Goal: Transaction & Acquisition: Purchase product/service

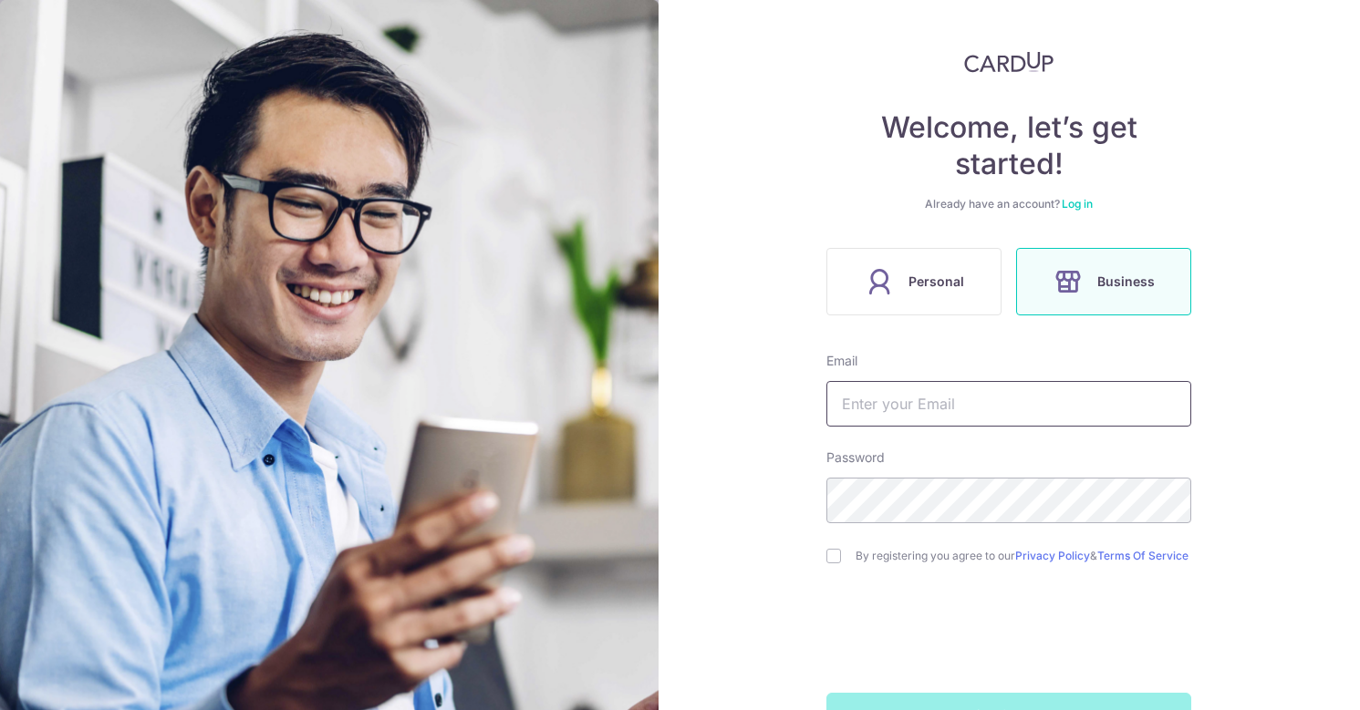
scroll to position [99, 0]
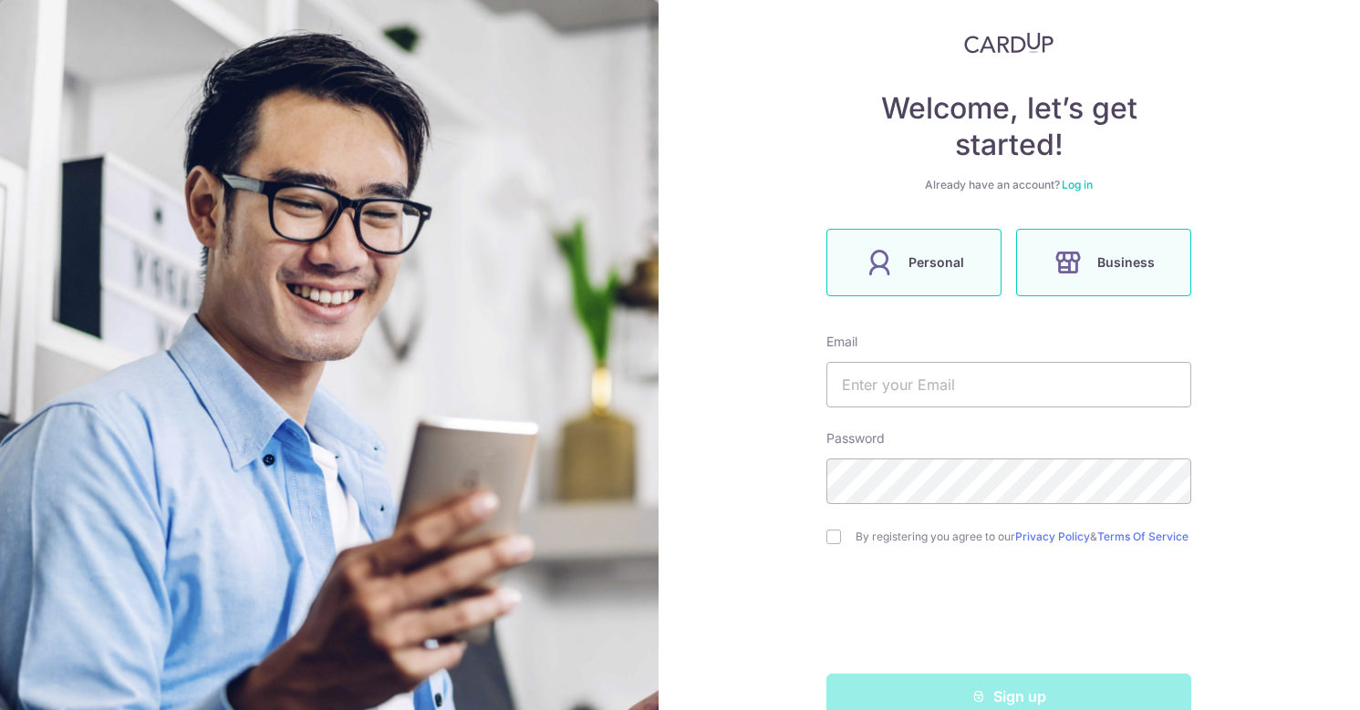
click at [931, 261] on span "Personal" at bounding box center [936, 263] width 56 height 22
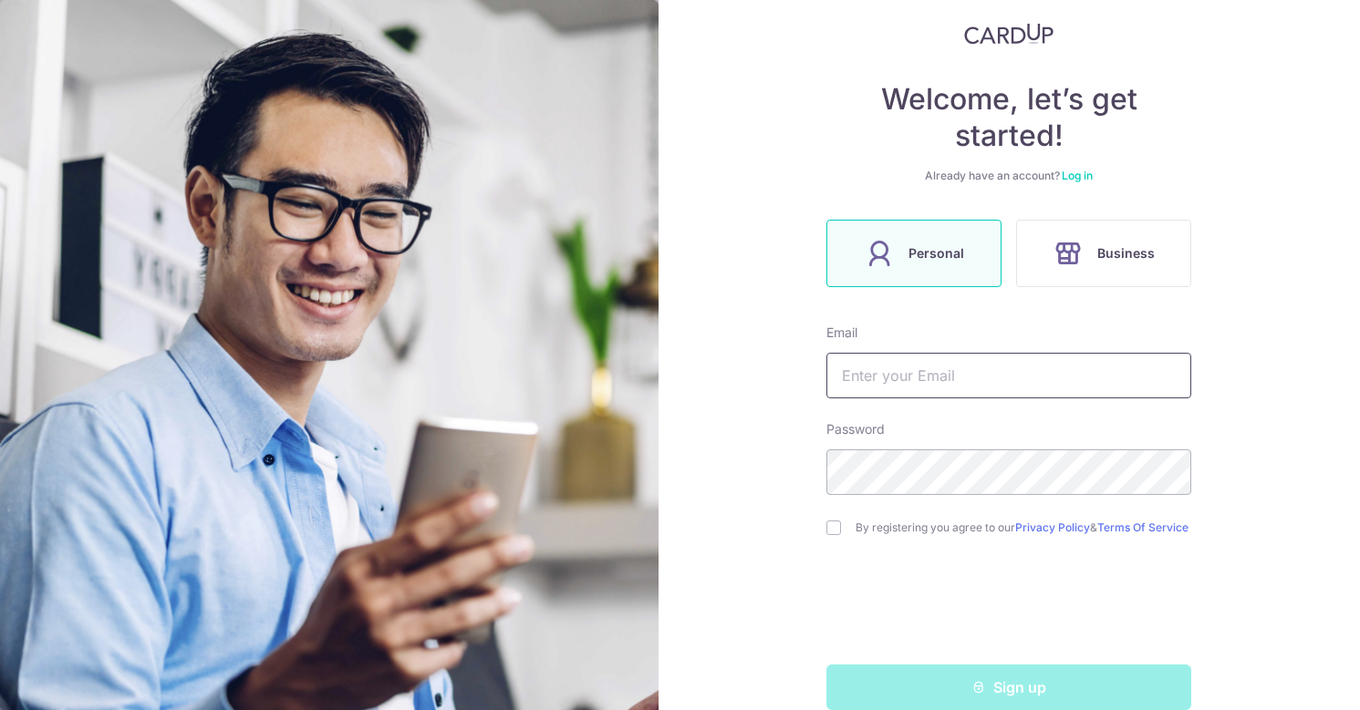
scroll to position [112, 0]
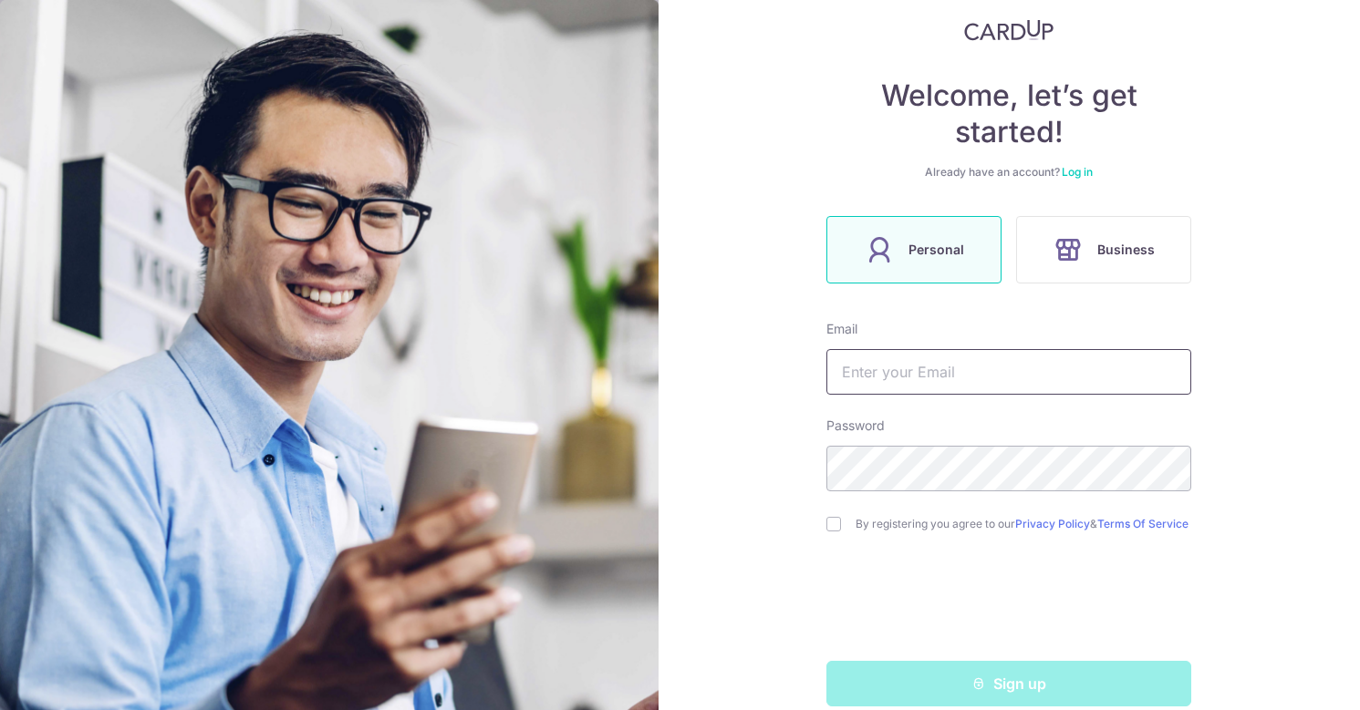
click at [910, 386] on input "text" at bounding box center [1008, 372] width 365 height 46
type input "[EMAIL_ADDRESS][DOMAIN_NAME]"
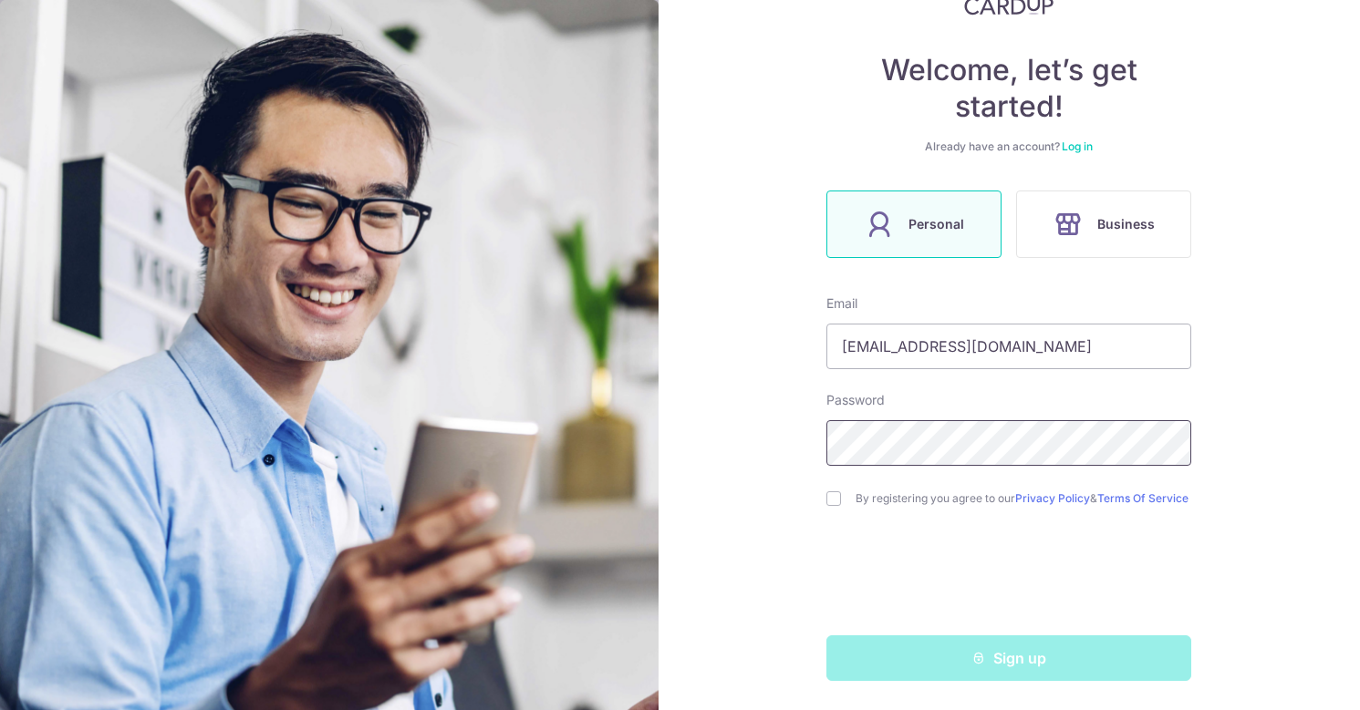
scroll to position [145, 0]
click at [838, 492] on input "checkbox" at bounding box center [833, 499] width 15 height 15
checkbox input "true"
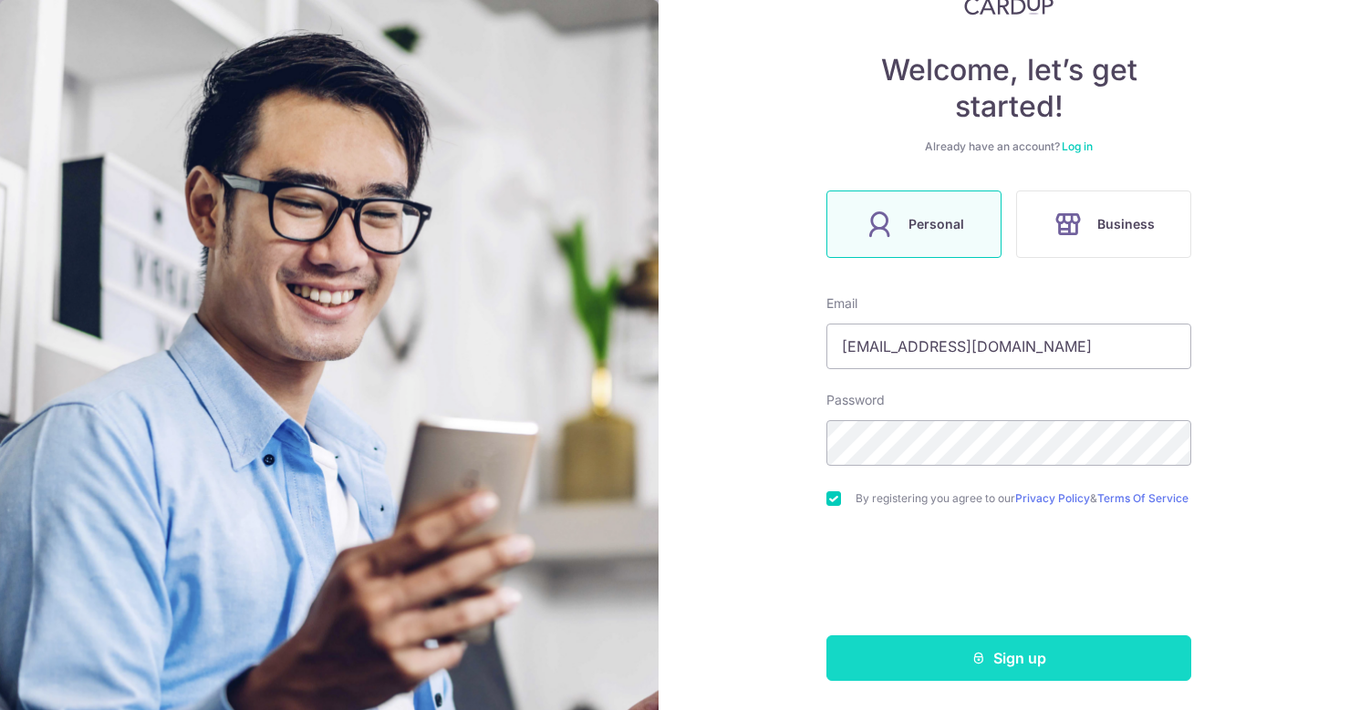
click at [925, 647] on button "Sign up" at bounding box center [1008, 659] width 365 height 46
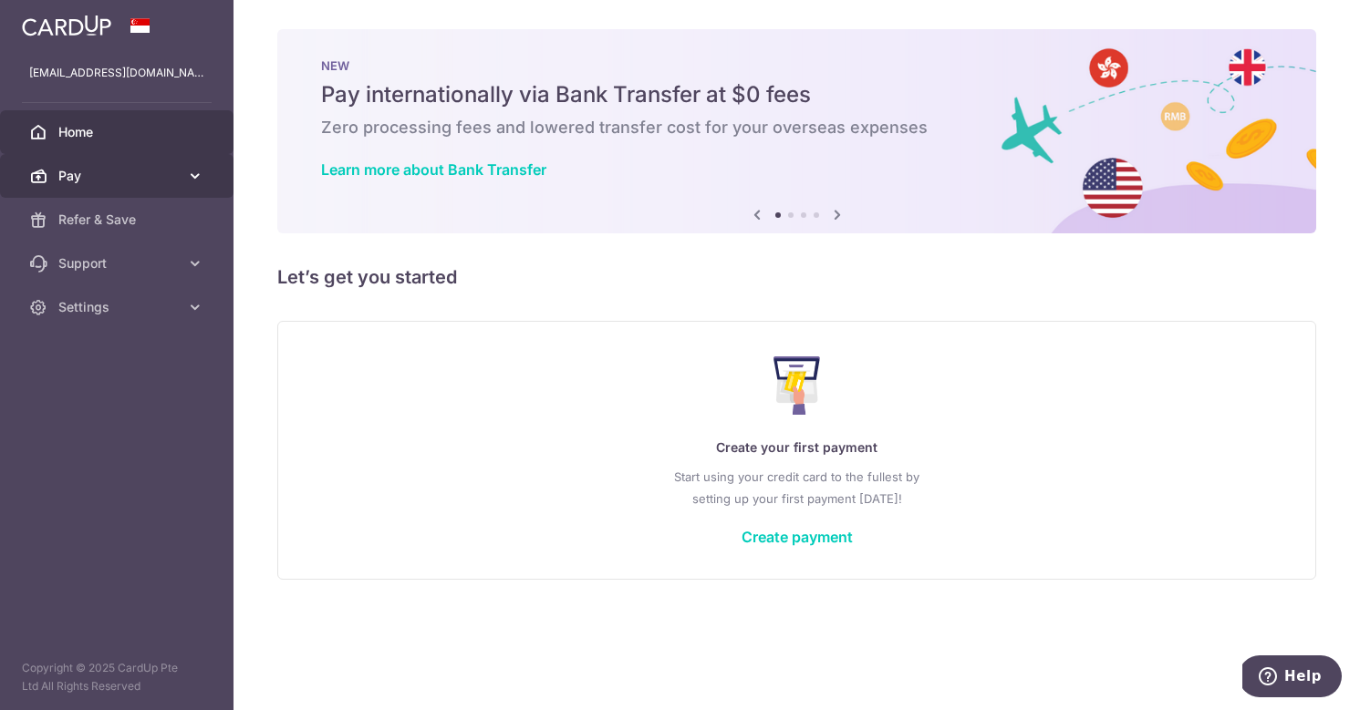
click at [190, 175] on icon at bounding box center [195, 176] width 18 height 18
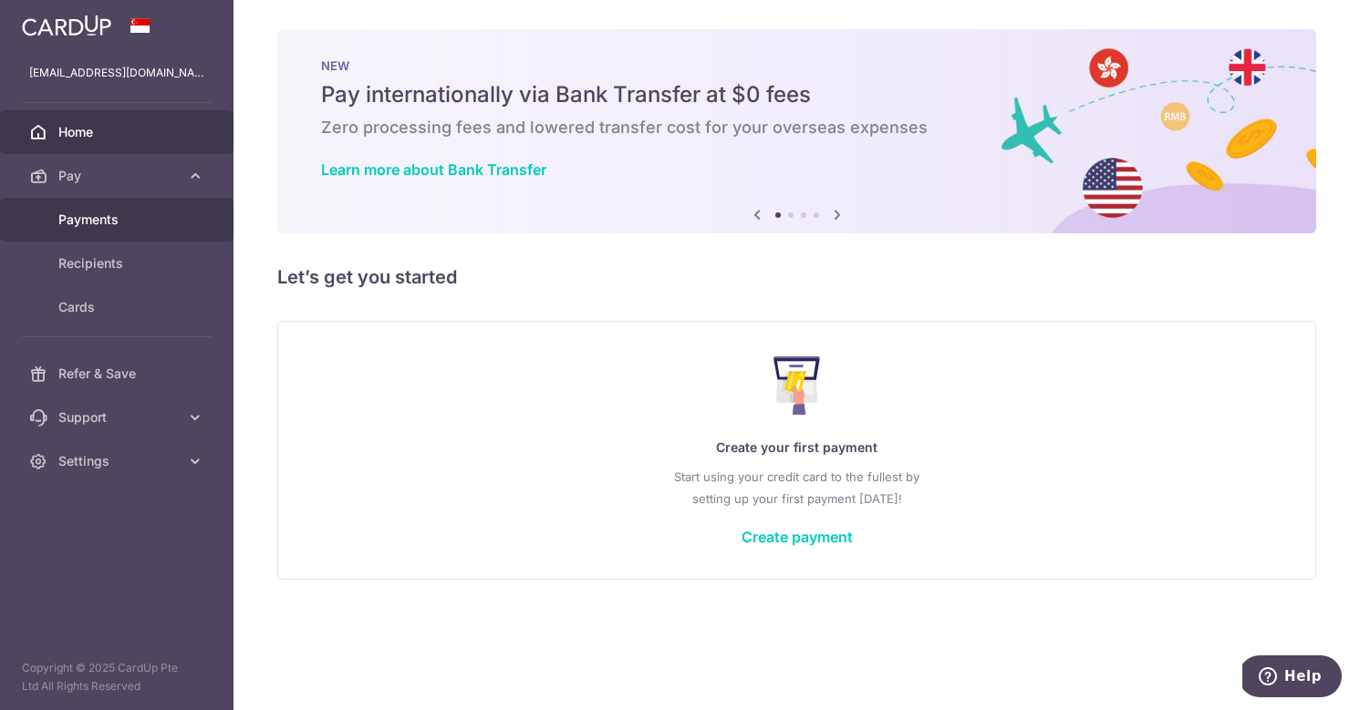
click at [103, 222] on span "Payments" at bounding box center [118, 220] width 120 height 18
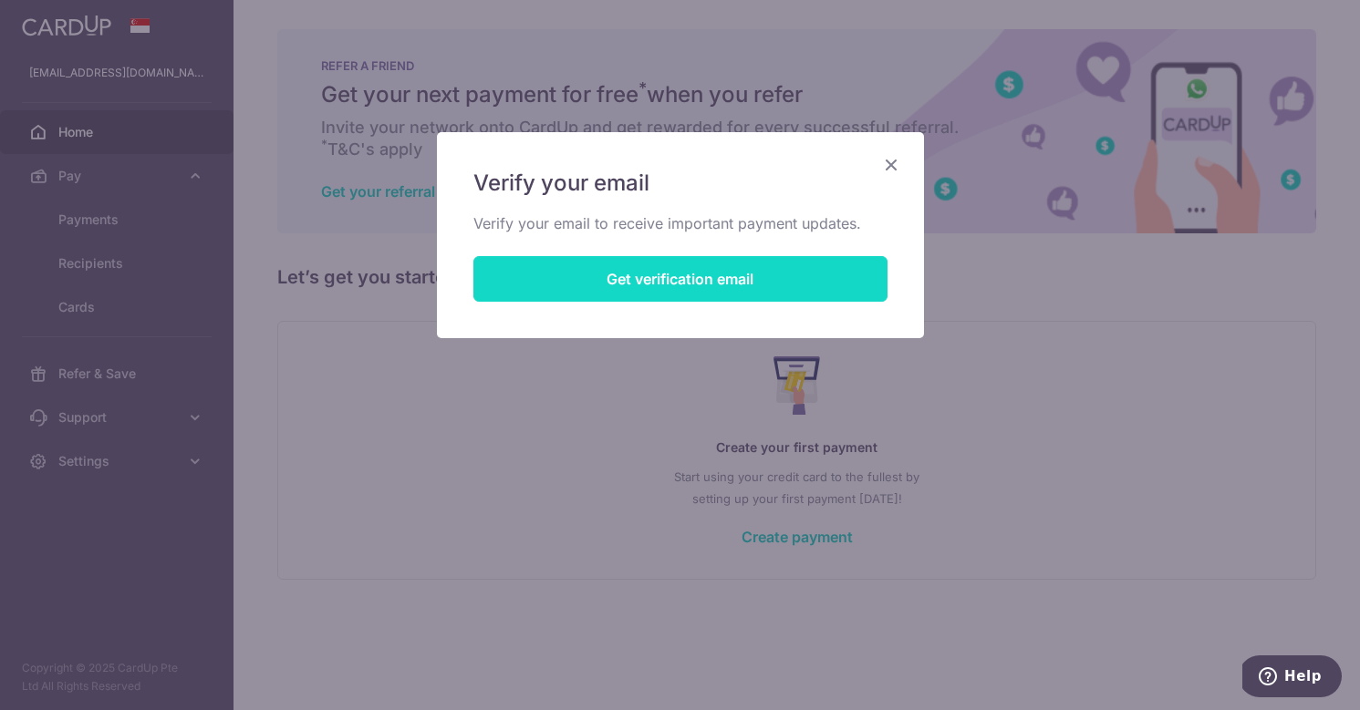
click at [741, 284] on button "Get verification email" at bounding box center [680, 279] width 414 height 46
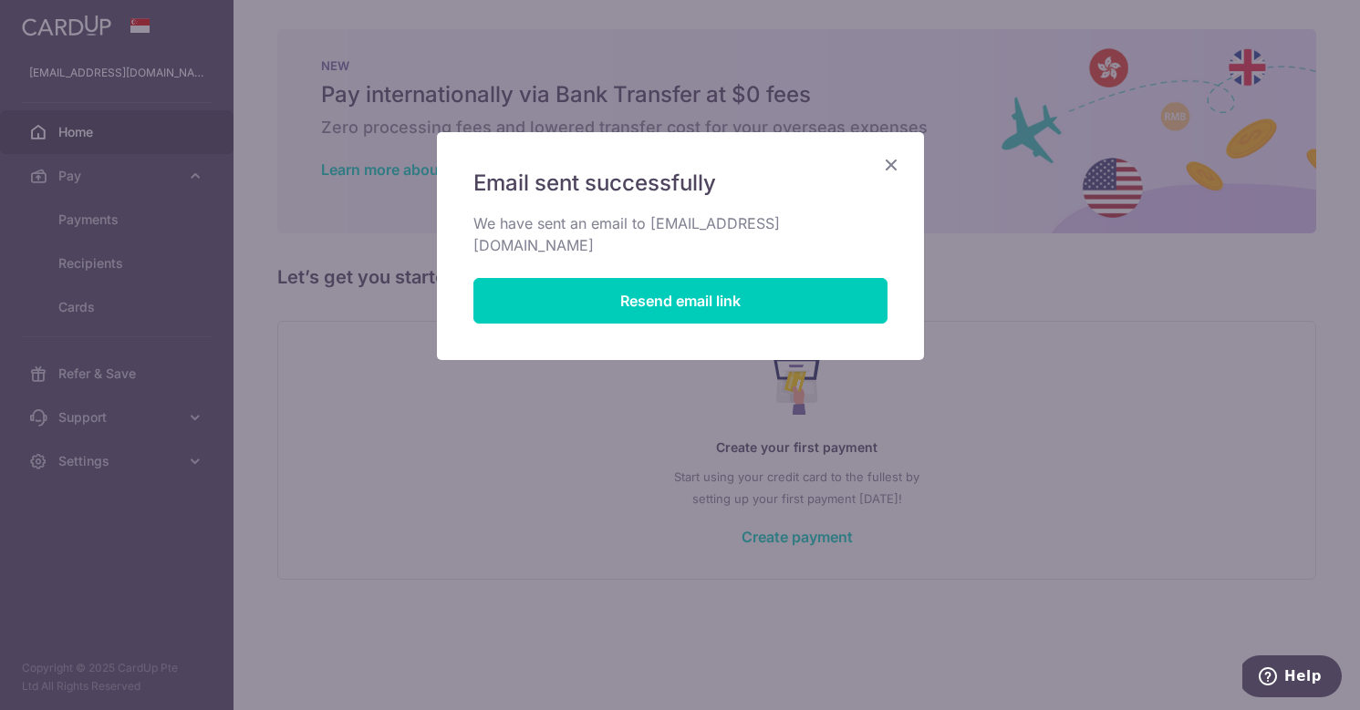
click at [875, 175] on h5 "Email sent successfully" at bounding box center [680, 183] width 414 height 29
click at [897, 160] on icon "Close" at bounding box center [891, 164] width 22 height 23
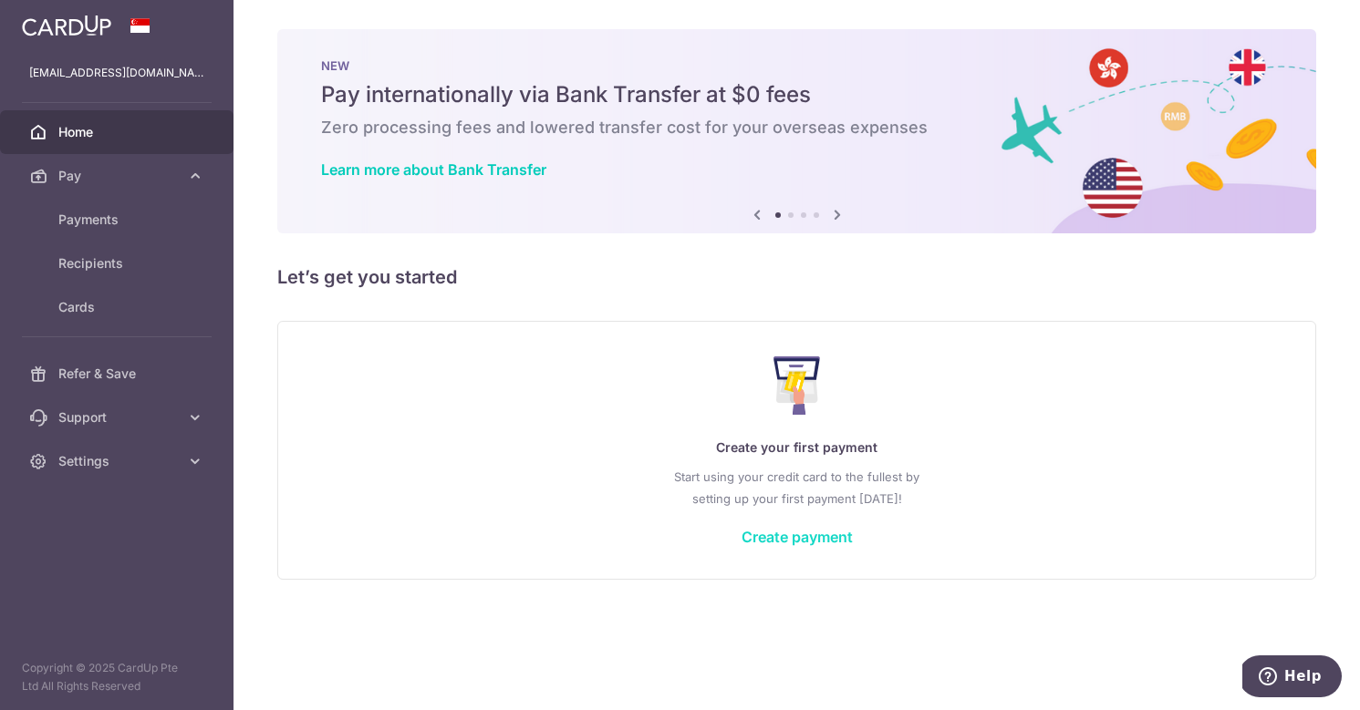
click at [766, 536] on link "Create payment" at bounding box center [796, 537] width 111 height 18
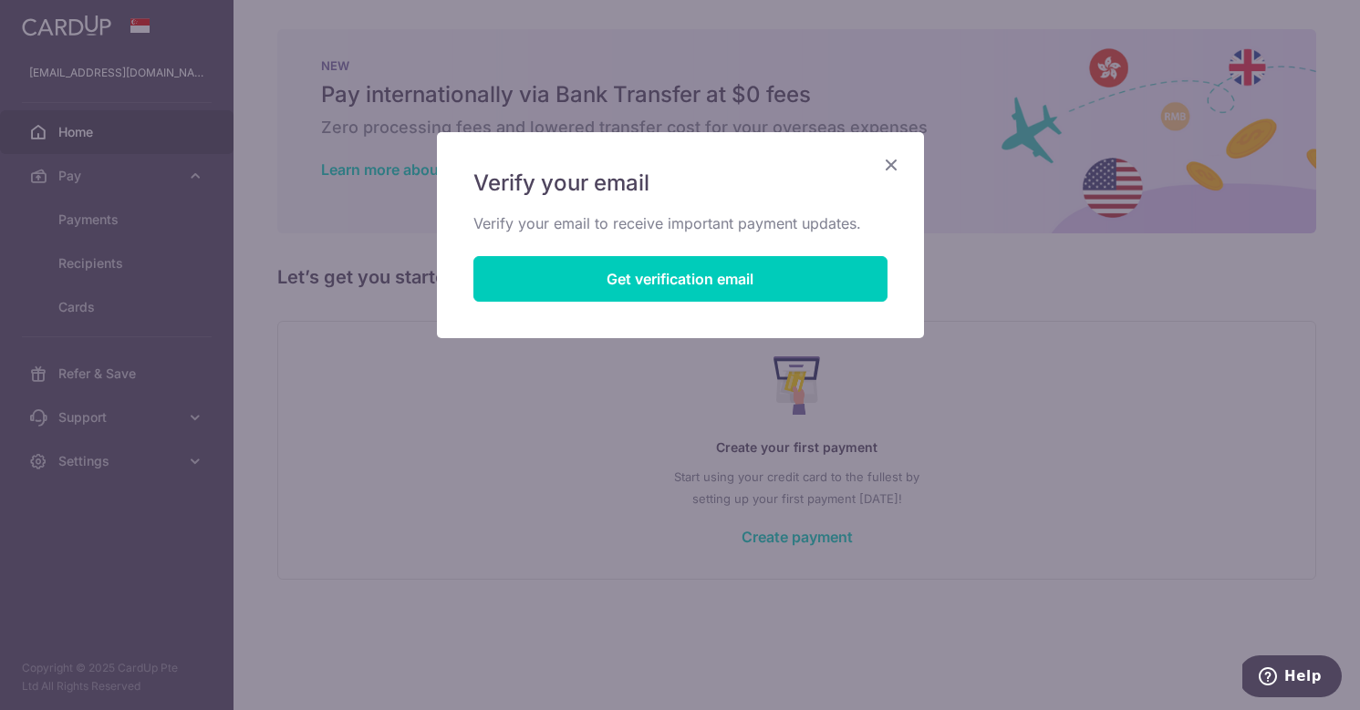
click at [718, 449] on div "Verify your email Verify your email to receive important payment updates. Get v…" at bounding box center [680, 355] width 1360 height 710
click at [892, 161] on icon "Close" at bounding box center [891, 164] width 22 height 23
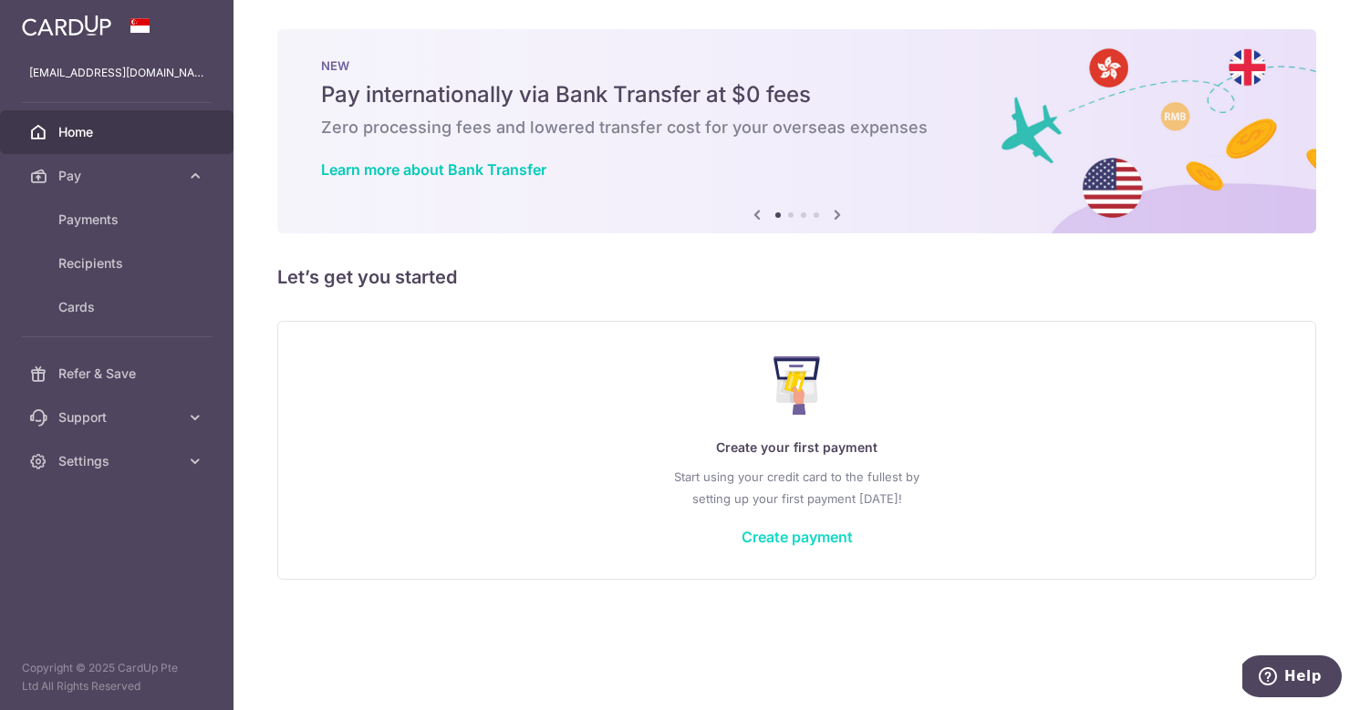
click at [787, 538] on link "Create payment" at bounding box center [796, 537] width 111 height 18
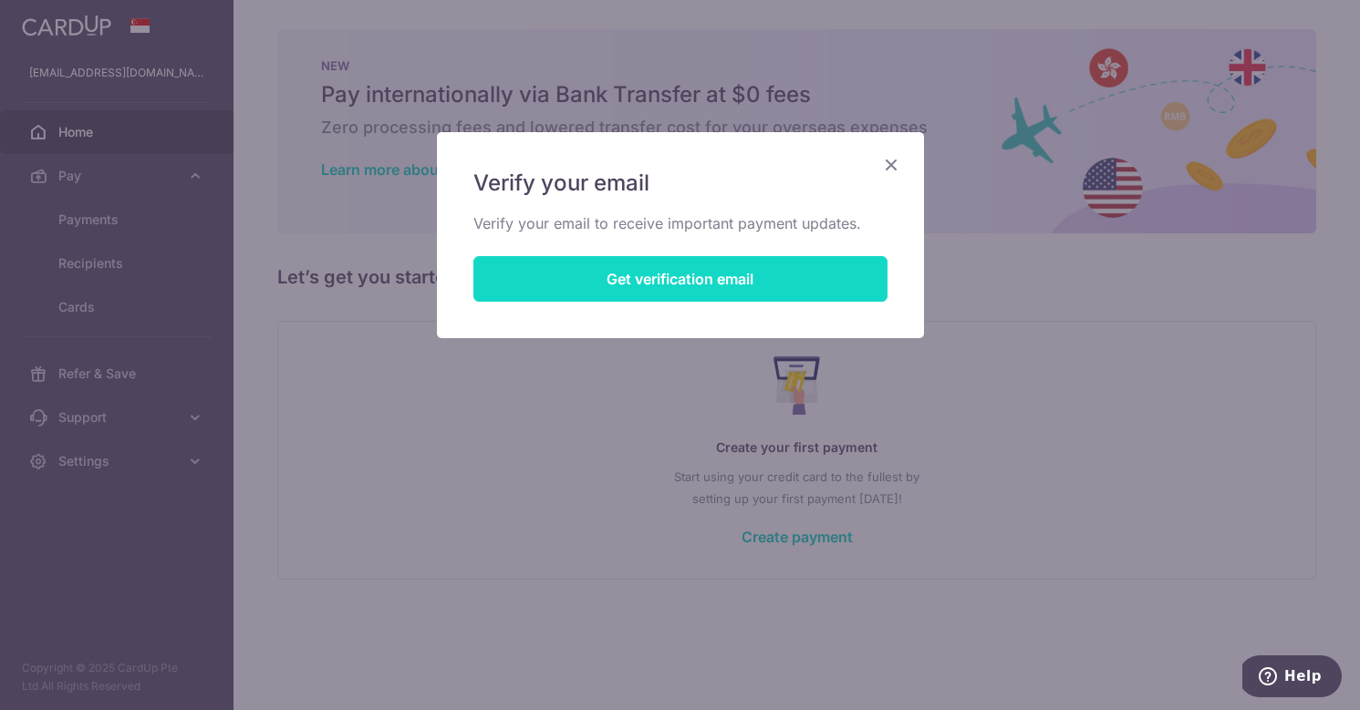
click at [739, 295] on button "Get verification email" at bounding box center [680, 279] width 414 height 46
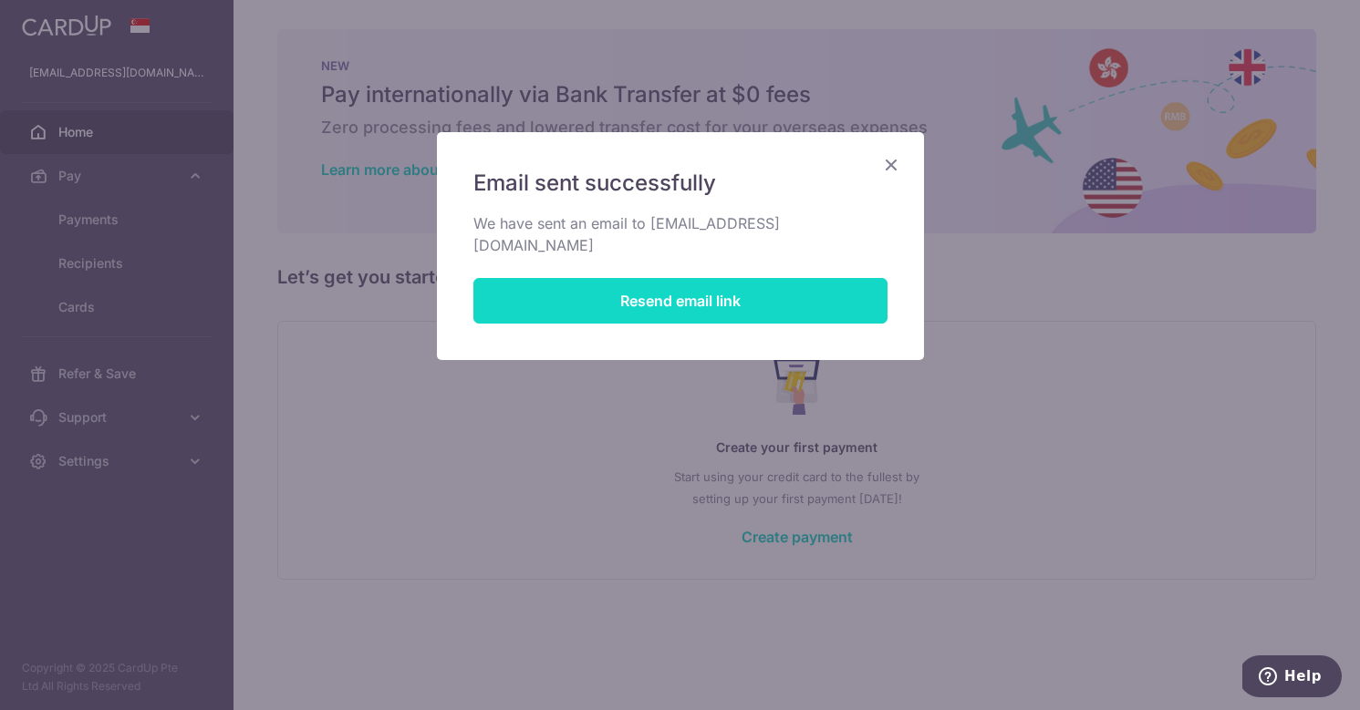
click at [739, 295] on button "Resend email link" at bounding box center [680, 301] width 414 height 46
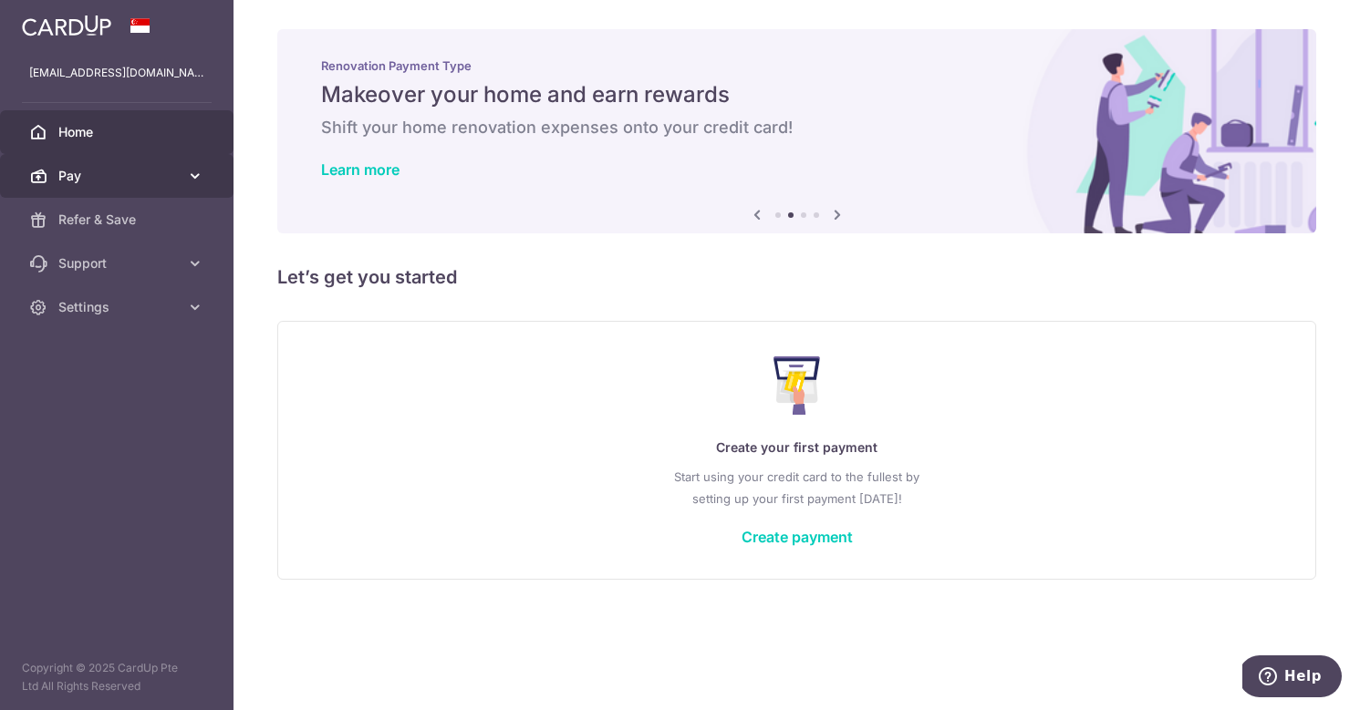
click at [176, 170] on span "Pay" at bounding box center [118, 176] width 120 height 18
click at [184, 178] on link "Pay" at bounding box center [116, 176] width 233 height 44
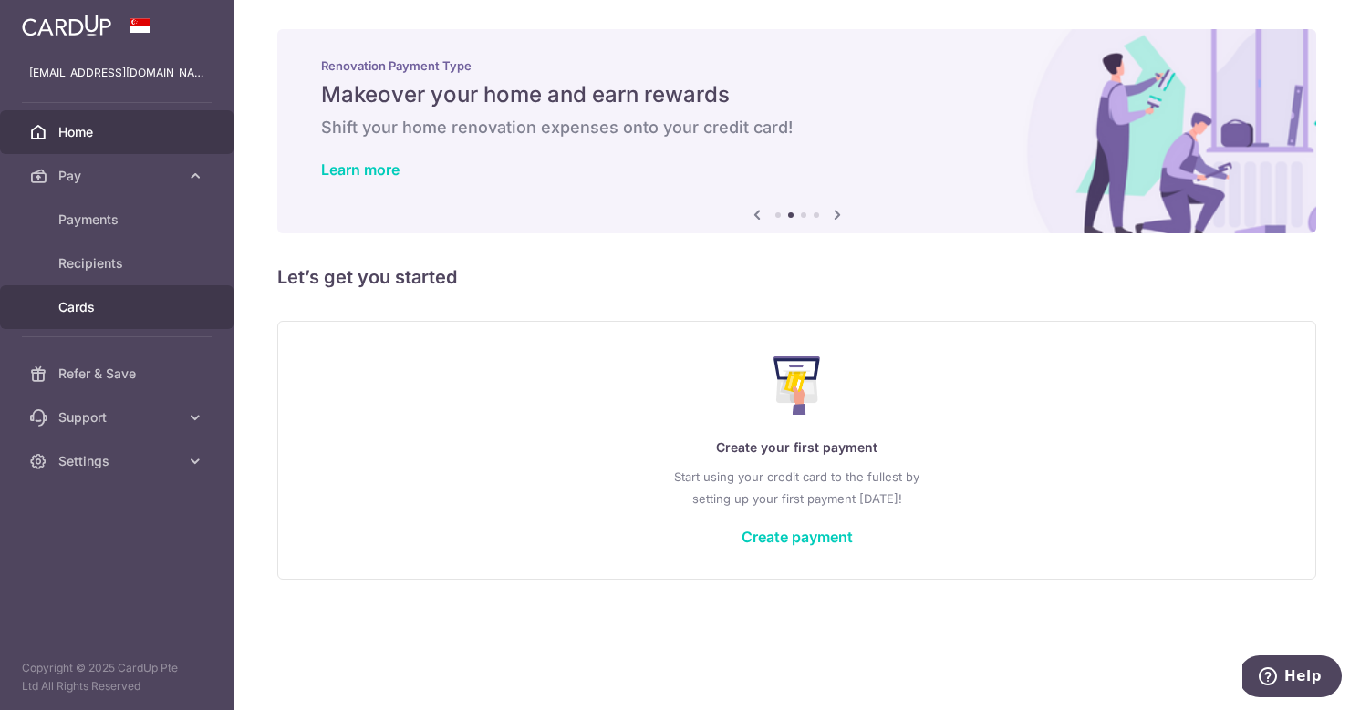
click at [98, 297] on link "Cards" at bounding box center [116, 307] width 233 height 44
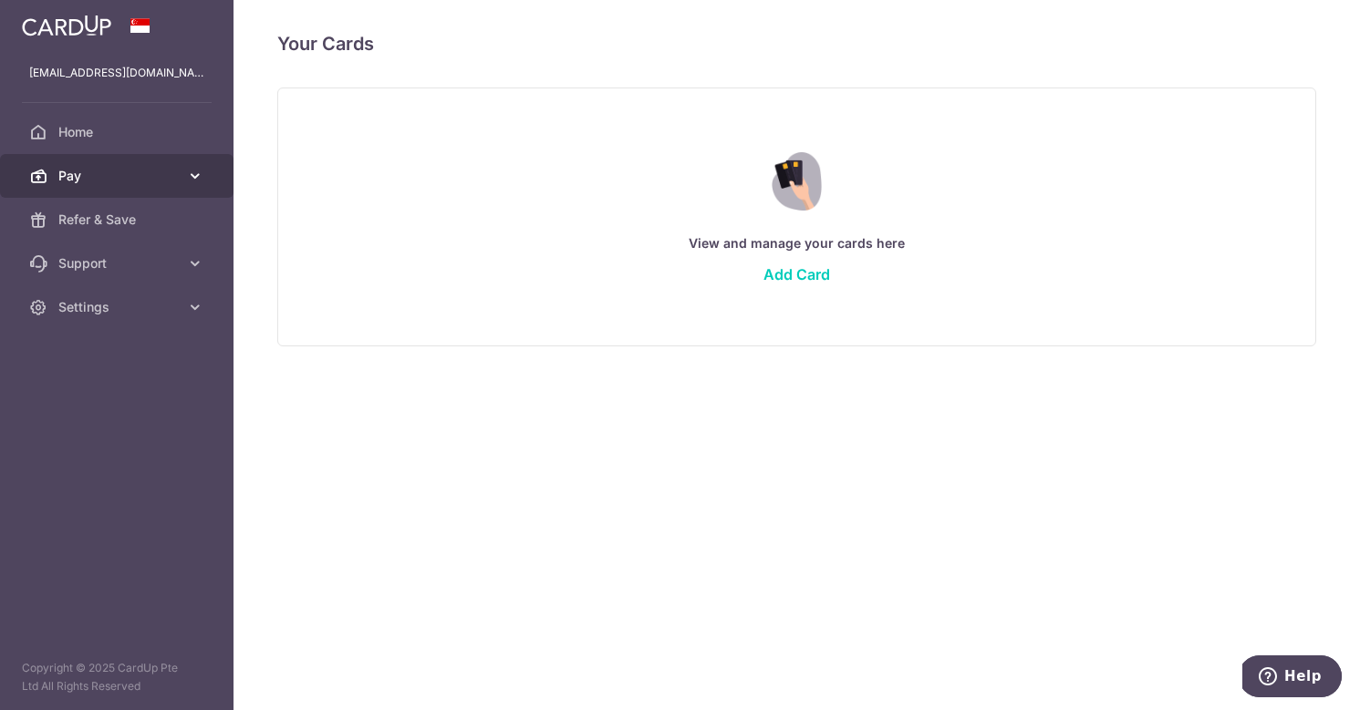
click at [98, 182] on span "Pay" at bounding box center [118, 176] width 120 height 18
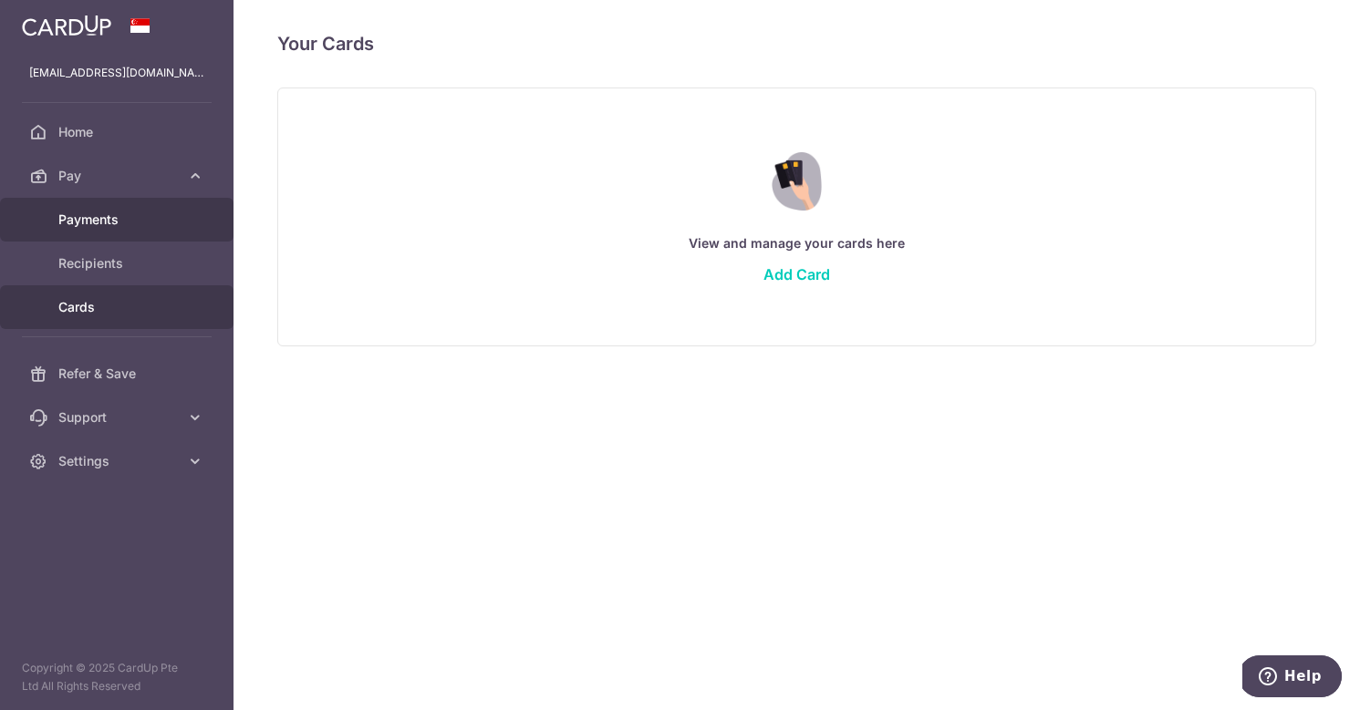
click at [94, 224] on span "Payments" at bounding box center [118, 220] width 120 height 18
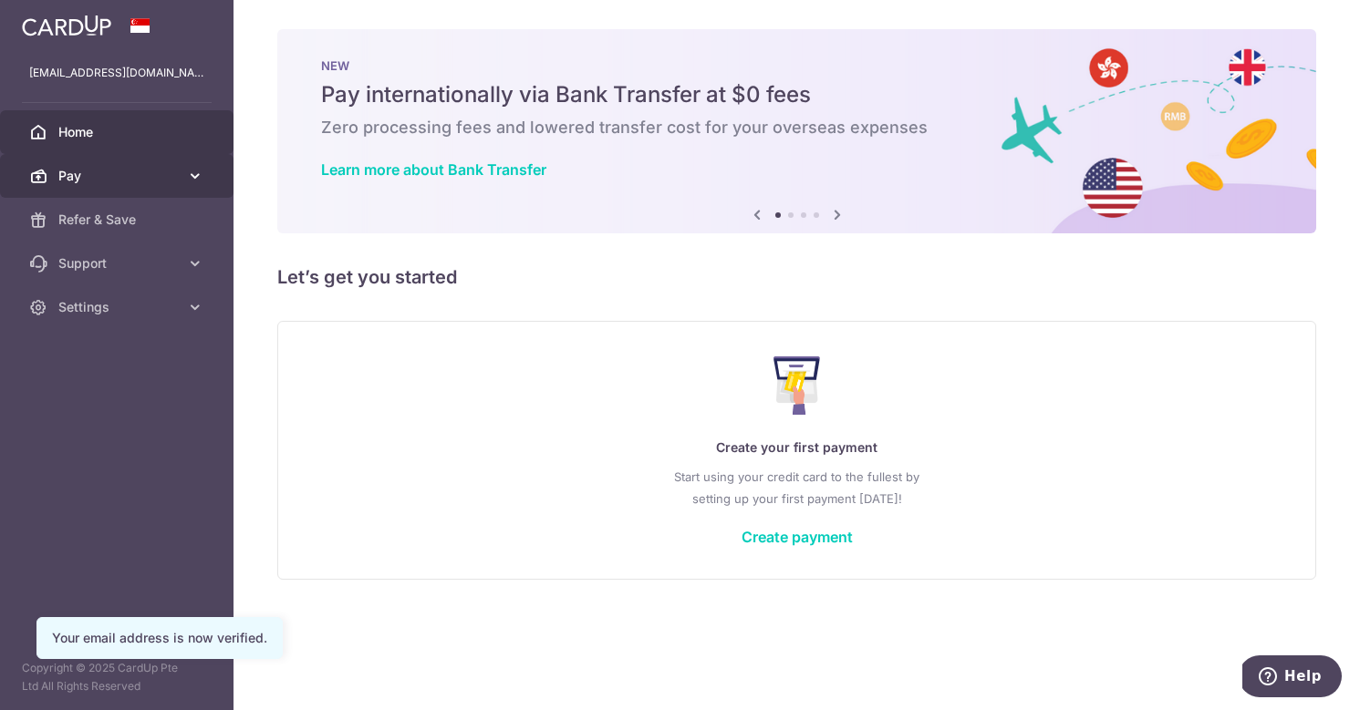
click at [148, 173] on span "Pay" at bounding box center [118, 176] width 120 height 18
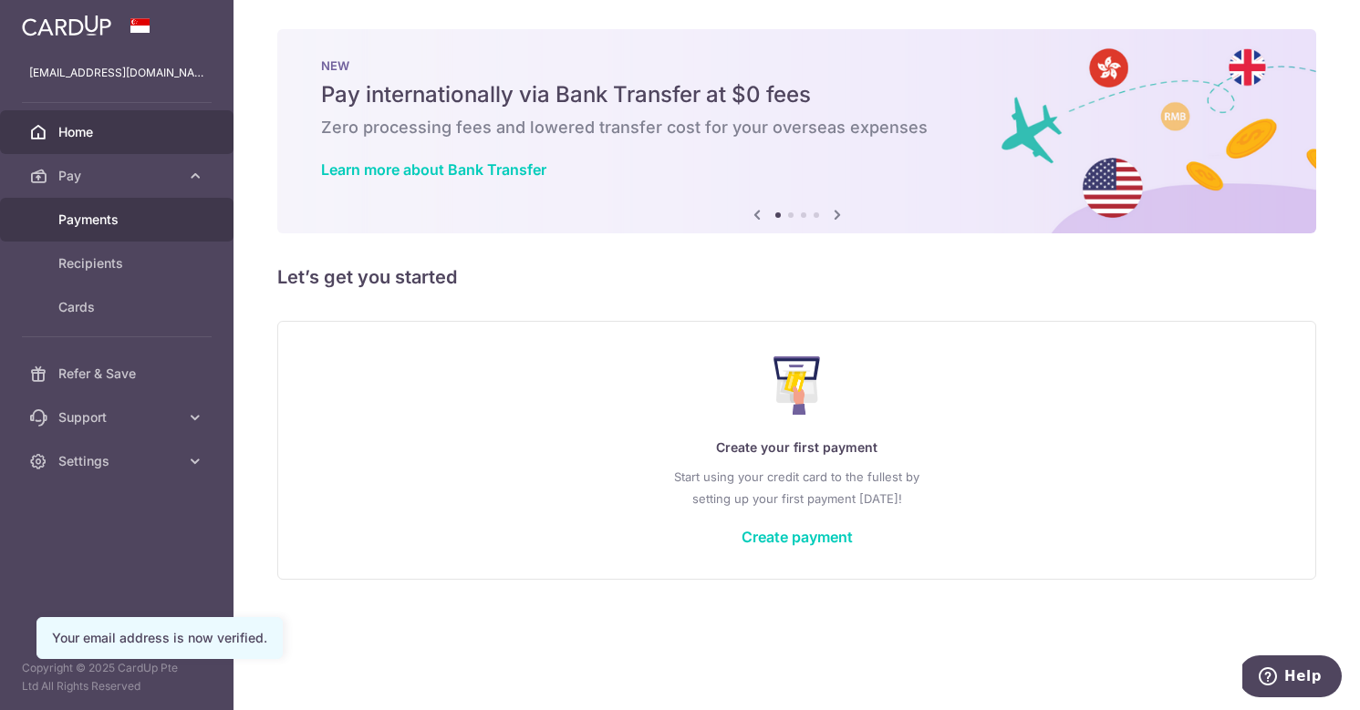
click at [109, 225] on span "Payments" at bounding box center [118, 220] width 120 height 18
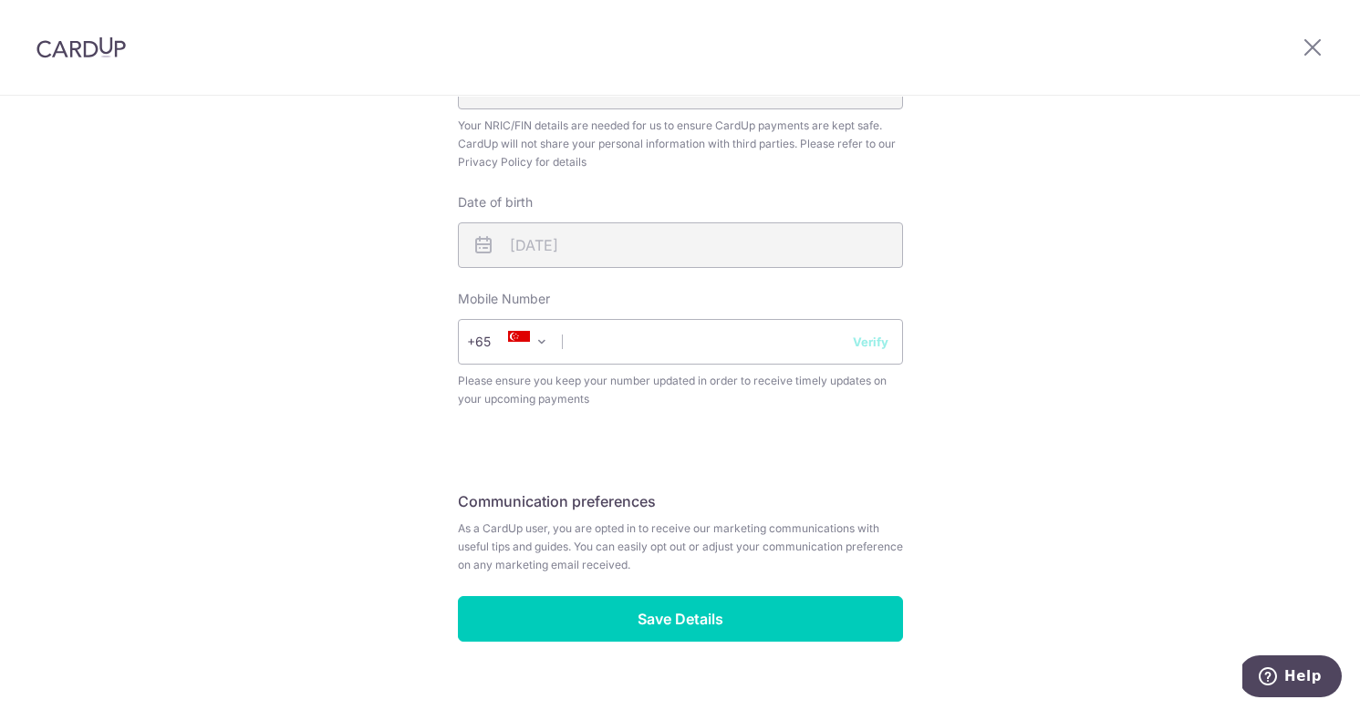
scroll to position [620, 0]
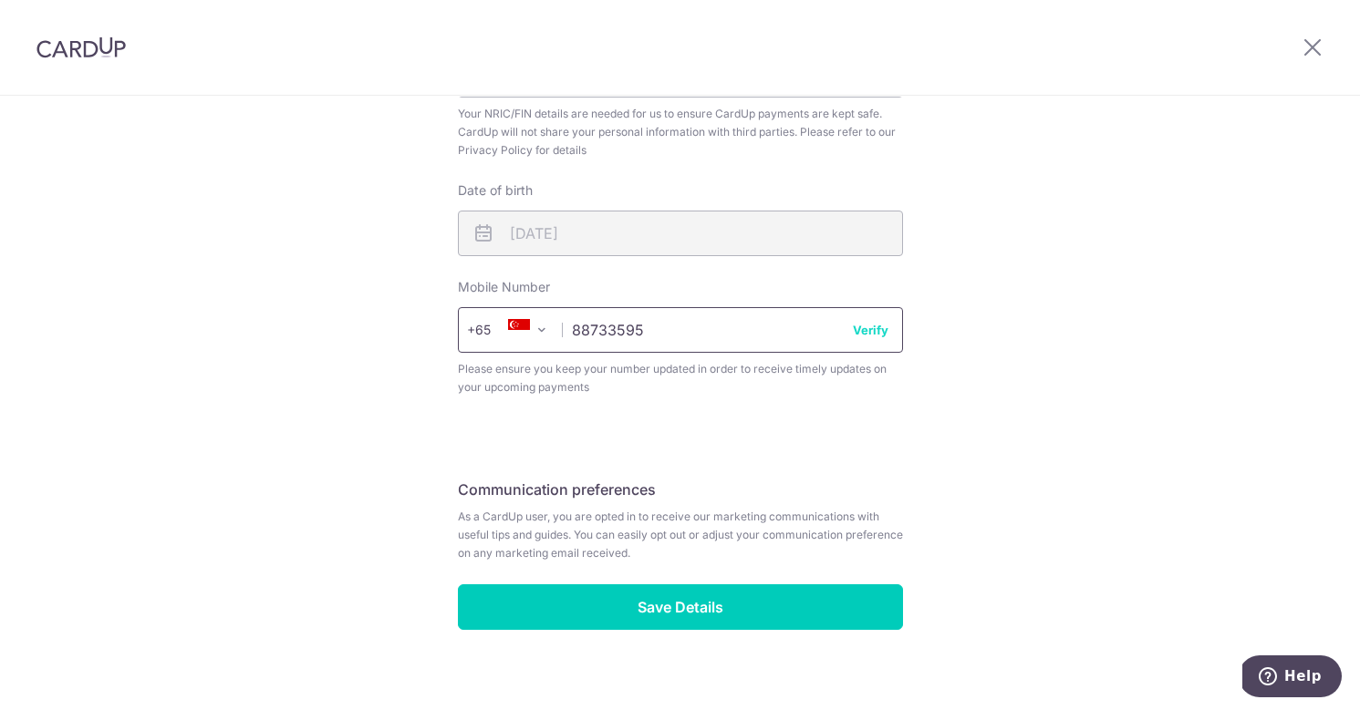
type input "88733595"
click at [853, 324] on button "Verify" at bounding box center [871, 330] width 36 height 18
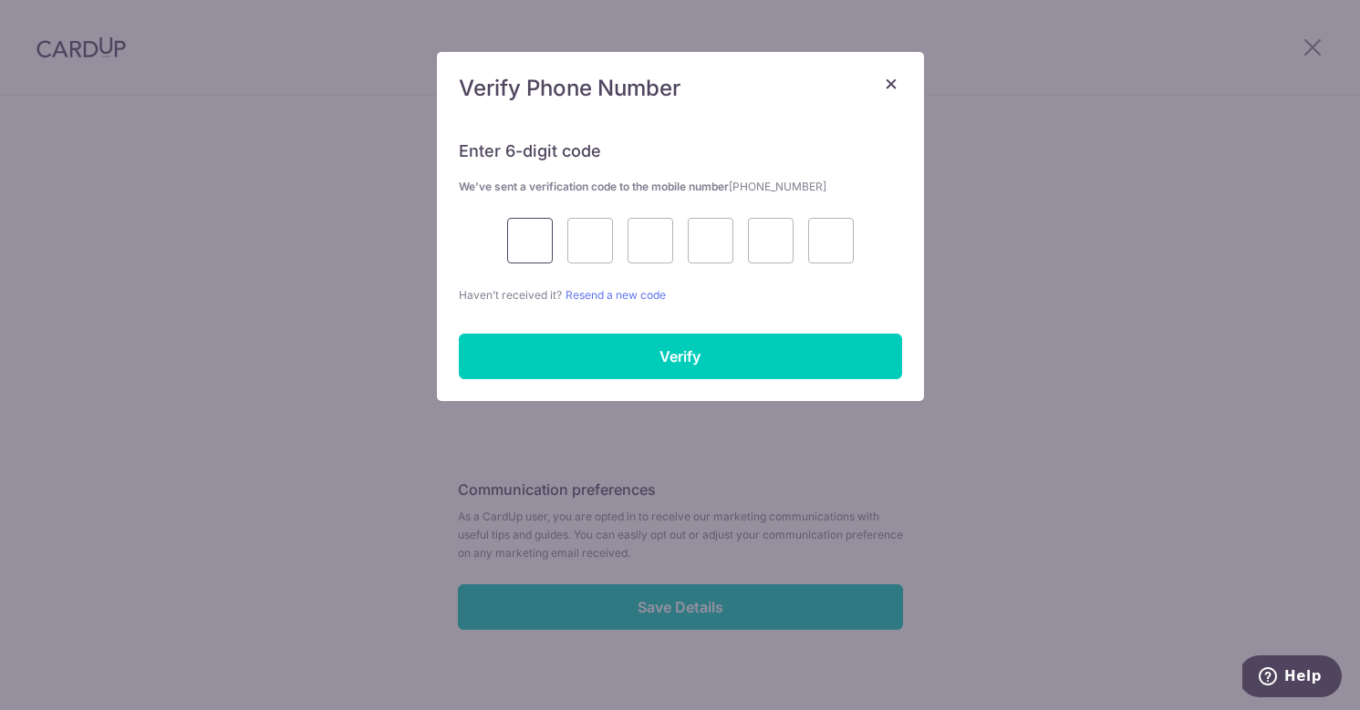
click at [515, 235] on input "text" at bounding box center [530, 241] width 46 height 46
type input "2"
type input "6"
type input "8"
type input "3"
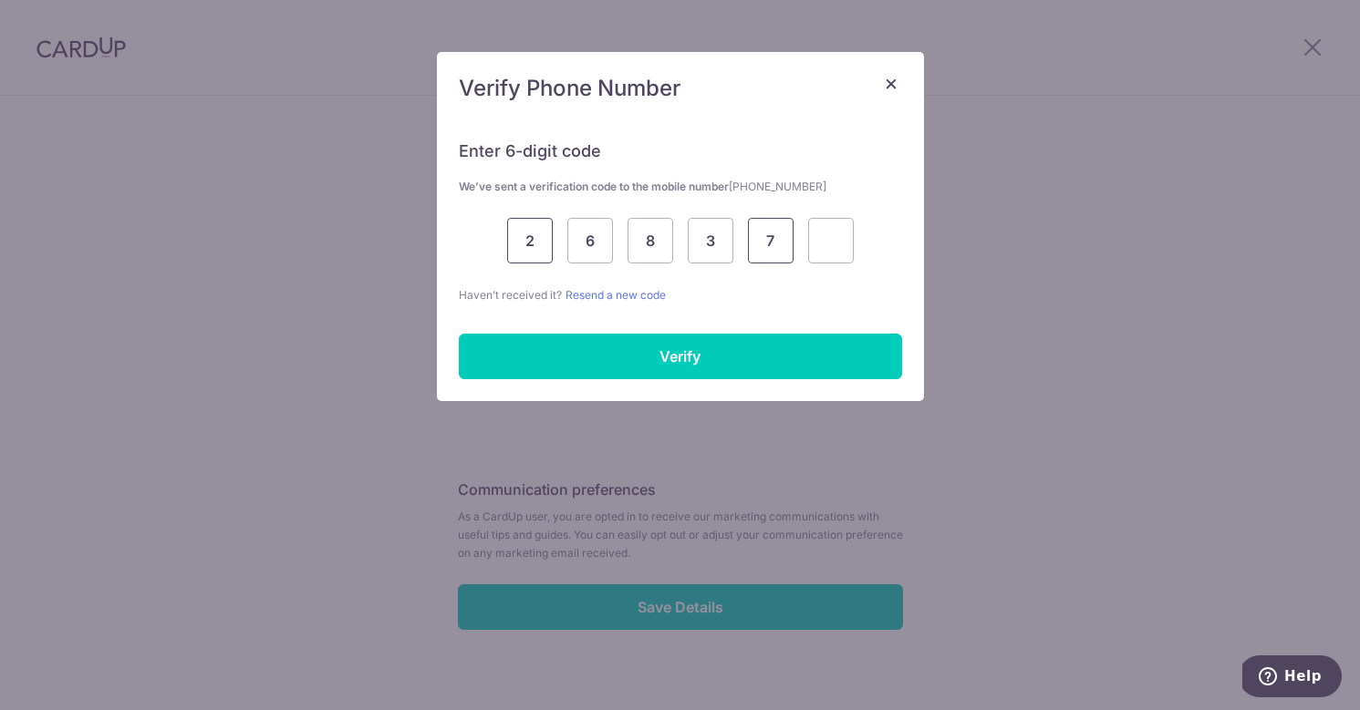
type input "7"
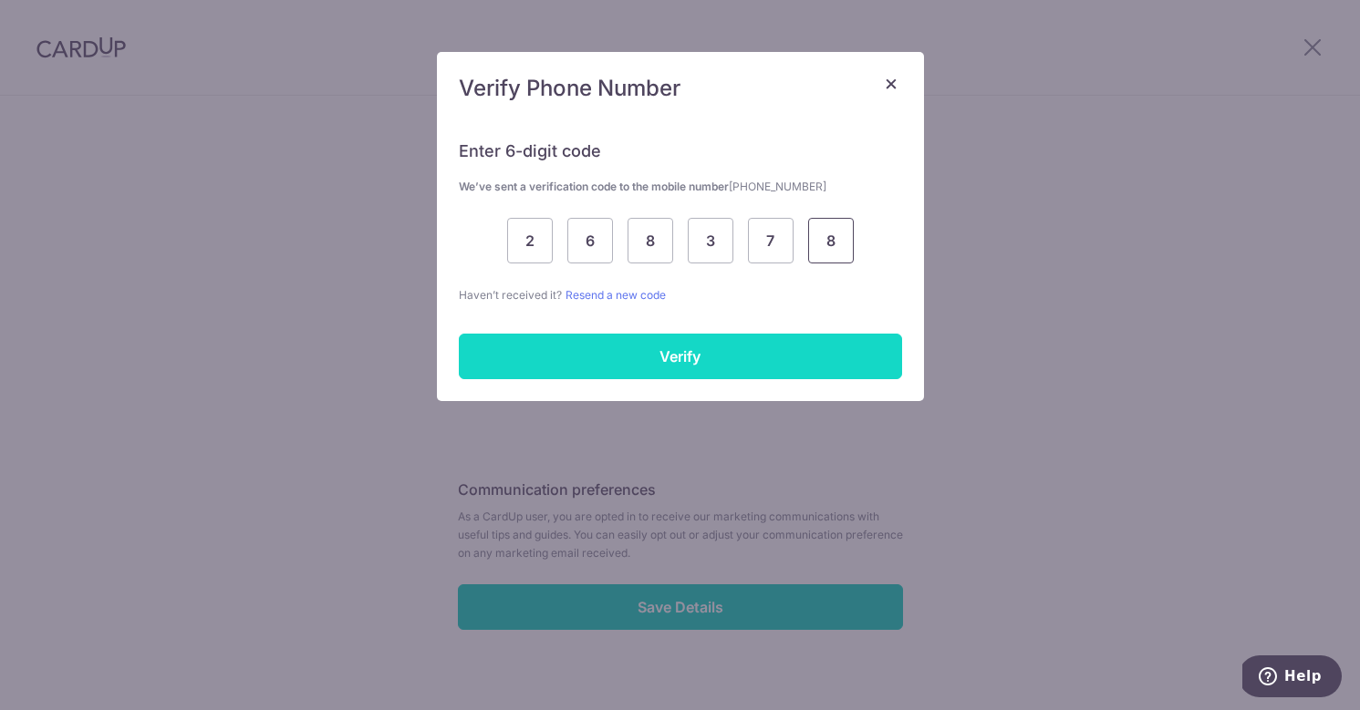
type input "8"
click at [551, 357] on input "Verify" at bounding box center [680, 357] width 443 height 46
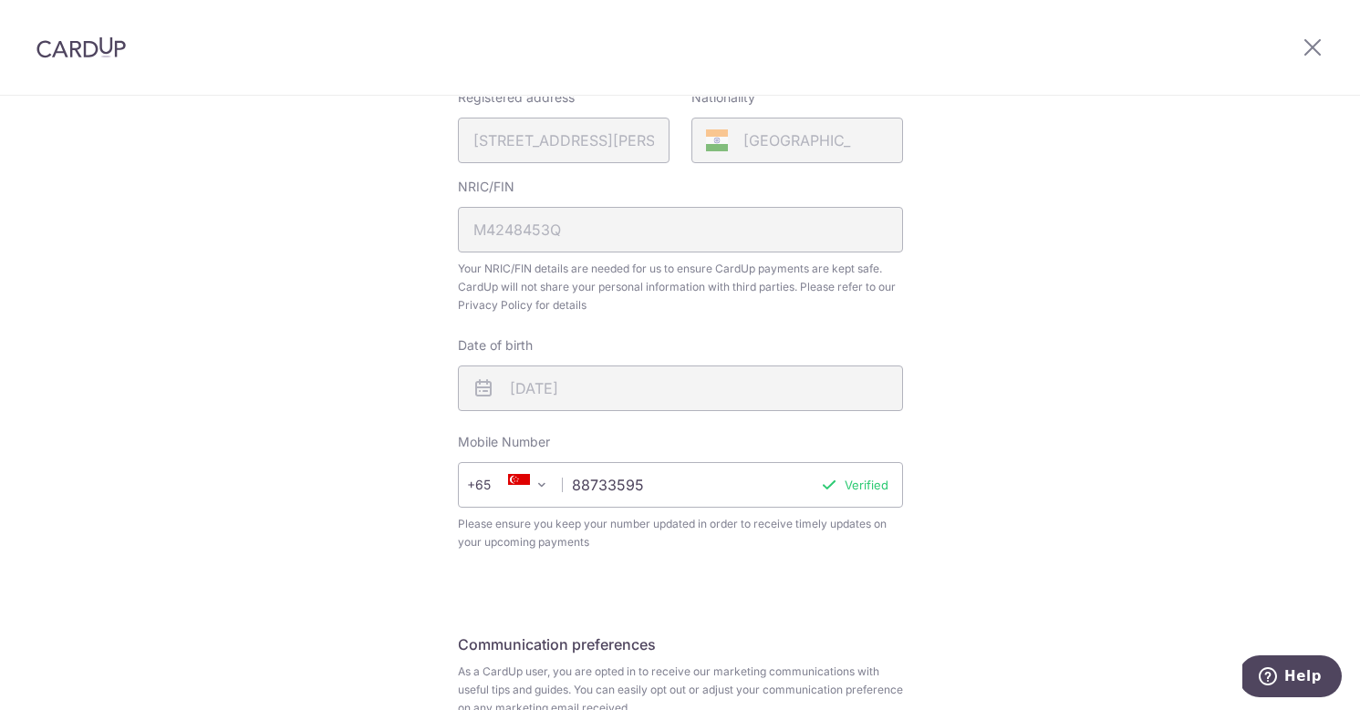
scroll to position [624, 0]
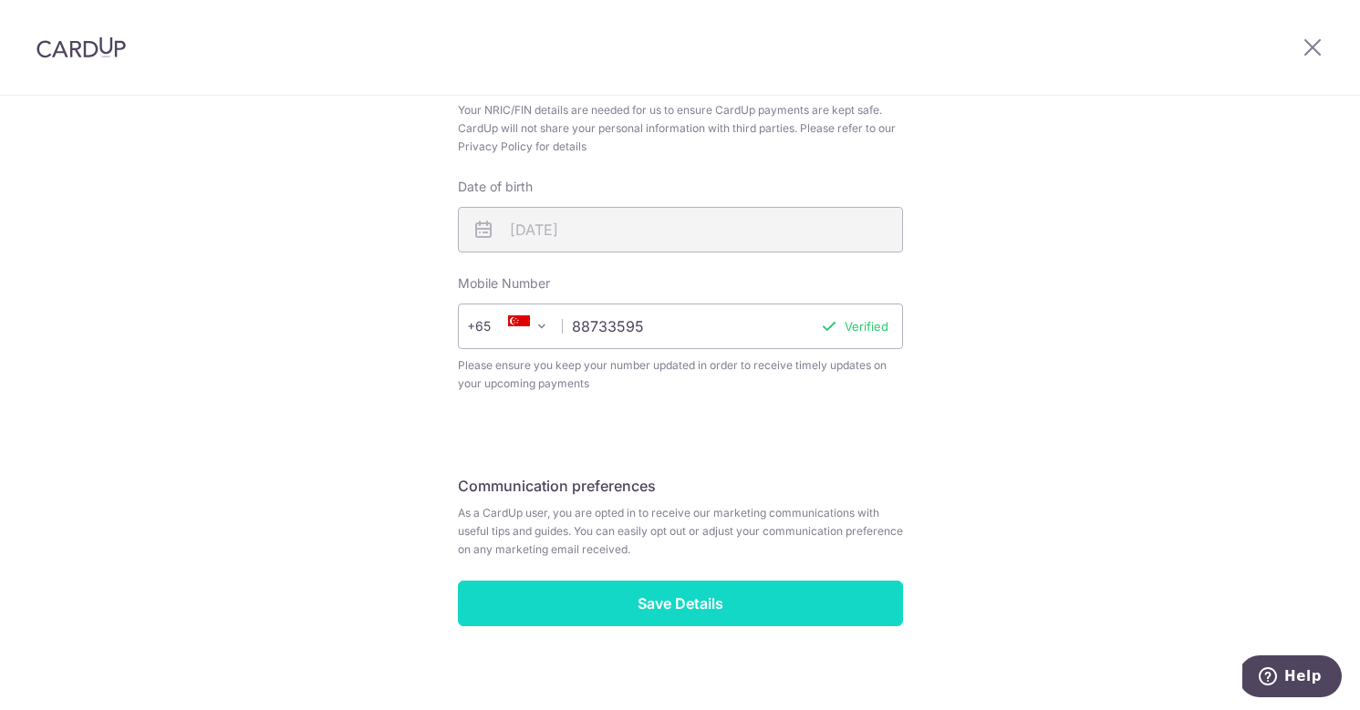
click at [684, 611] on input "Save Details" at bounding box center [680, 604] width 445 height 46
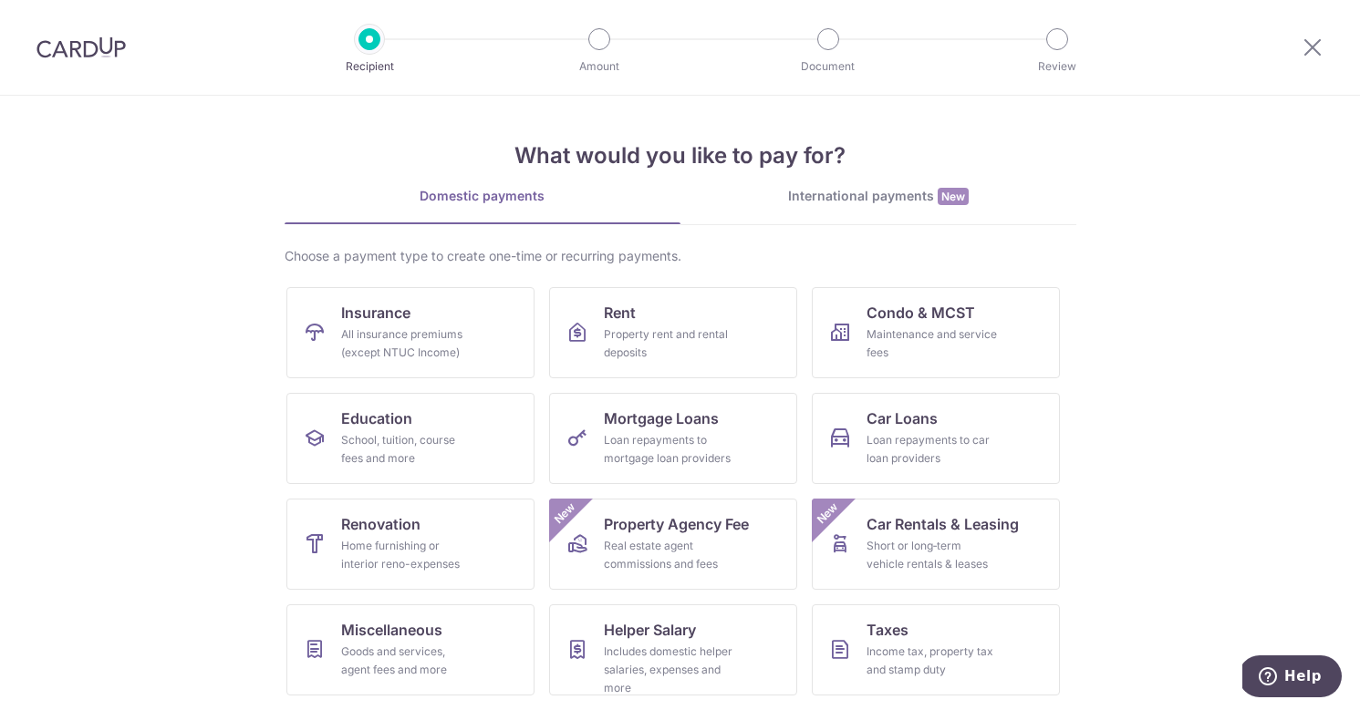
click at [848, 204] on div "International payments New" at bounding box center [878, 196] width 396 height 19
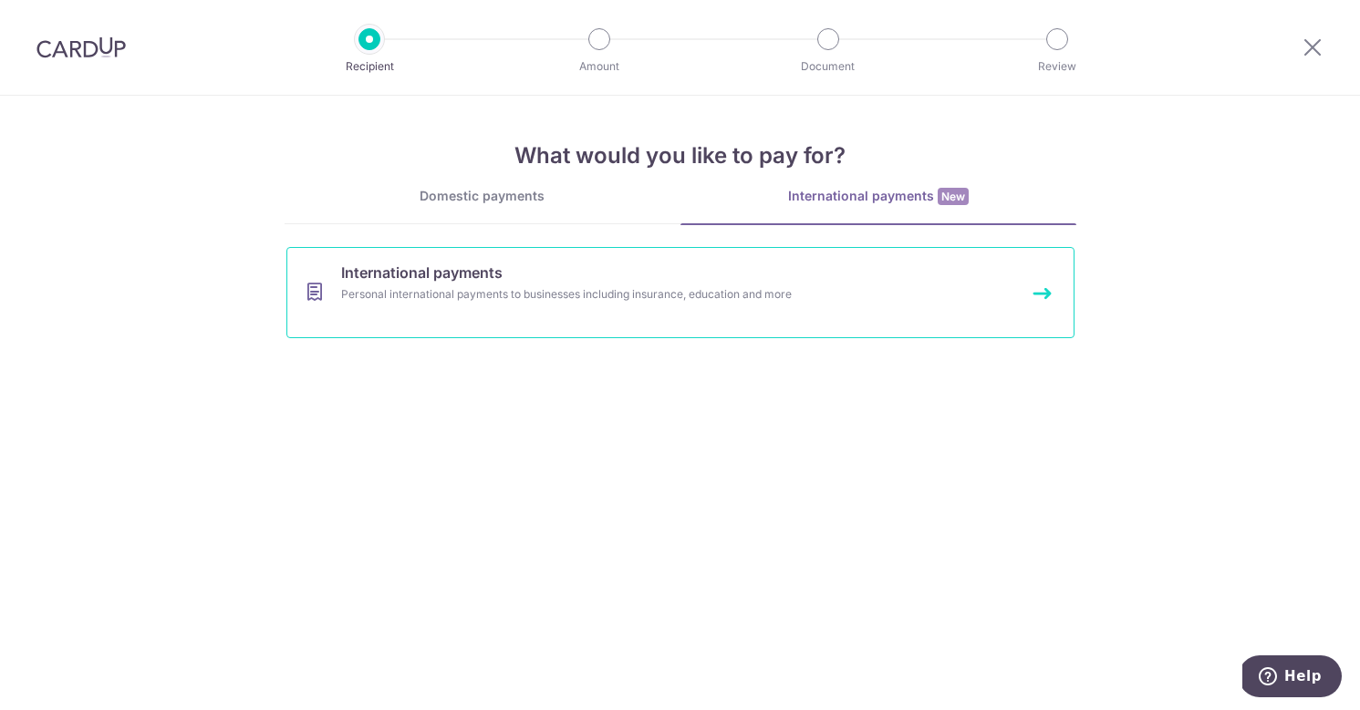
click at [489, 289] on div "Personal international payments to businesses including insurance, education an…" at bounding box center [656, 294] width 630 height 18
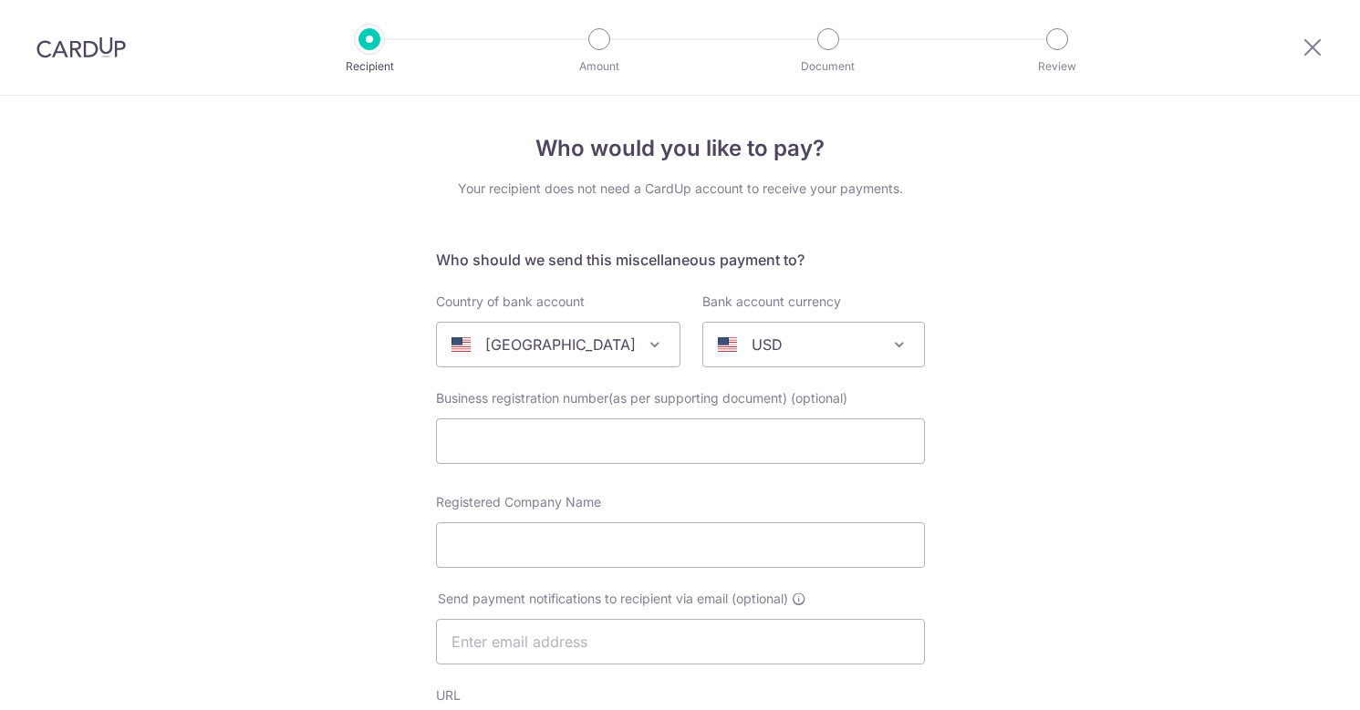
select select
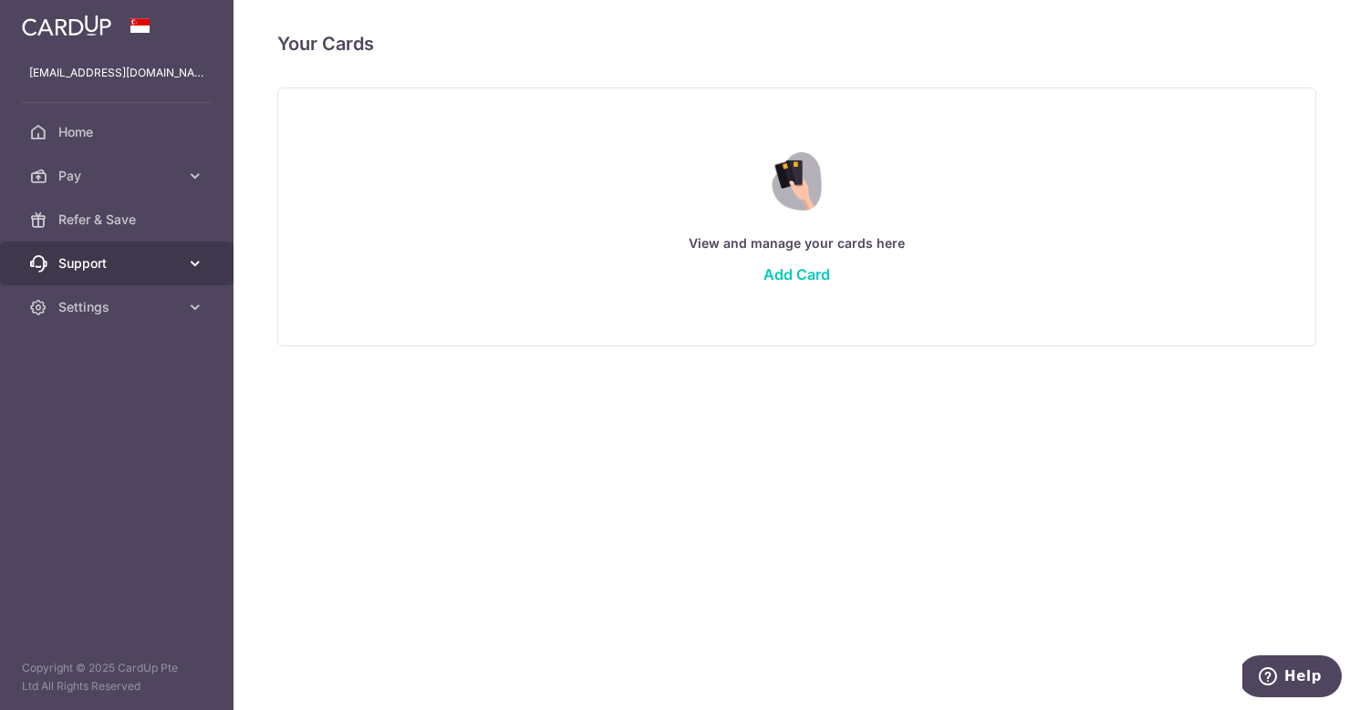
click at [193, 271] on icon at bounding box center [195, 263] width 18 height 18
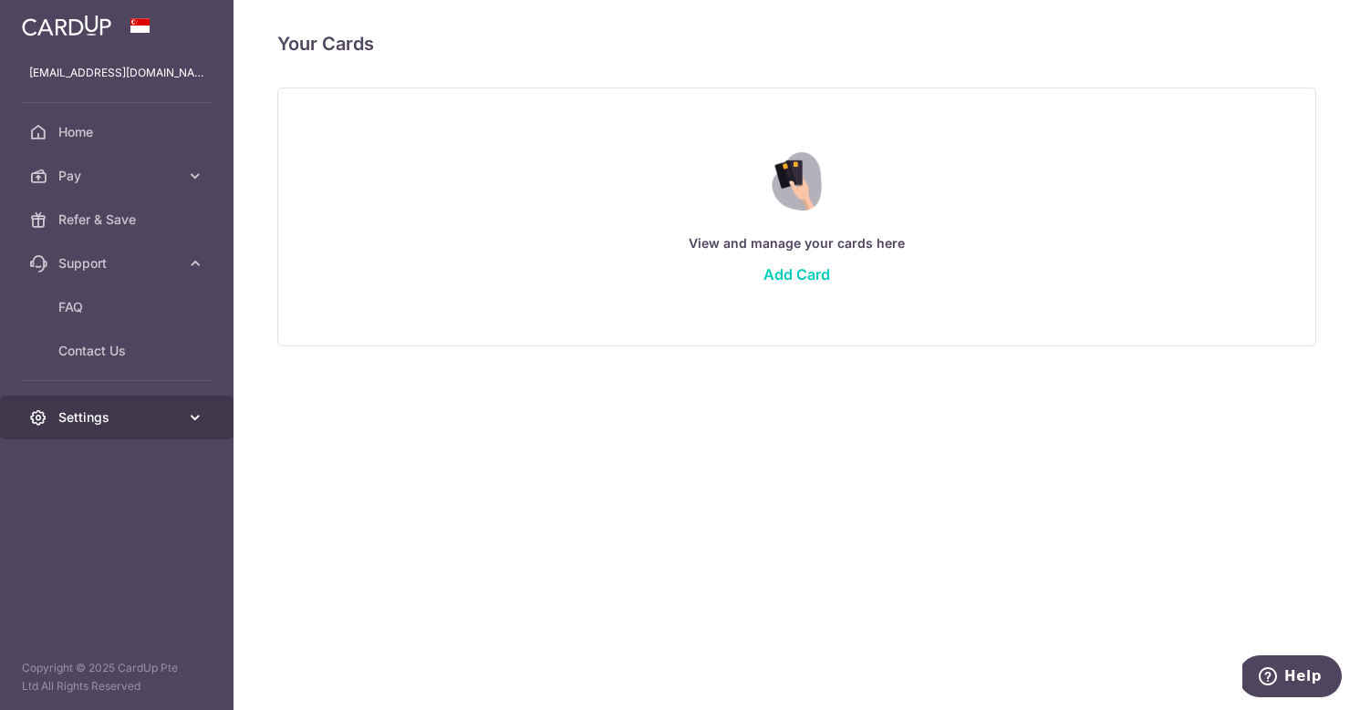
click at [149, 413] on span "Settings" at bounding box center [118, 418] width 120 height 18
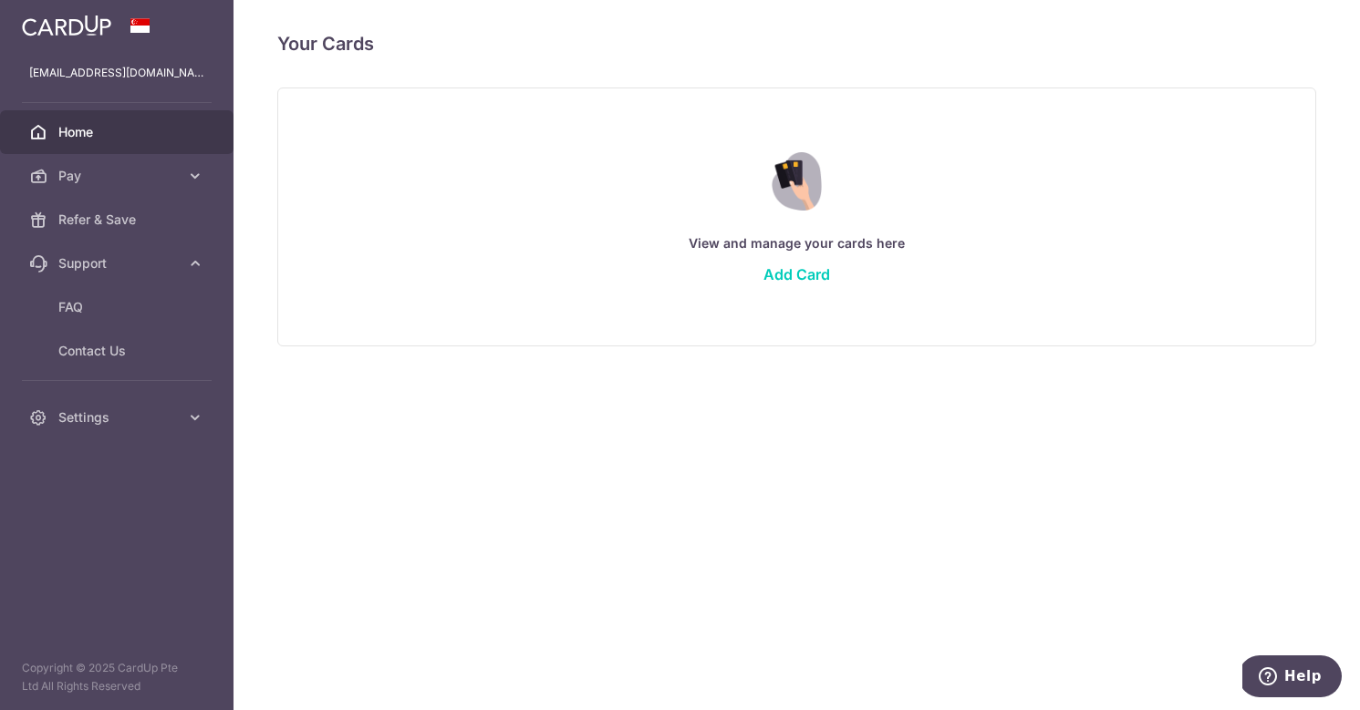
click at [70, 134] on span "Home" at bounding box center [118, 132] width 120 height 18
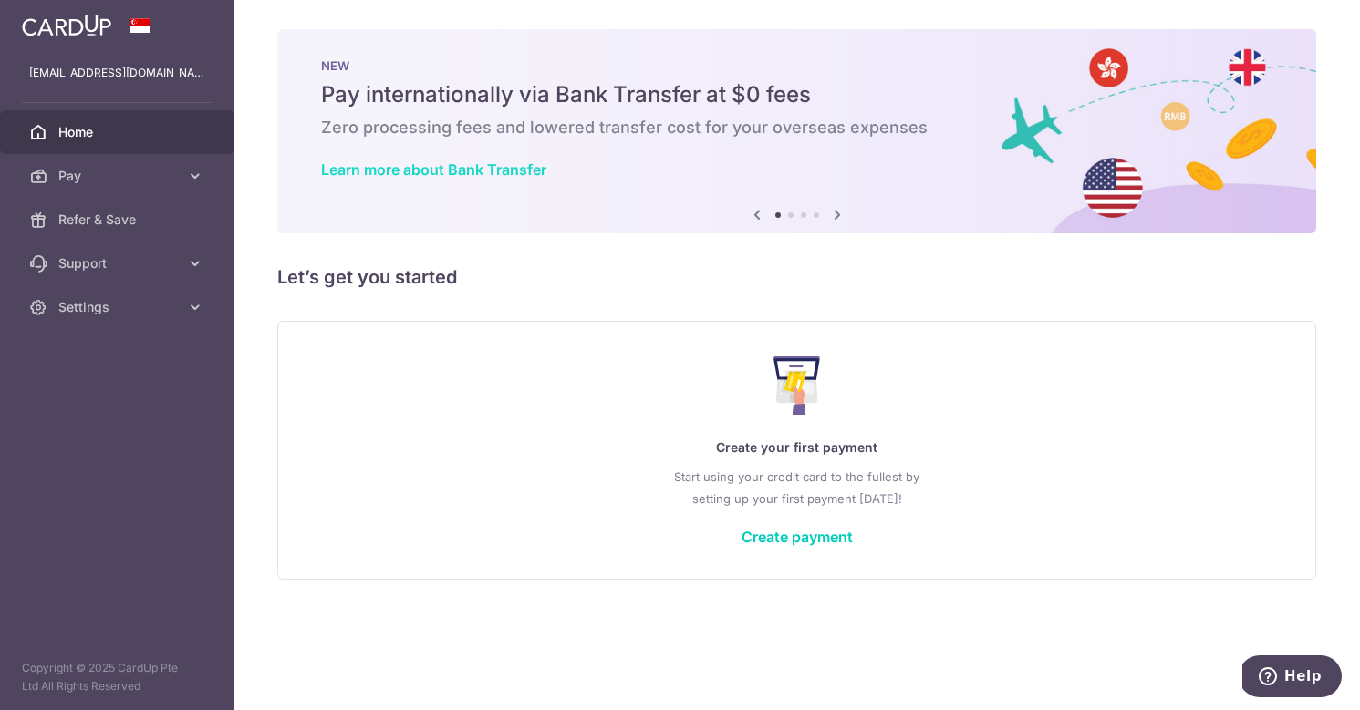
click at [467, 171] on link "Learn more about Bank Transfer" at bounding box center [433, 170] width 225 height 18
click at [122, 171] on span "Pay" at bounding box center [118, 176] width 120 height 18
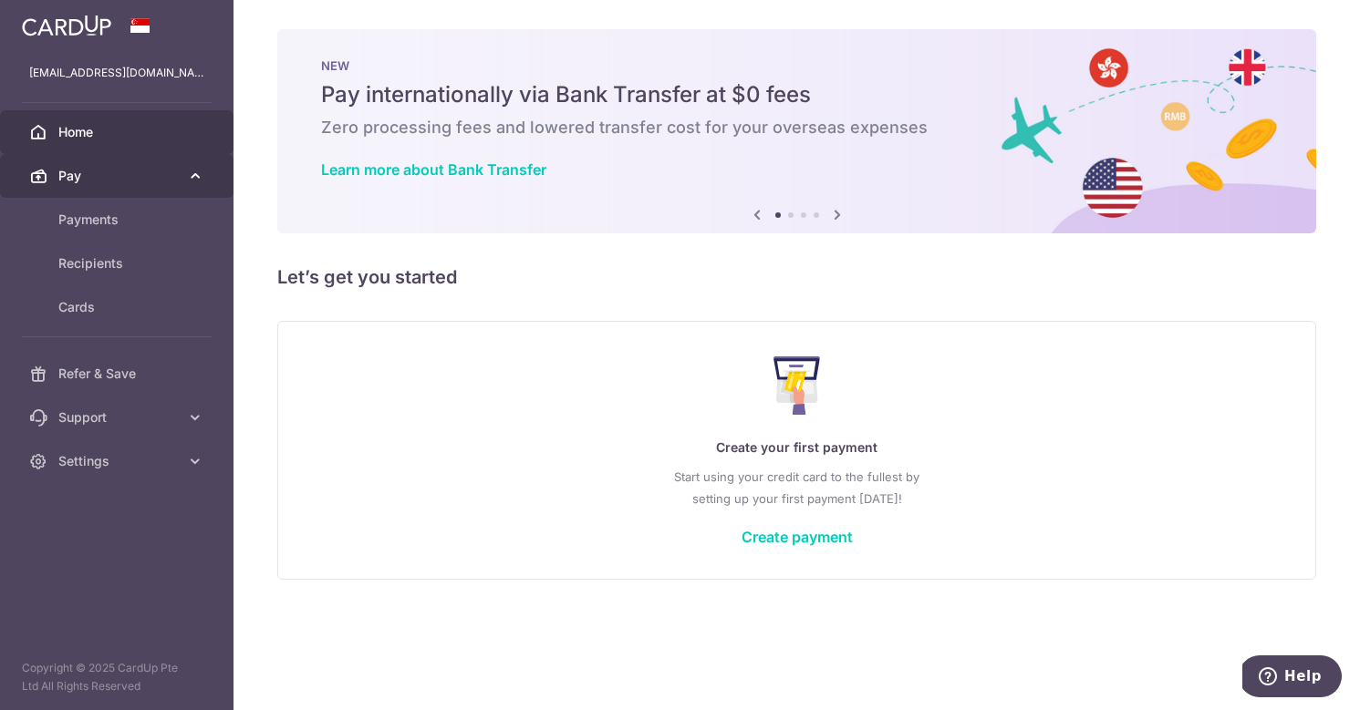
click at [122, 171] on span "Pay" at bounding box center [118, 176] width 120 height 18
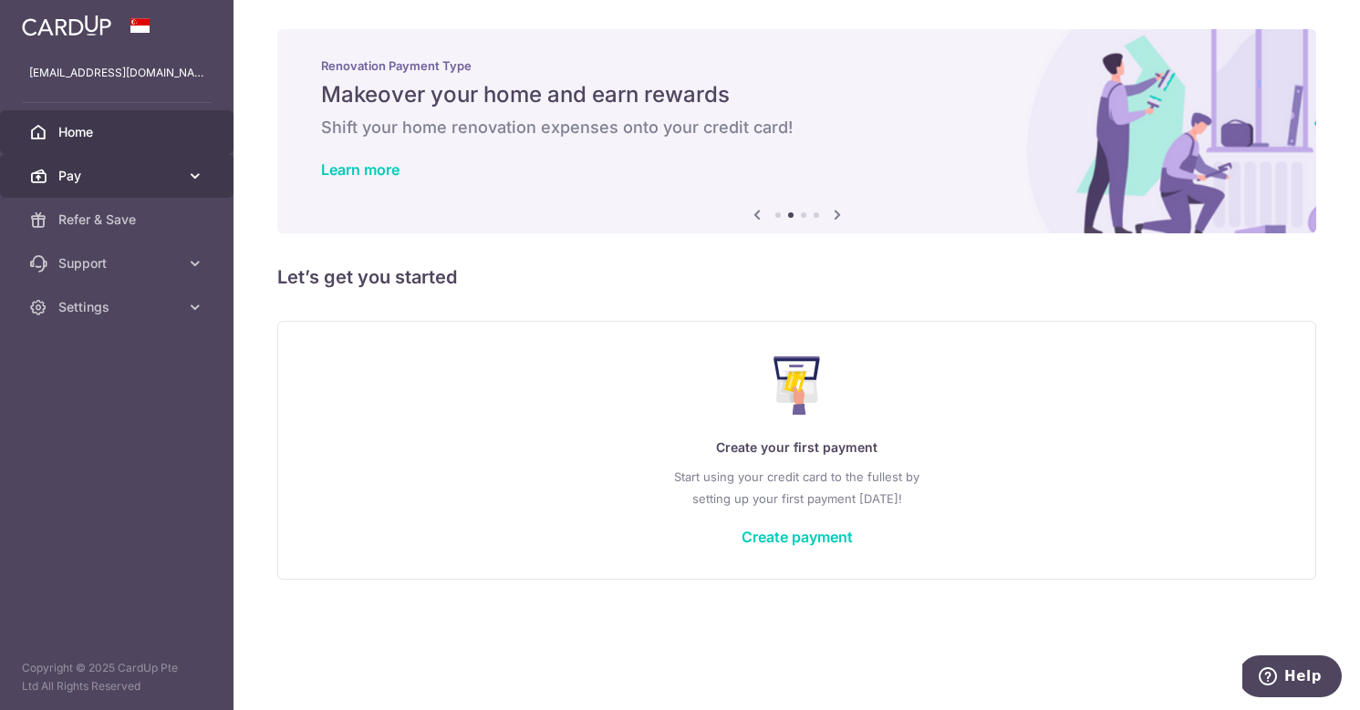
click at [86, 178] on span "Pay" at bounding box center [118, 176] width 120 height 18
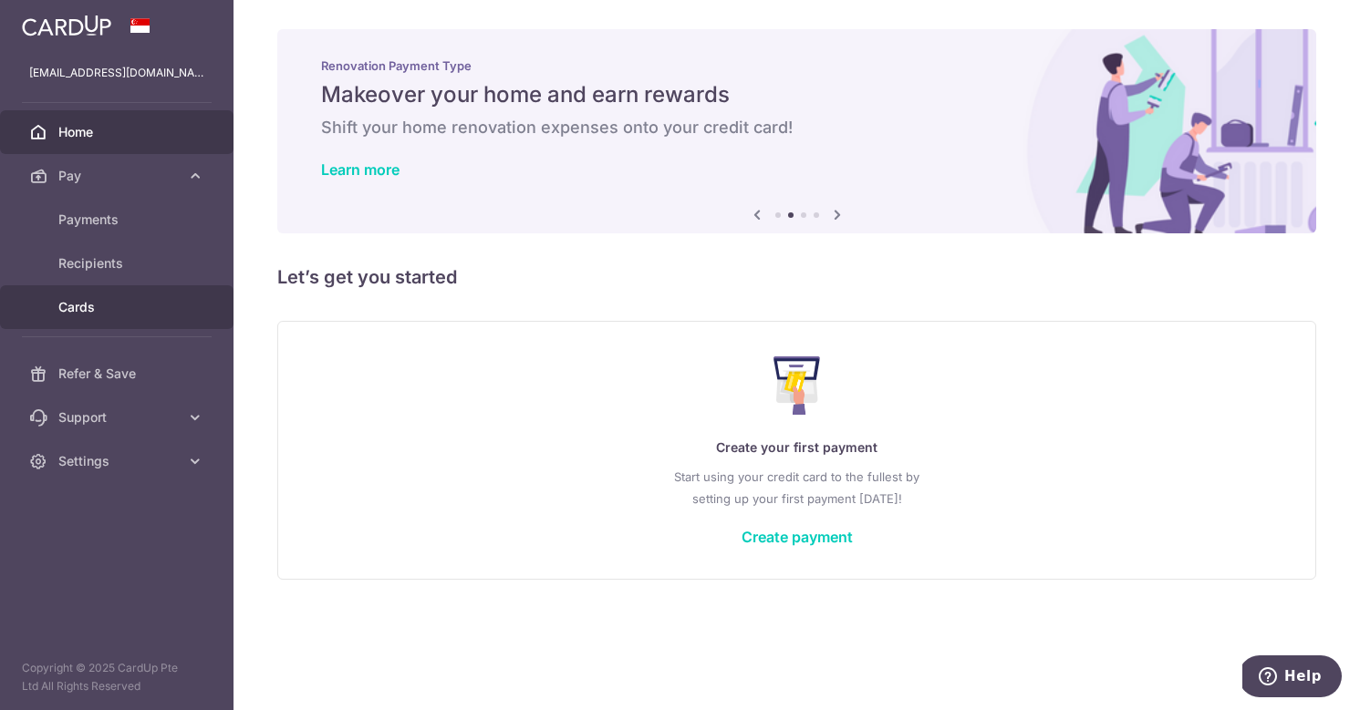
click at [73, 309] on span "Cards" at bounding box center [118, 307] width 120 height 18
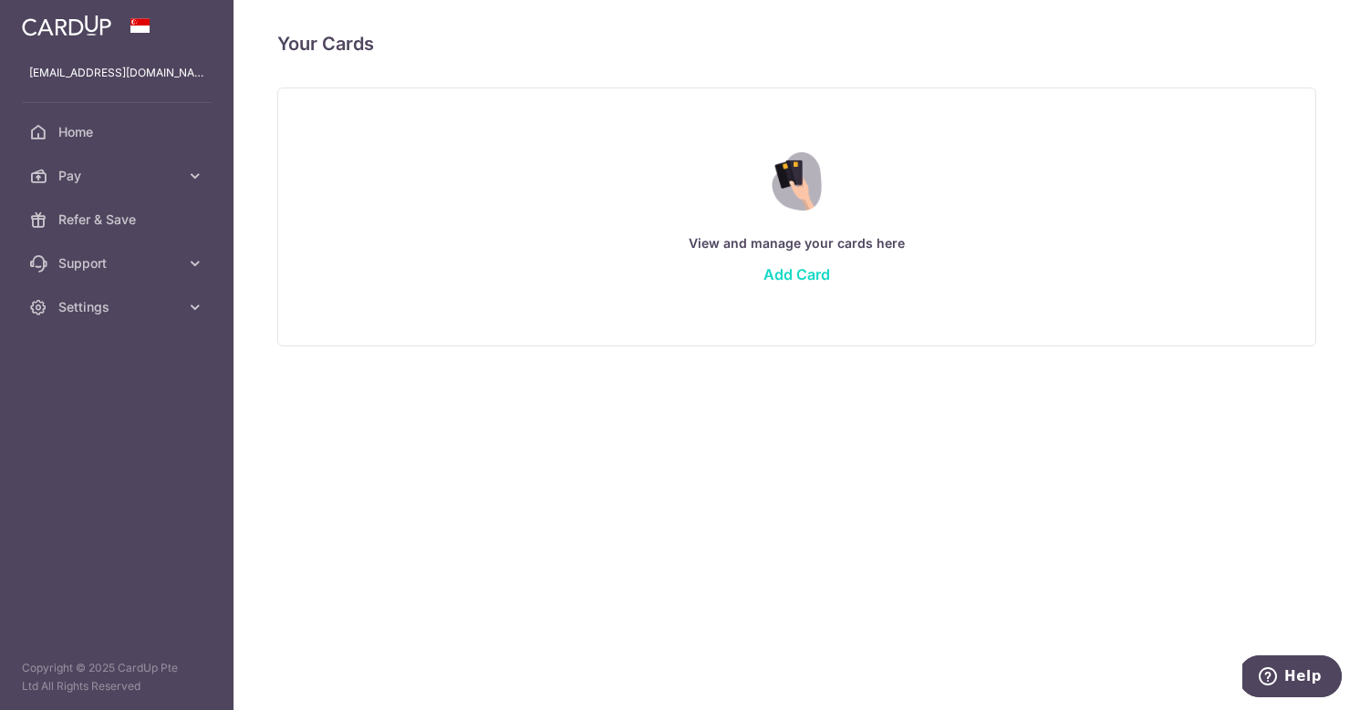
click at [802, 275] on link "Add Card" at bounding box center [796, 274] width 67 height 18
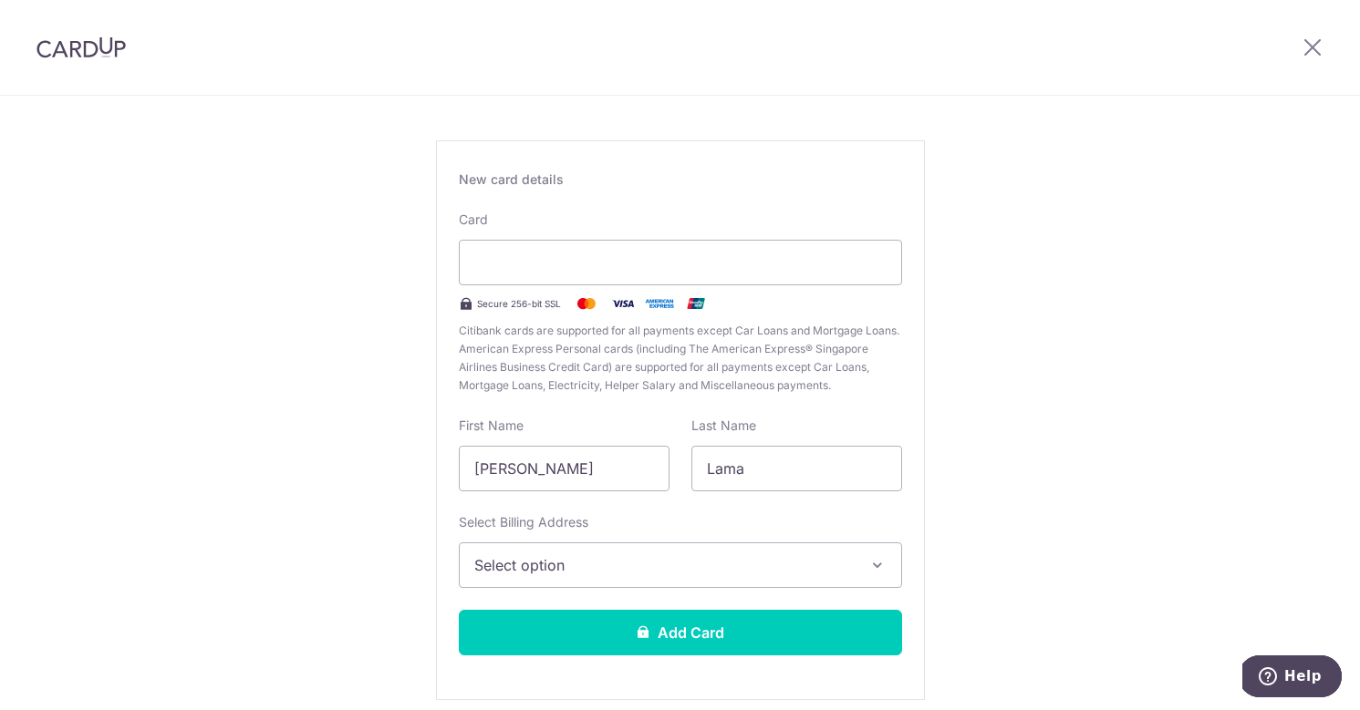
scroll to position [92, 0]
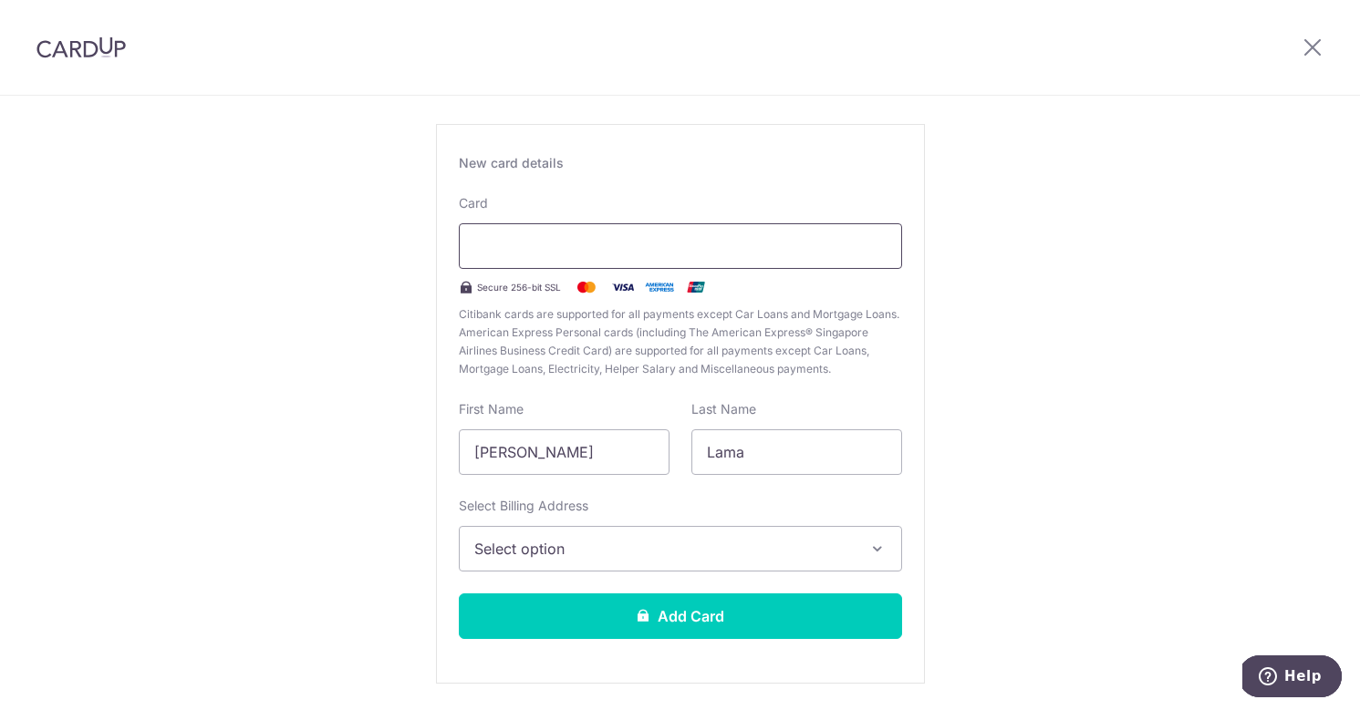
click at [642, 263] on div at bounding box center [680, 246] width 443 height 46
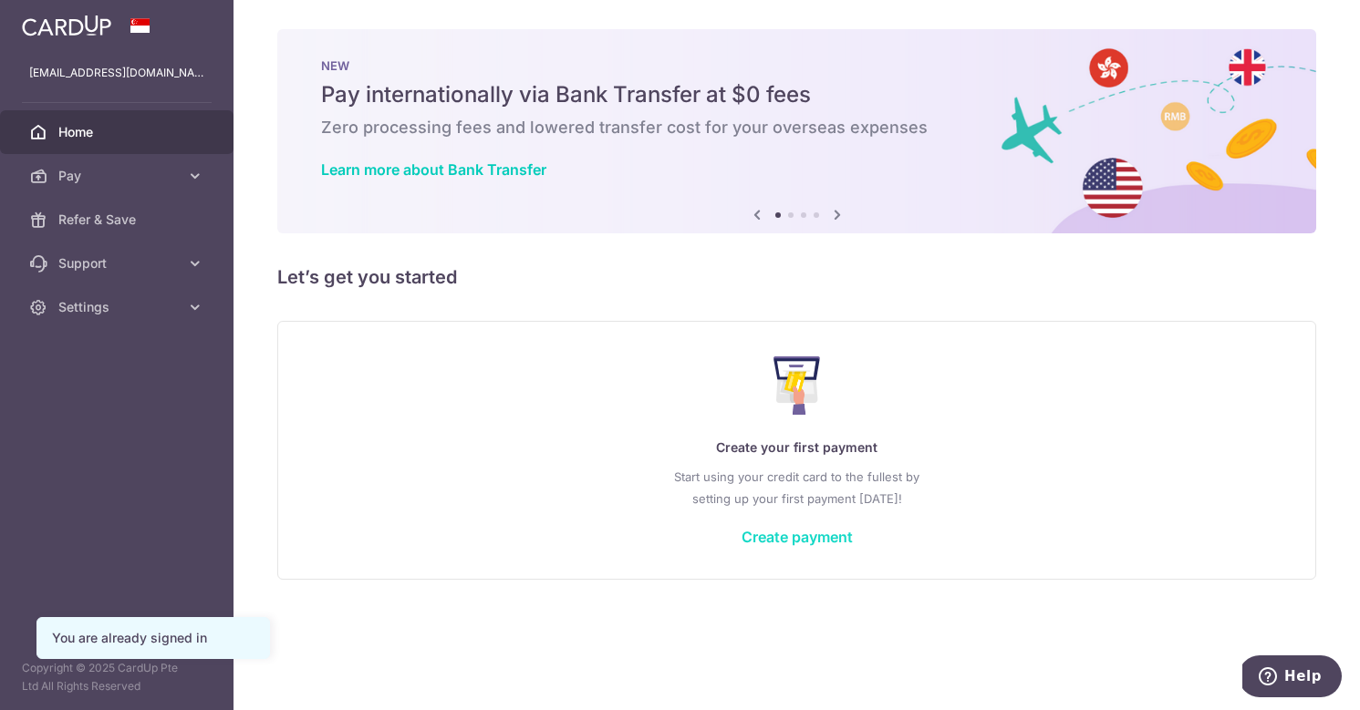
click at [812, 539] on link "Create payment" at bounding box center [796, 537] width 111 height 18
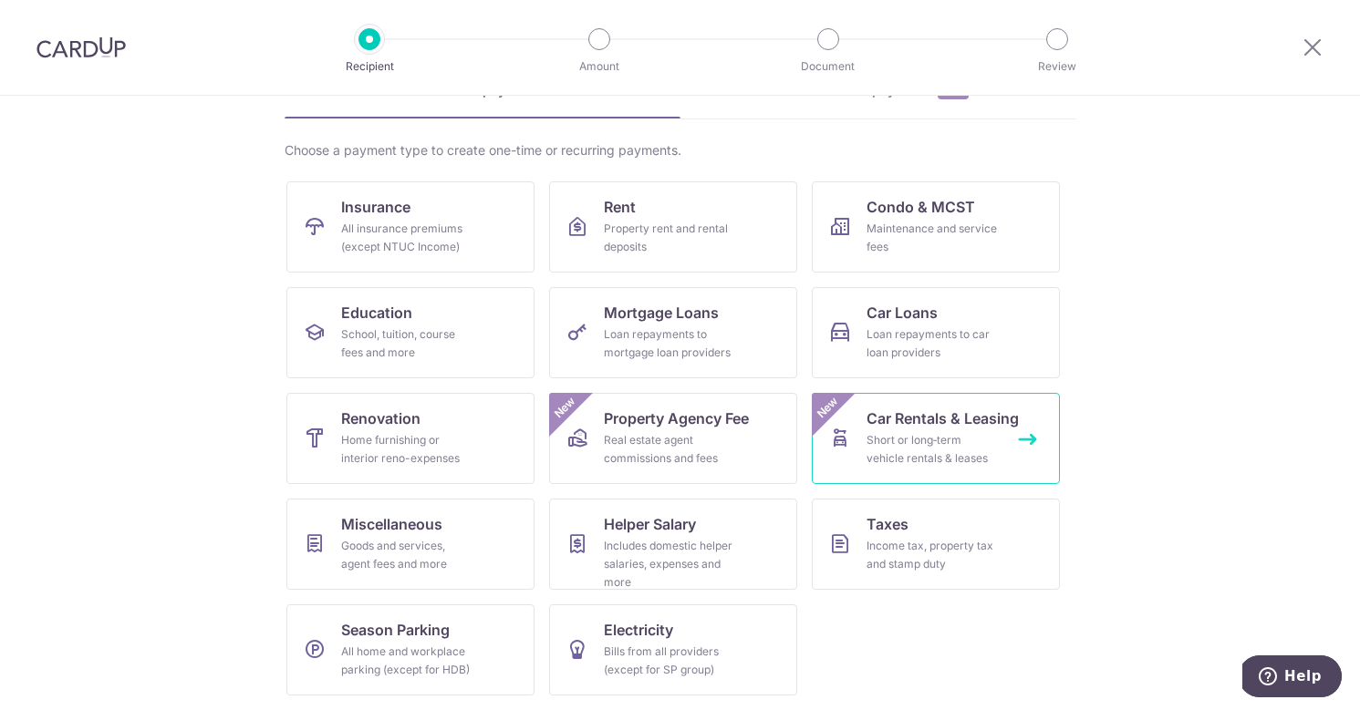
scroll to position [106, 0]
click at [495, 331] on link "Education School, tuition, course fees and more" at bounding box center [410, 332] width 248 height 91
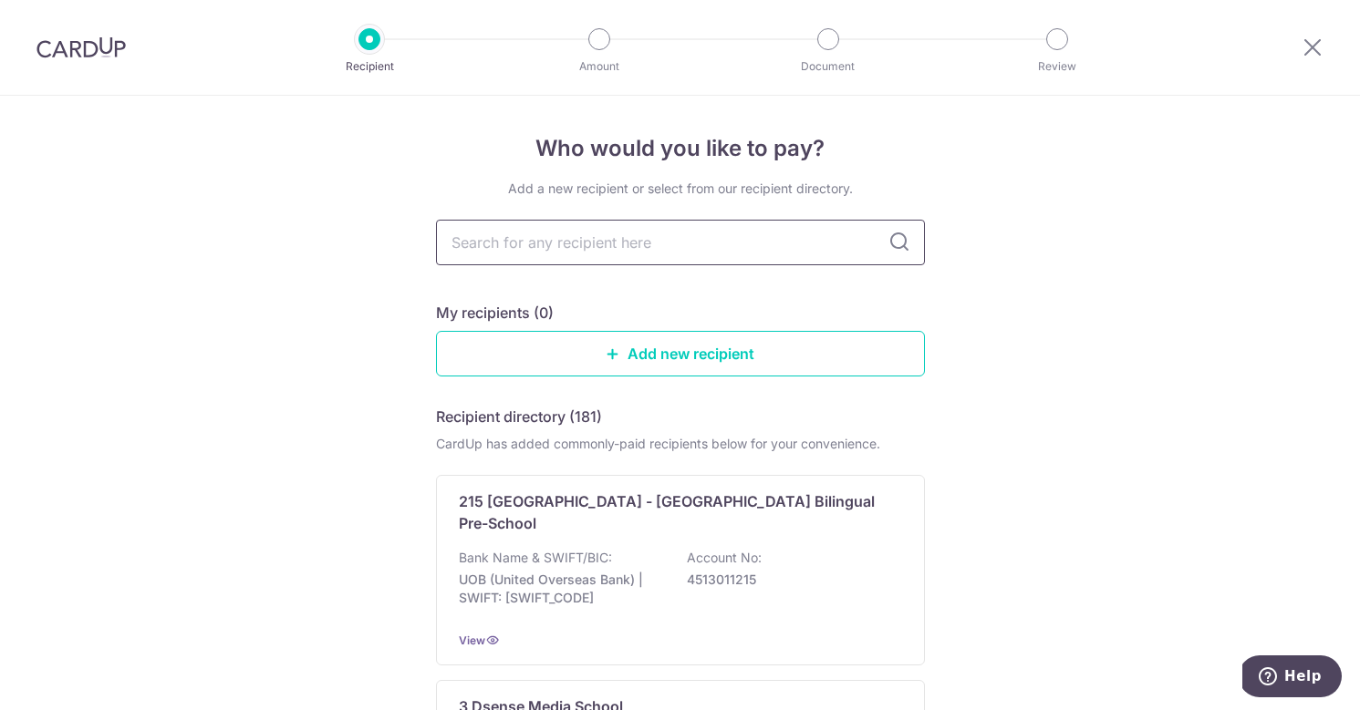
click at [672, 250] on input "text" at bounding box center [680, 243] width 489 height 46
paste input "UOB Bank Account Numbe"
type input "UOB Bank Account Numbe"
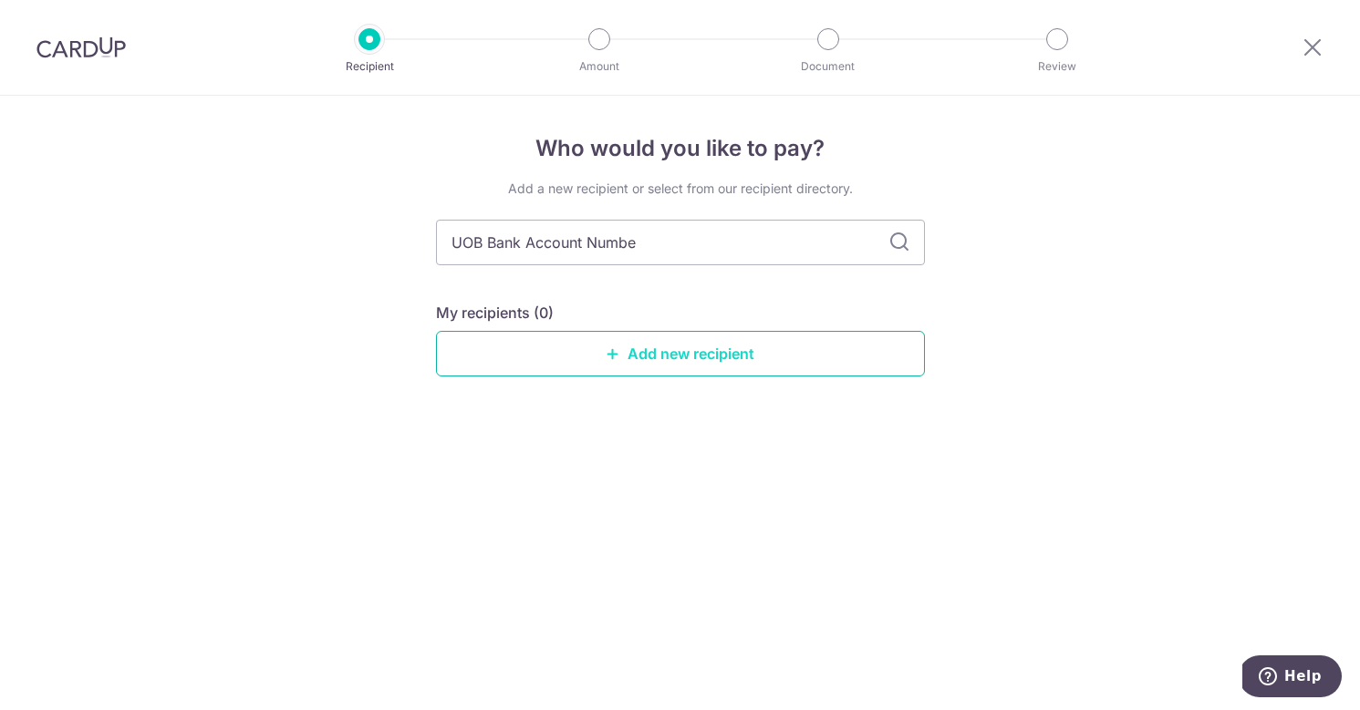
click at [660, 357] on link "Add new recipient" at bounding box center [680, 354] width 489 height 46
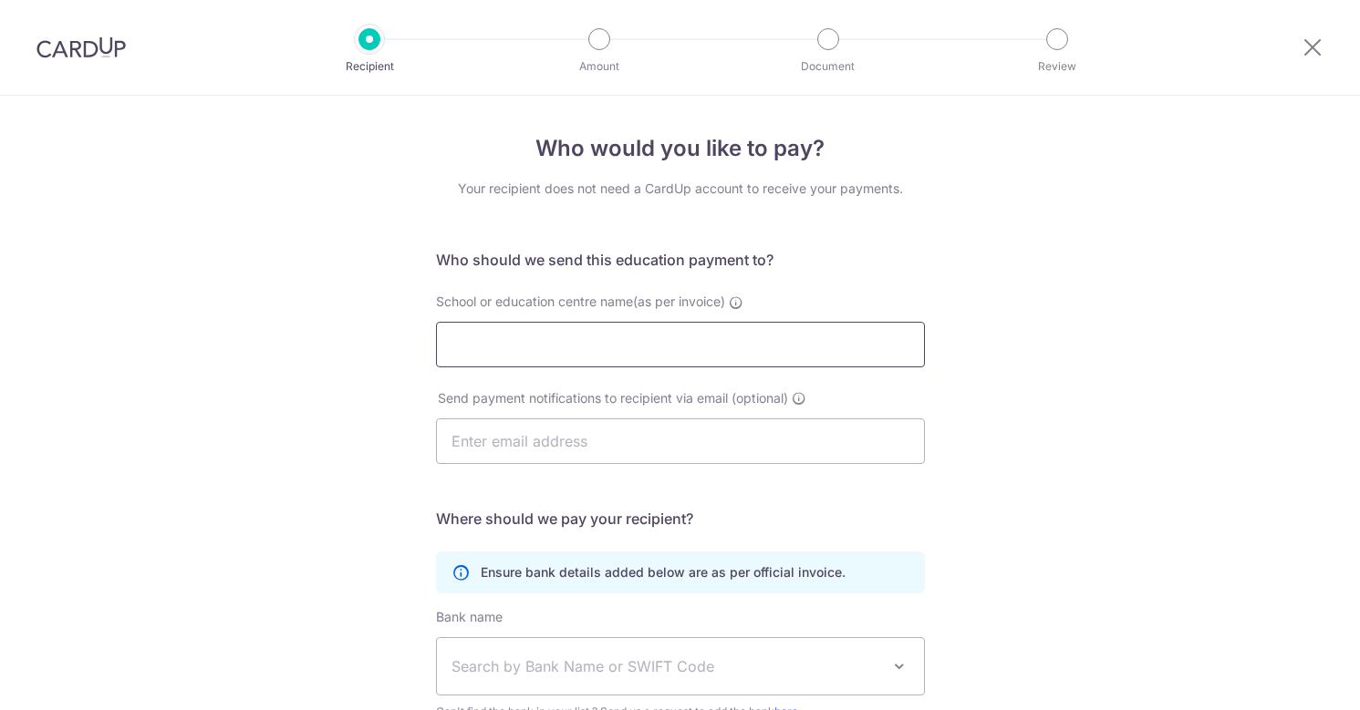
paste input "UOB Bank Account Numbe"
type input "UOB Bank Account Numbe"
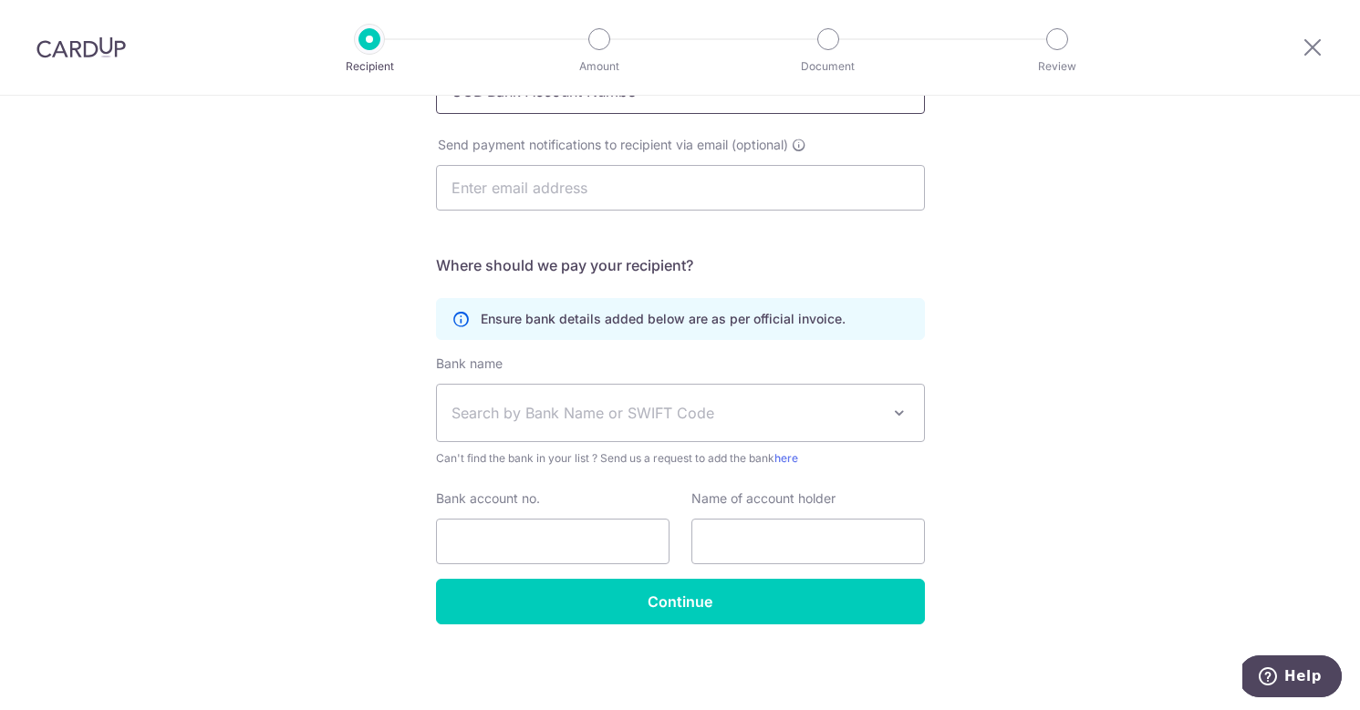
scroll to position [254, 0]
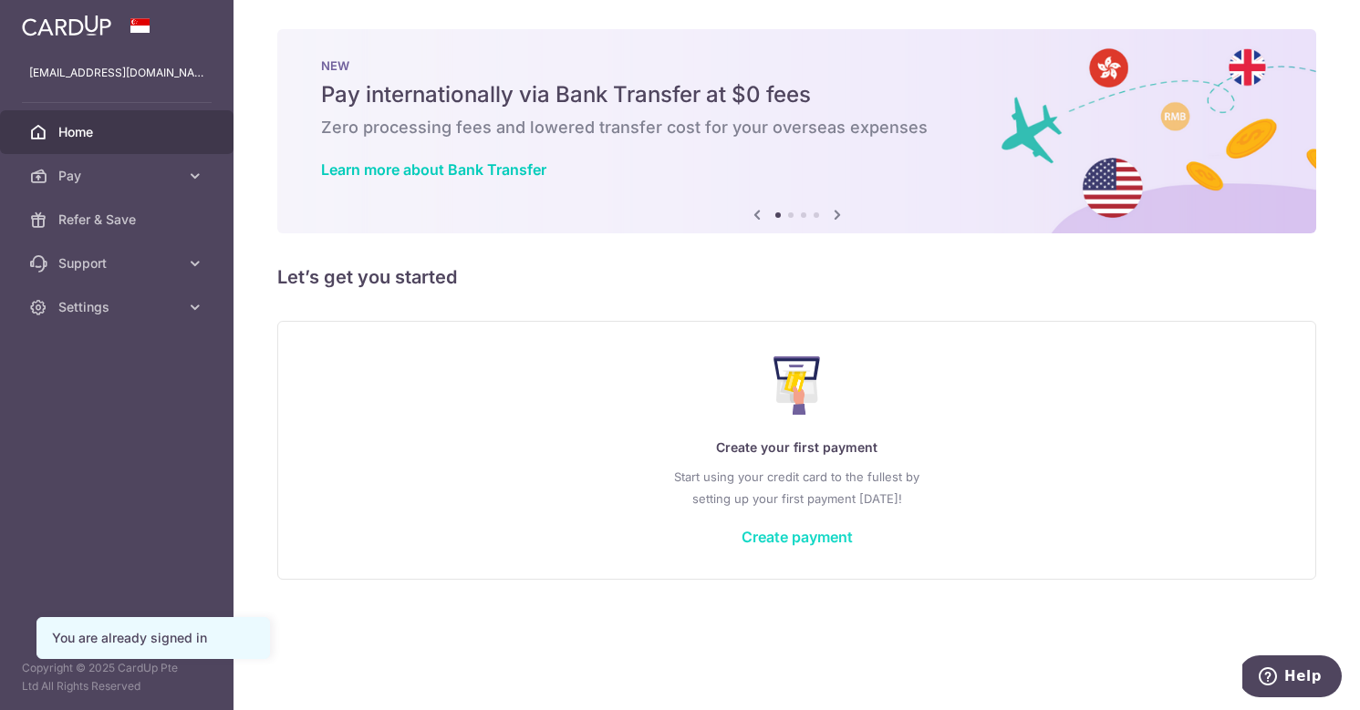
click at [793, 534] on link "Create payment" at bounding box center [796, 537] width 111 height 18
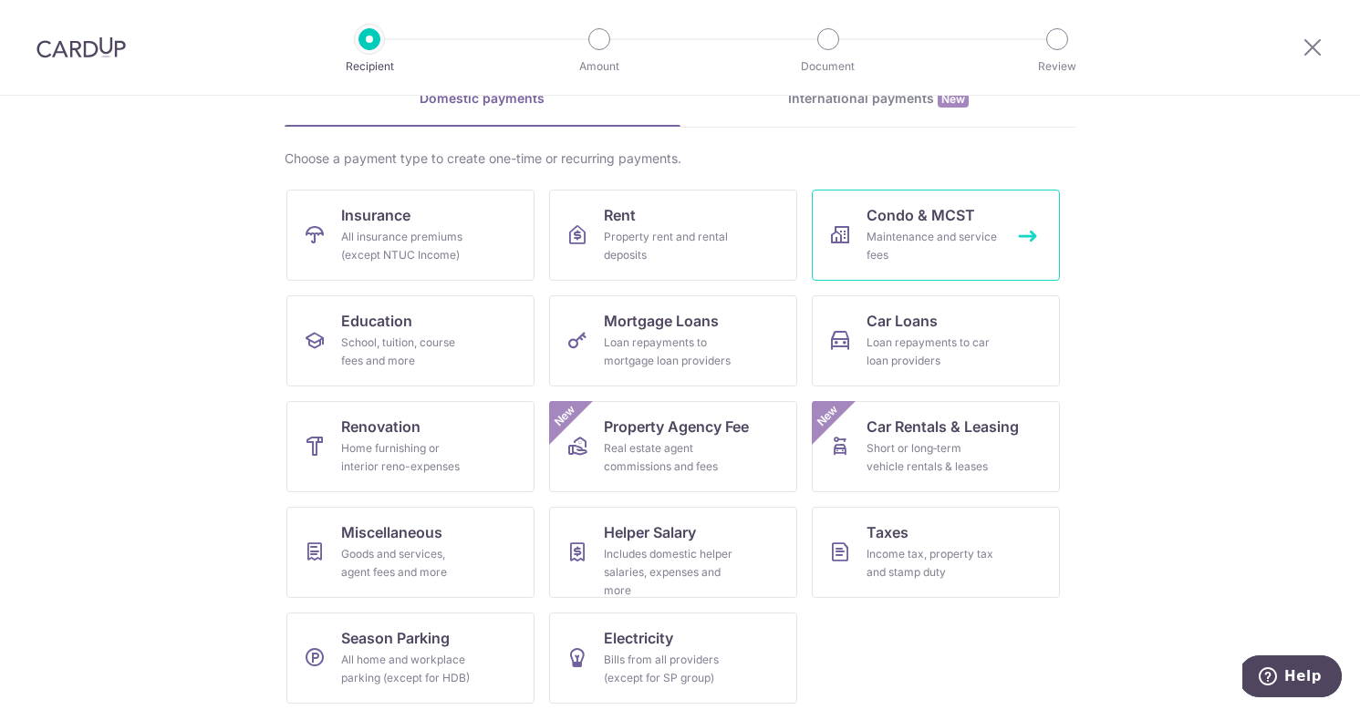
scroll to position [104, 0]
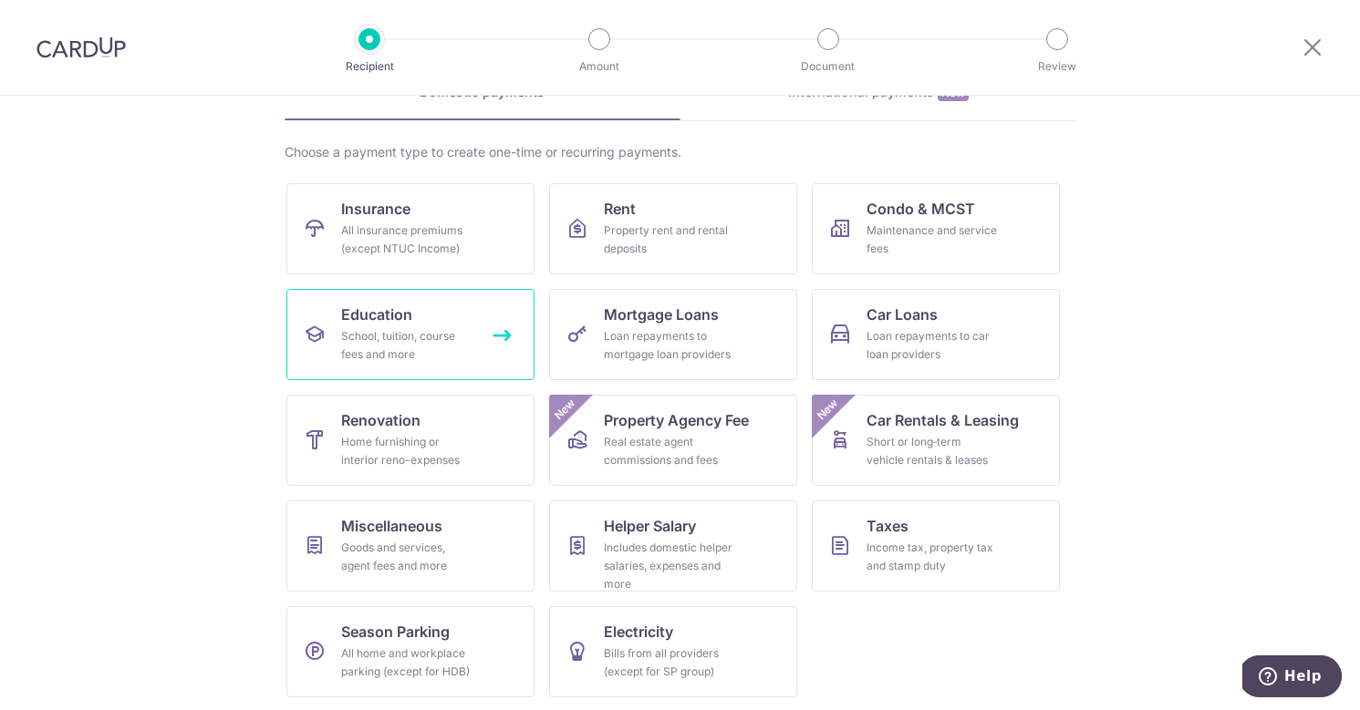
click at [419, 322] on link "Education School, tuition, course fees and more" at bounding box center [410, 334] width 248 height 91
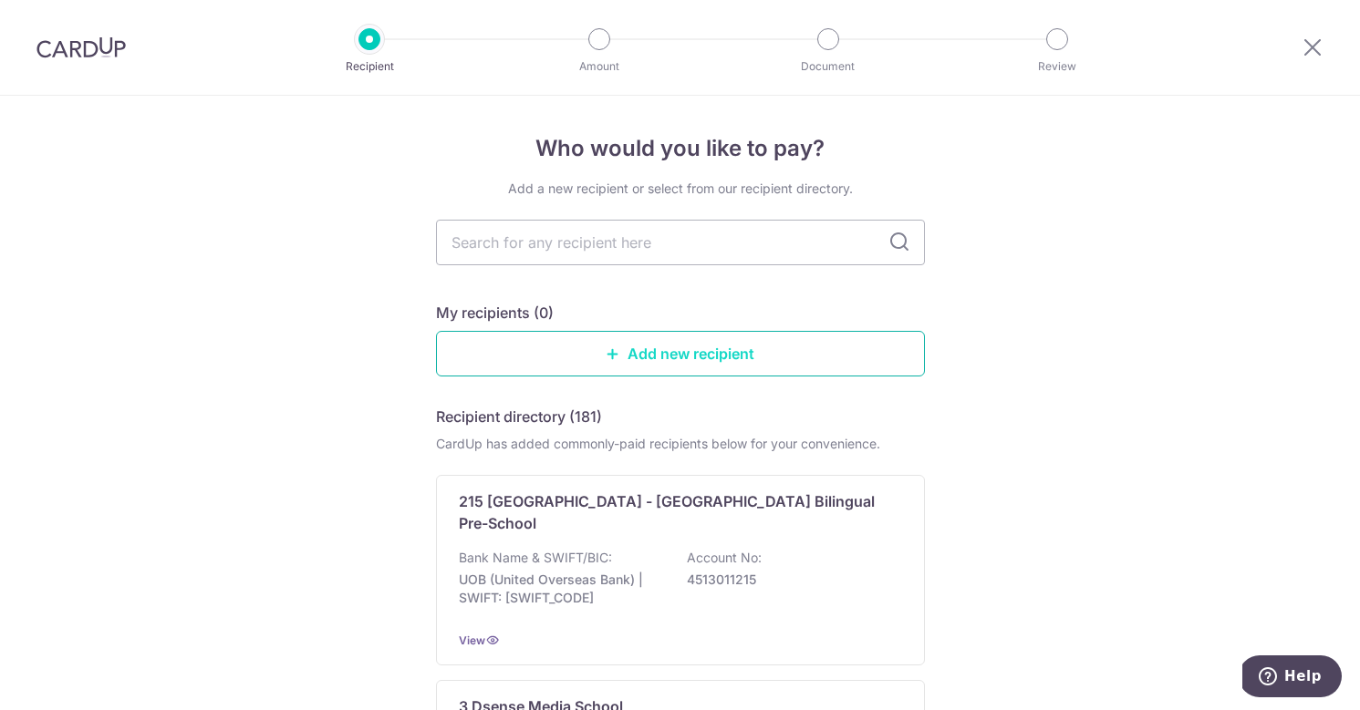
click at [687, 357] on link "Add new recipient" at bounding box center [680, 354] width 489 height 46
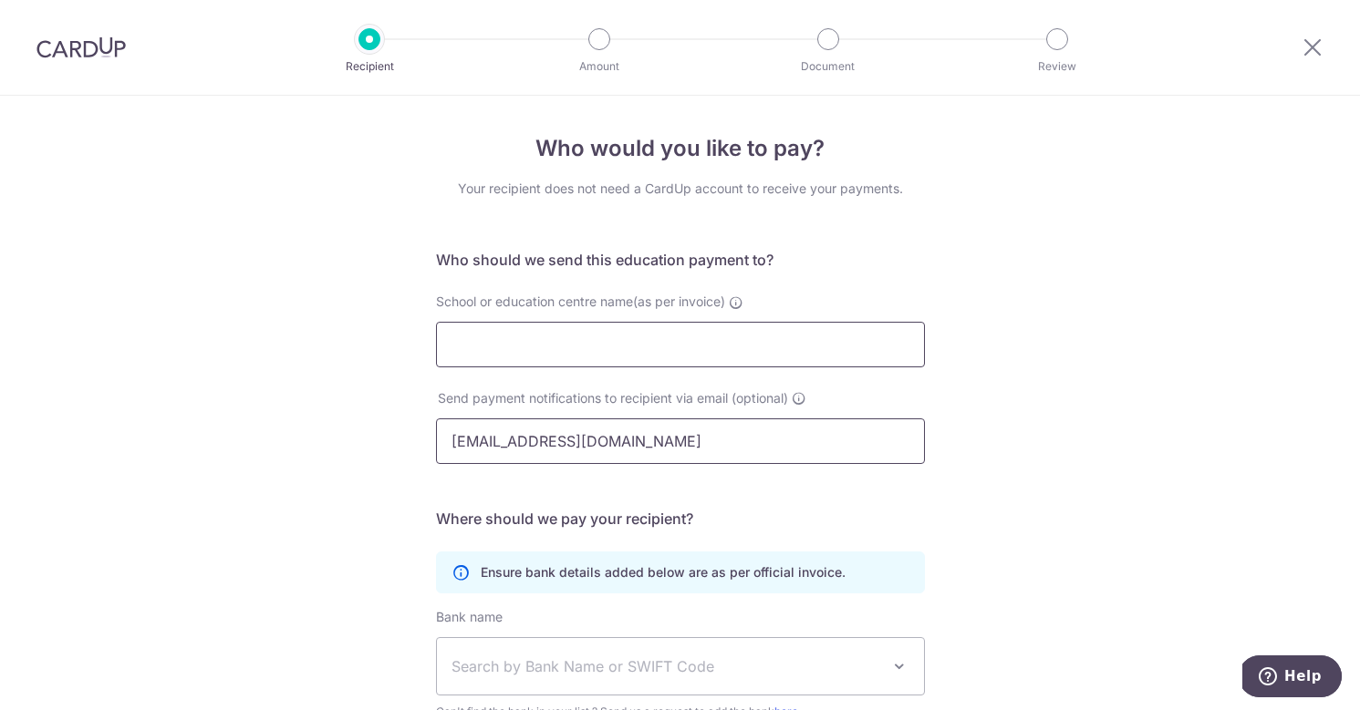
type input "tusharlama@live.com"
click at [623, 338] on input "School or education centre name(as per invoice)" at bounding box center [680, 345] width 489 height 46
type input "S"
type input "tusharlama@live.com"
click at [513, 349] on input "S" at bounding box center [680, 345] width 489 height 46
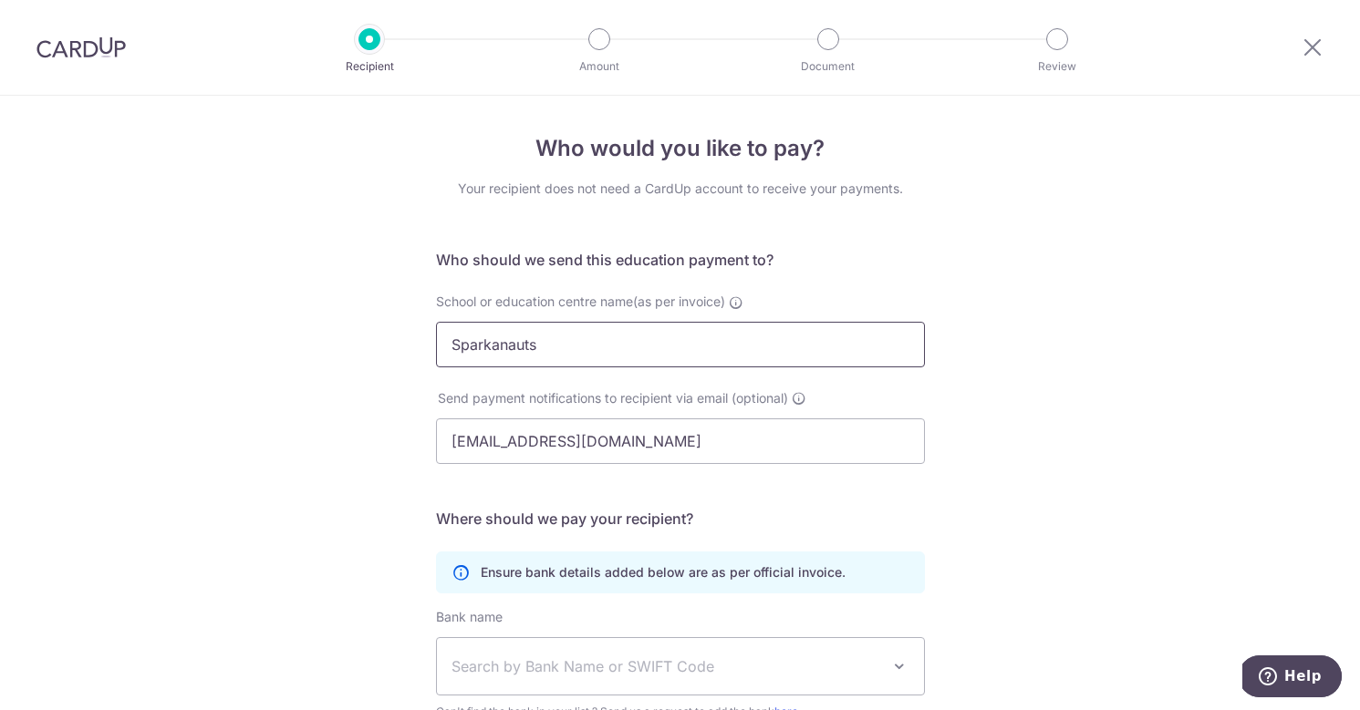
type input "Sparkanauts"
click at [1063, 286] on div "Who would you like to pay? Your recipient does not need a CardUp account to rec…" at bounding box center [680, 530] width 1360 height 868
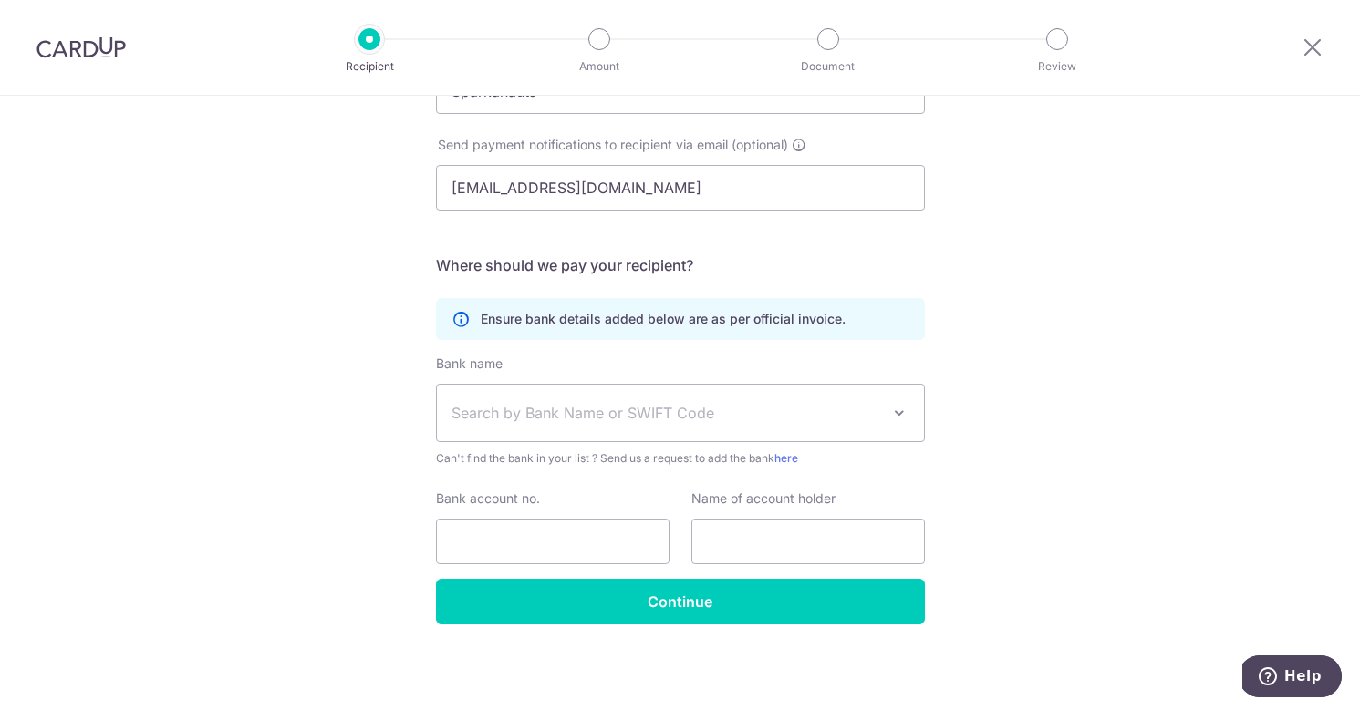
scroll to position [254, 0]
click at [744, 415] on span "Search by Bank Name or SWIFT Code" at bounding box center [665, 413] width 429 height 22
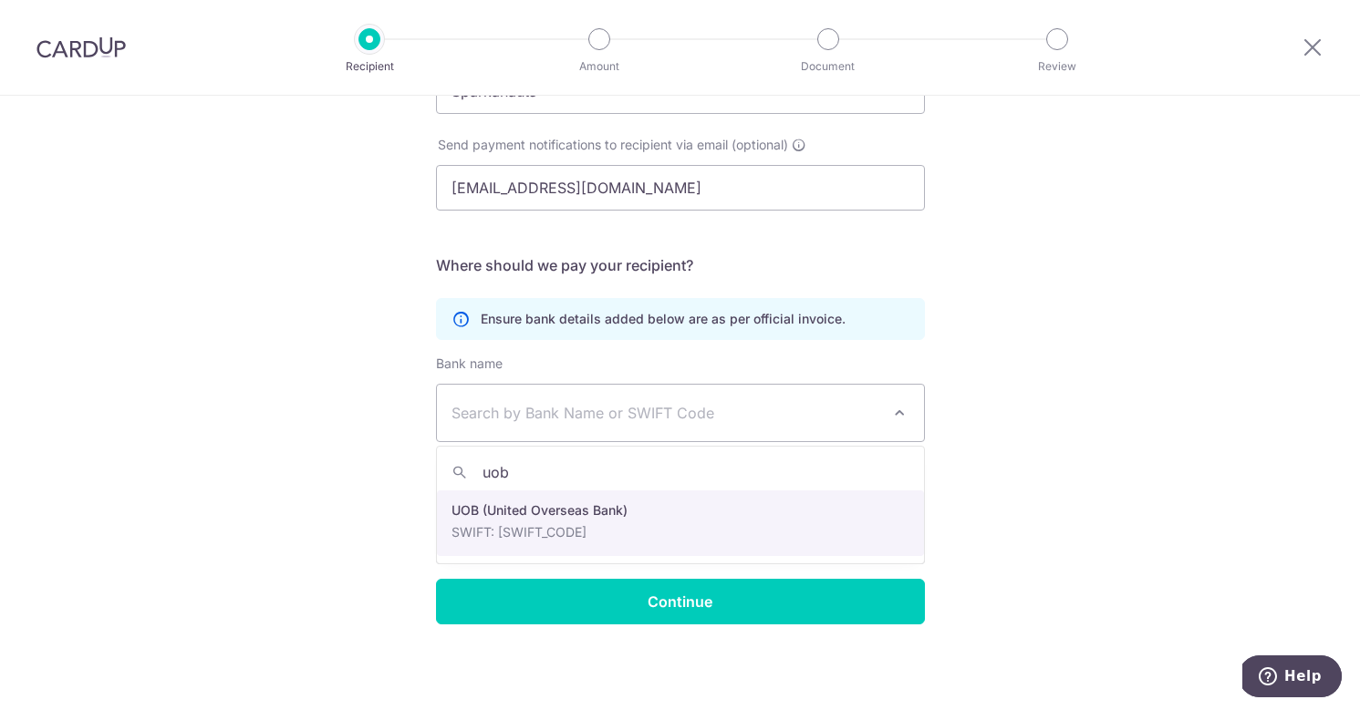
type input "uob"
select select "18"
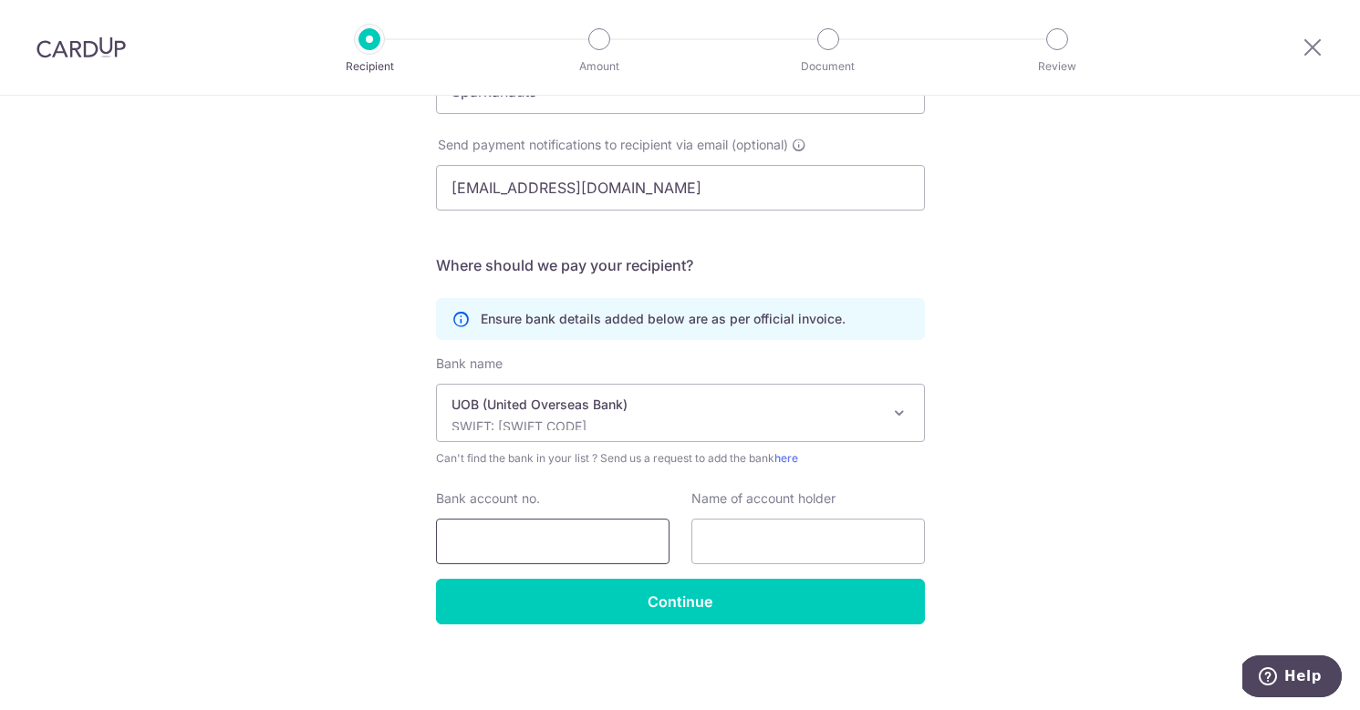
click at [568, 538] on input "Bank account no." at bounding box center [552, 542] width 233 height 46
paste input "3863014733"
type input "3863014733"
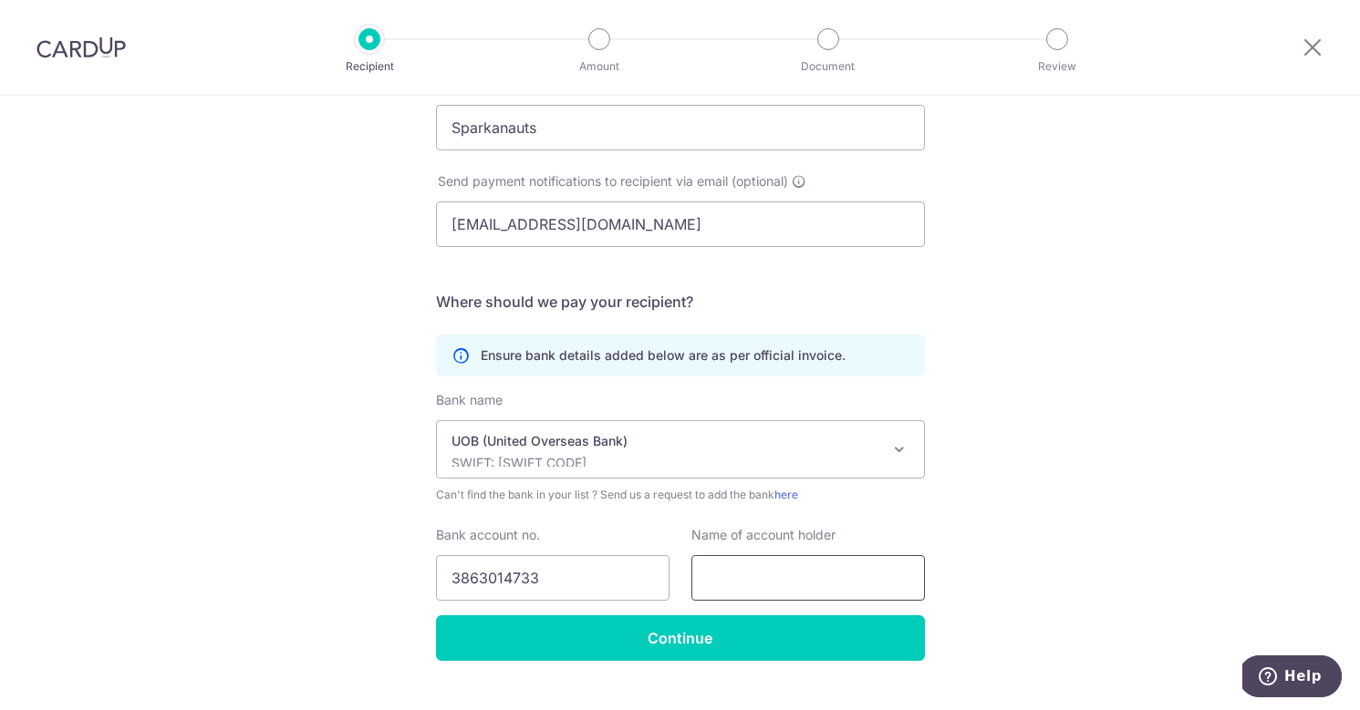
scroll to position [209, 0]
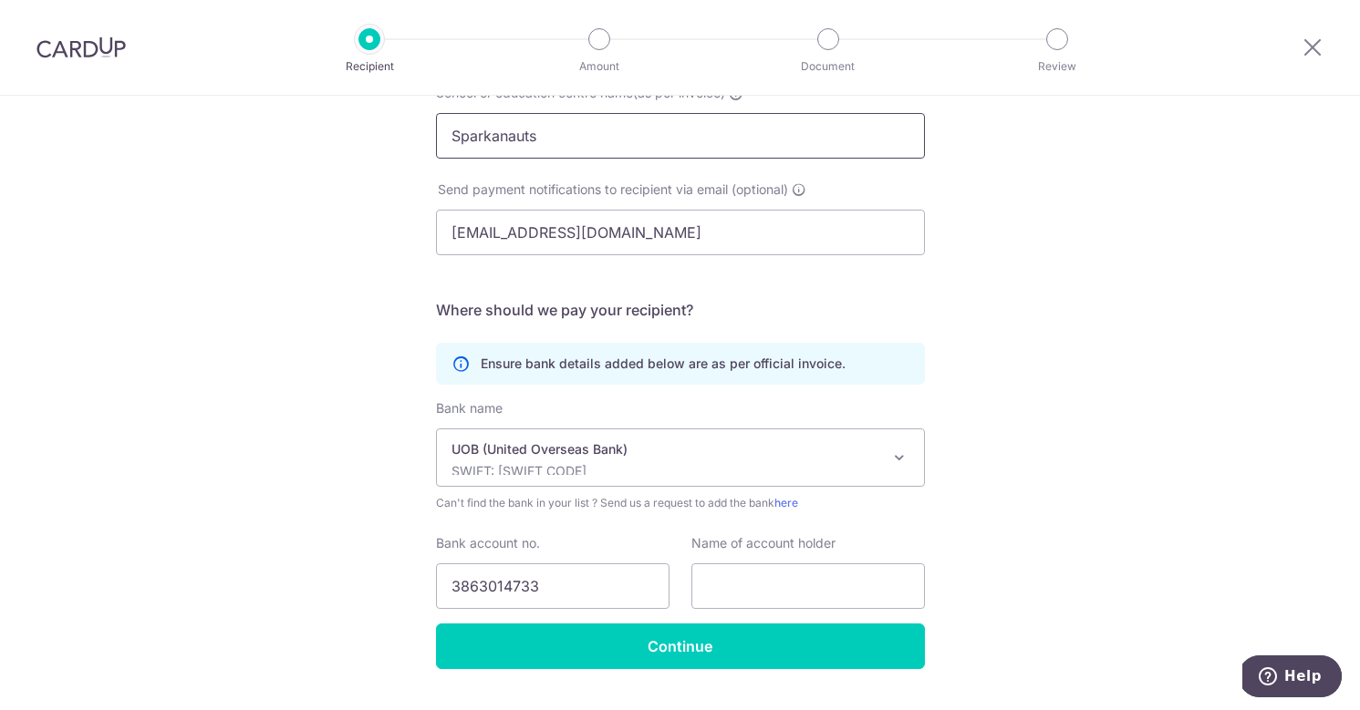
click at [507, 137] on input "Sparkanauts" at bounding box center [680, 136] width 489 height 46
click at [758, 598] on input "text" at bounding box center [807, 587] width 233 height 46
paste input "Sparkanauts"
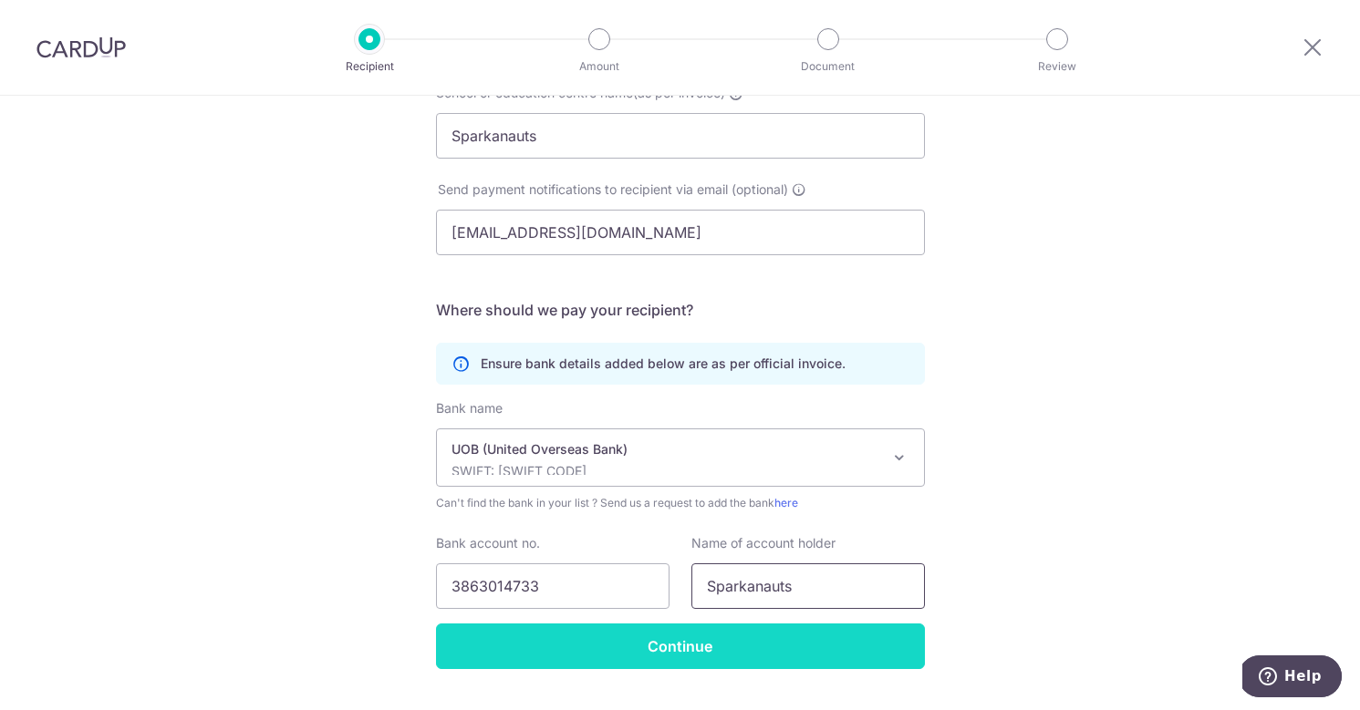
type input "Sparkanauts"
click at [727, 658] on input "Continue" at bounding box center [680, 647] width 489 height 46
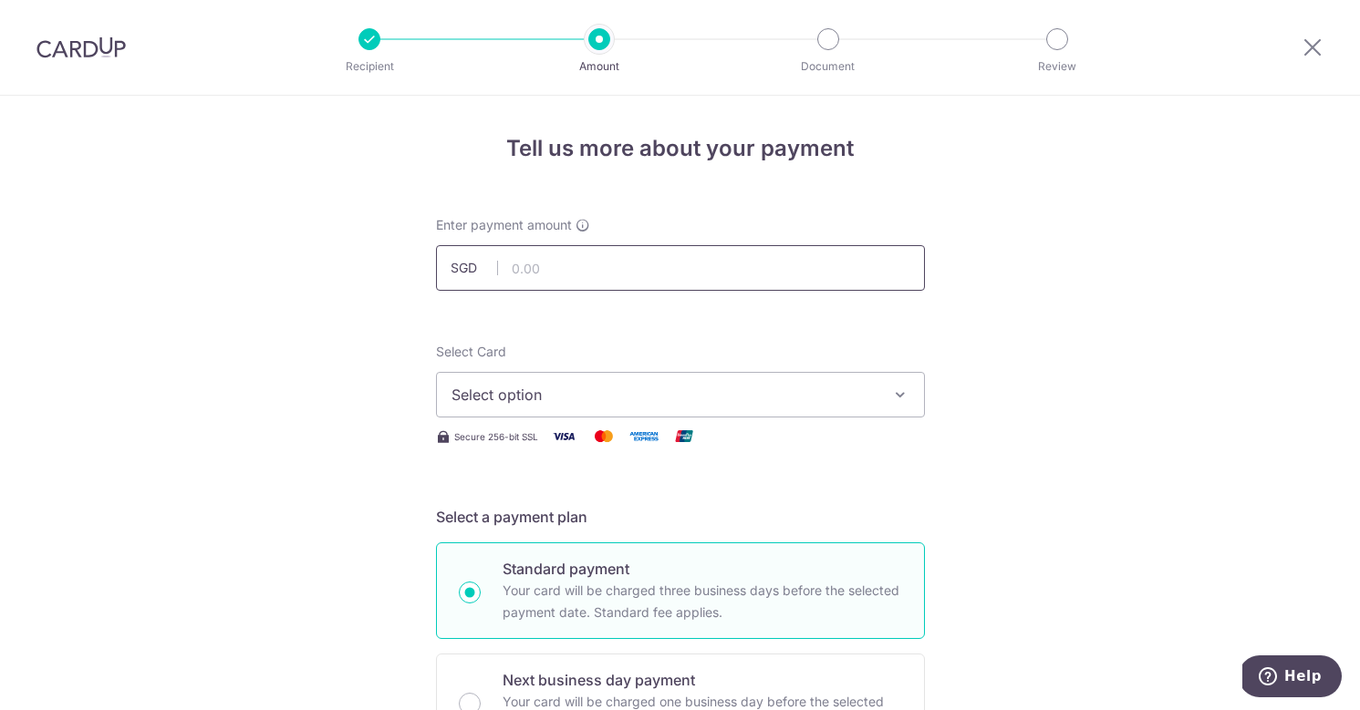
click at [582, 265] on input "text" at bounding box center [680, 268] width 489 height 46
type input "510.00"
click at [579, 378] on button "Select option" at bounding box center [680, 395] width 489 height 46
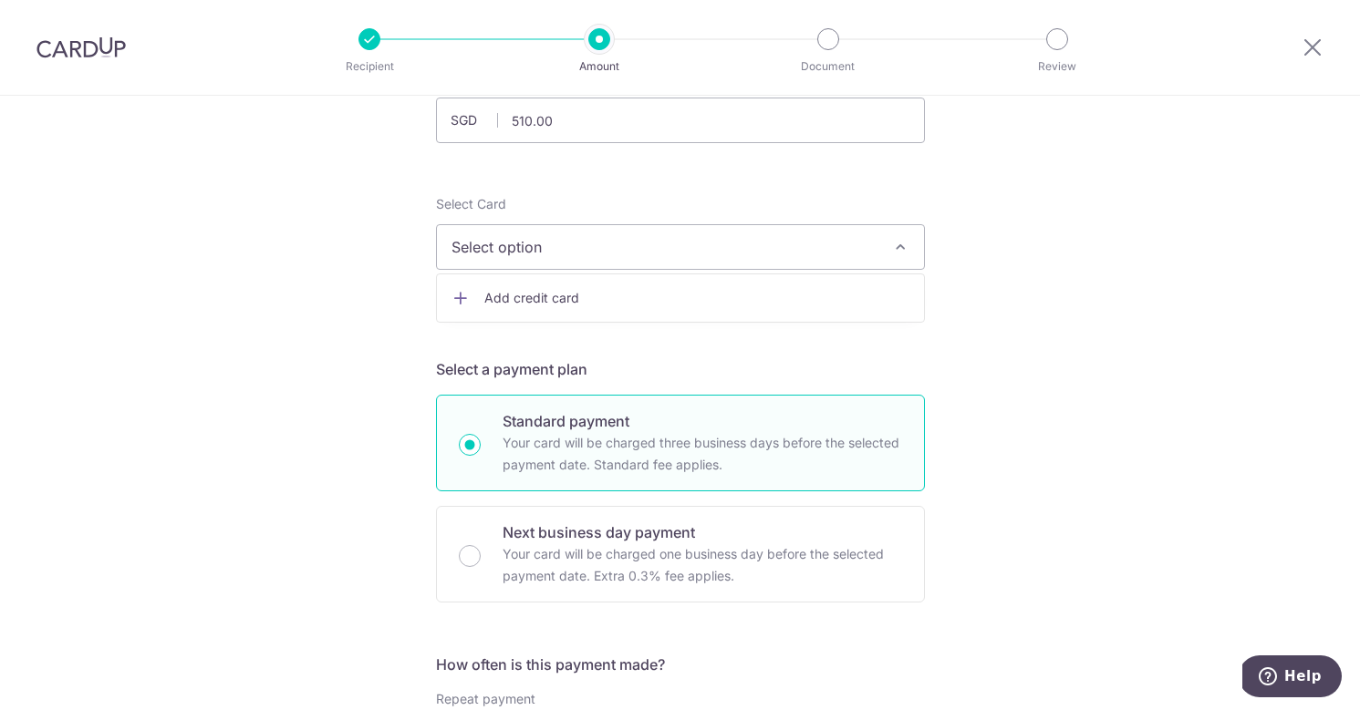
scroll to position [119, 0]
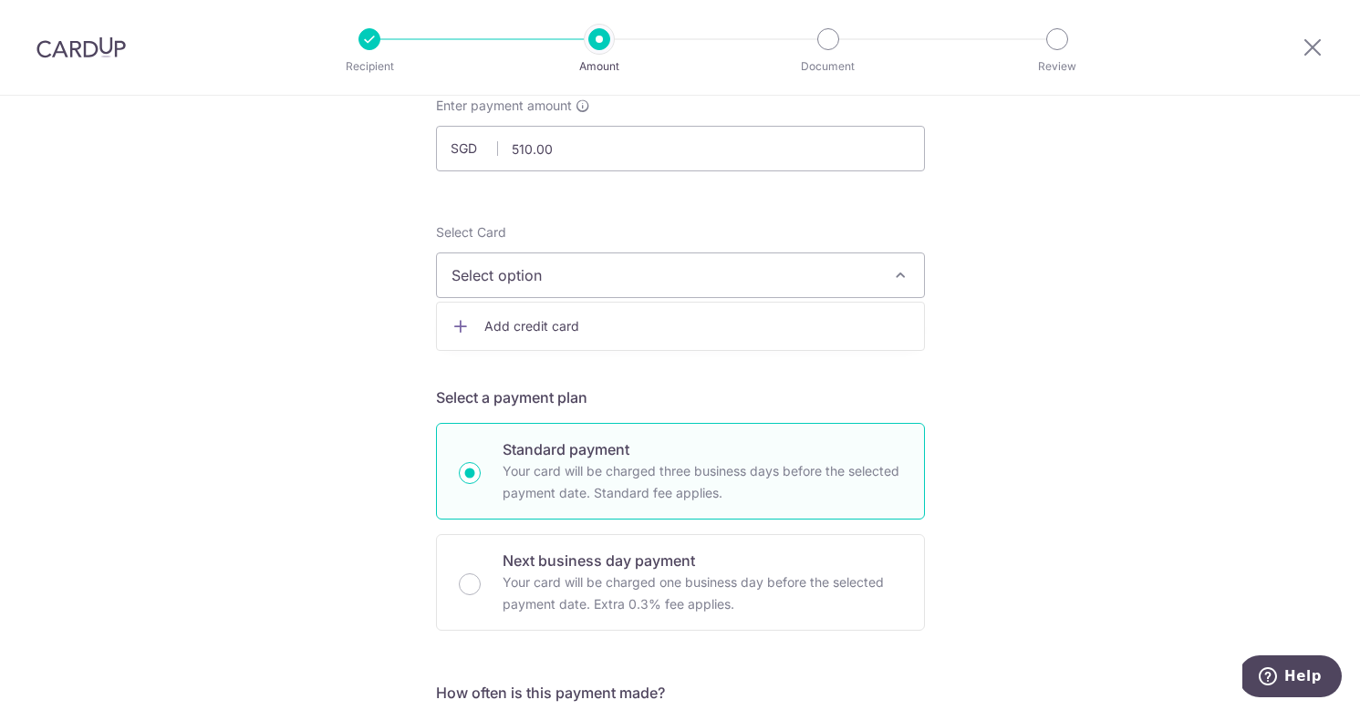
click at [528, 316] on link "Add credit card" at bounding box center [680, 326] width 487 height 33
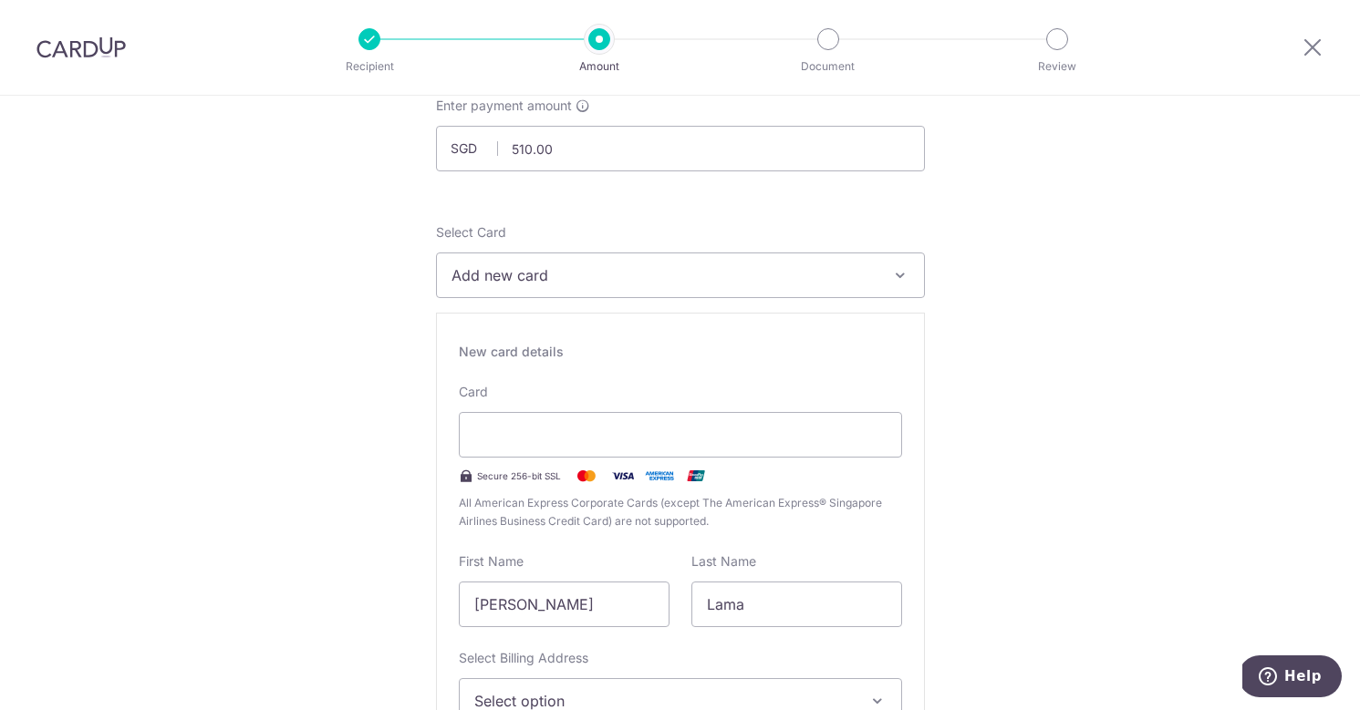
scroll to position [251, 0]
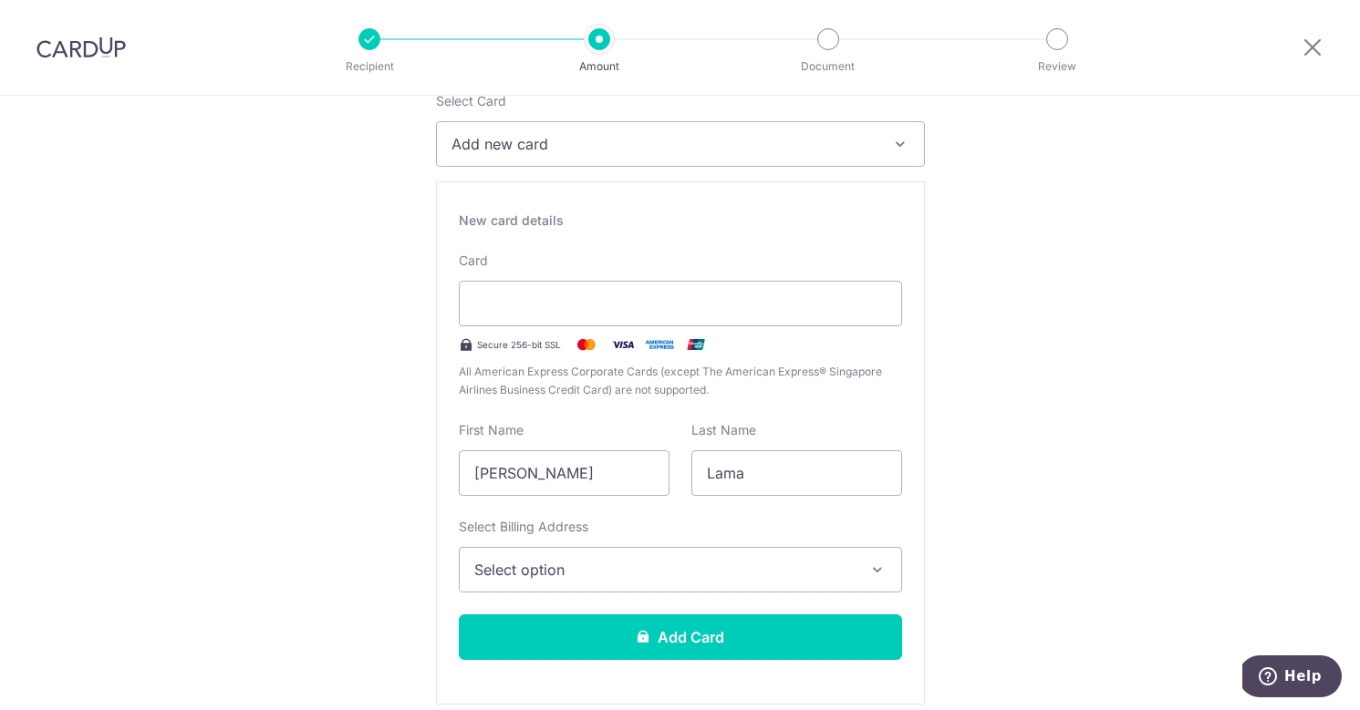
click at [624, 577] on span "Select option" at bounding box center [663, 570] width 379 height 22
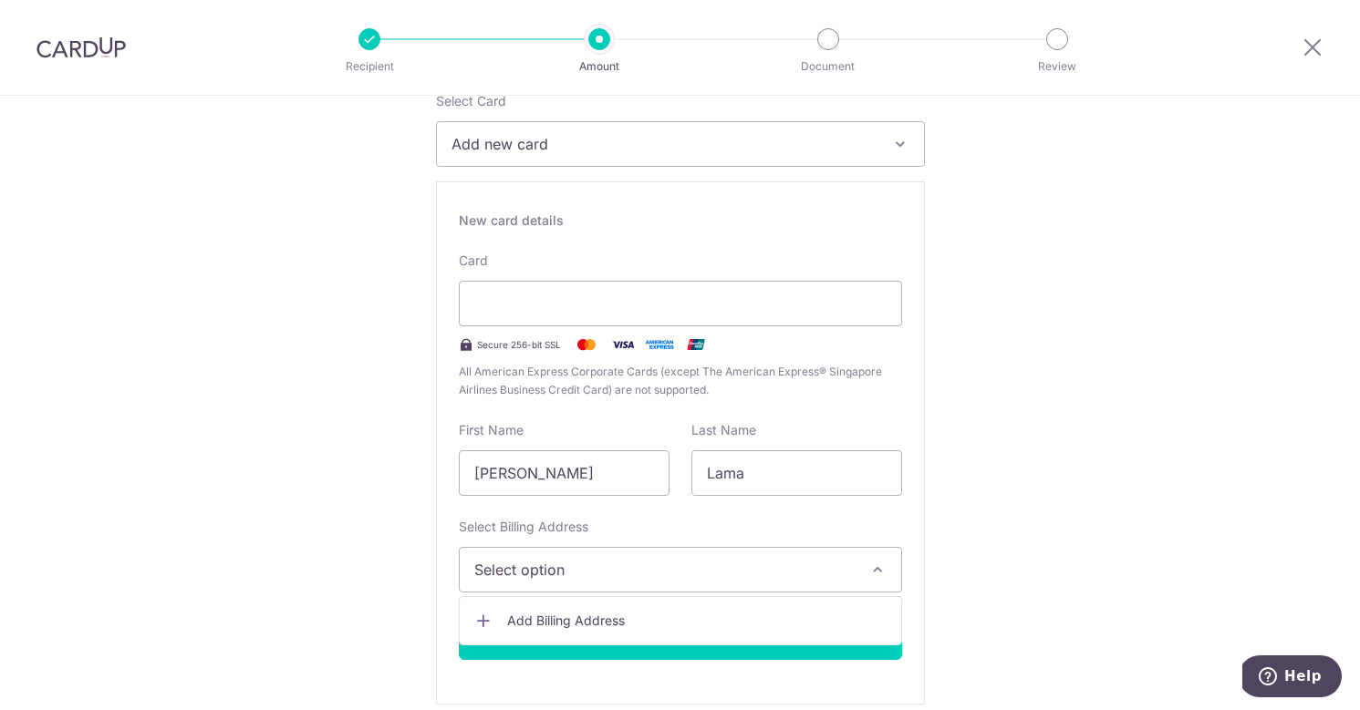
click at [680, 526] on div "Select Billing Address Select option Add Billing Address" at bounding box center [680, 555] width 443 height 75
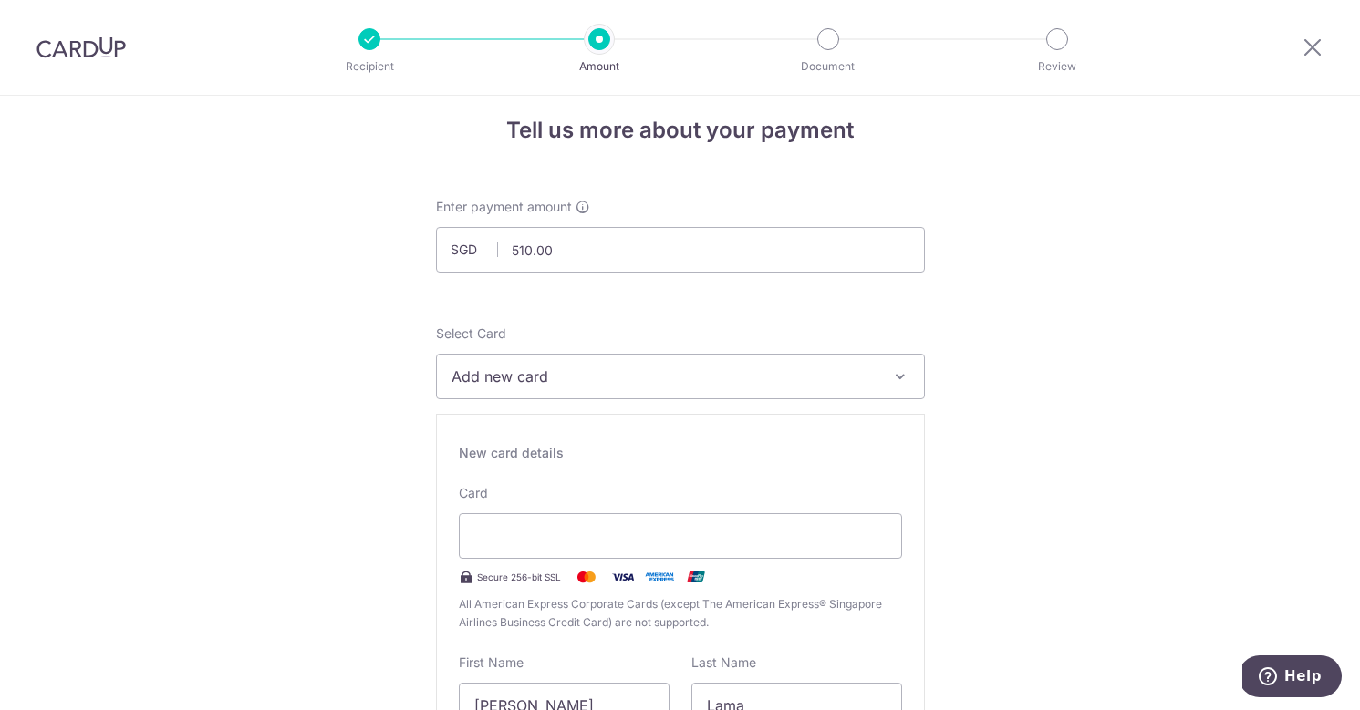
scroll to position [293, 0]
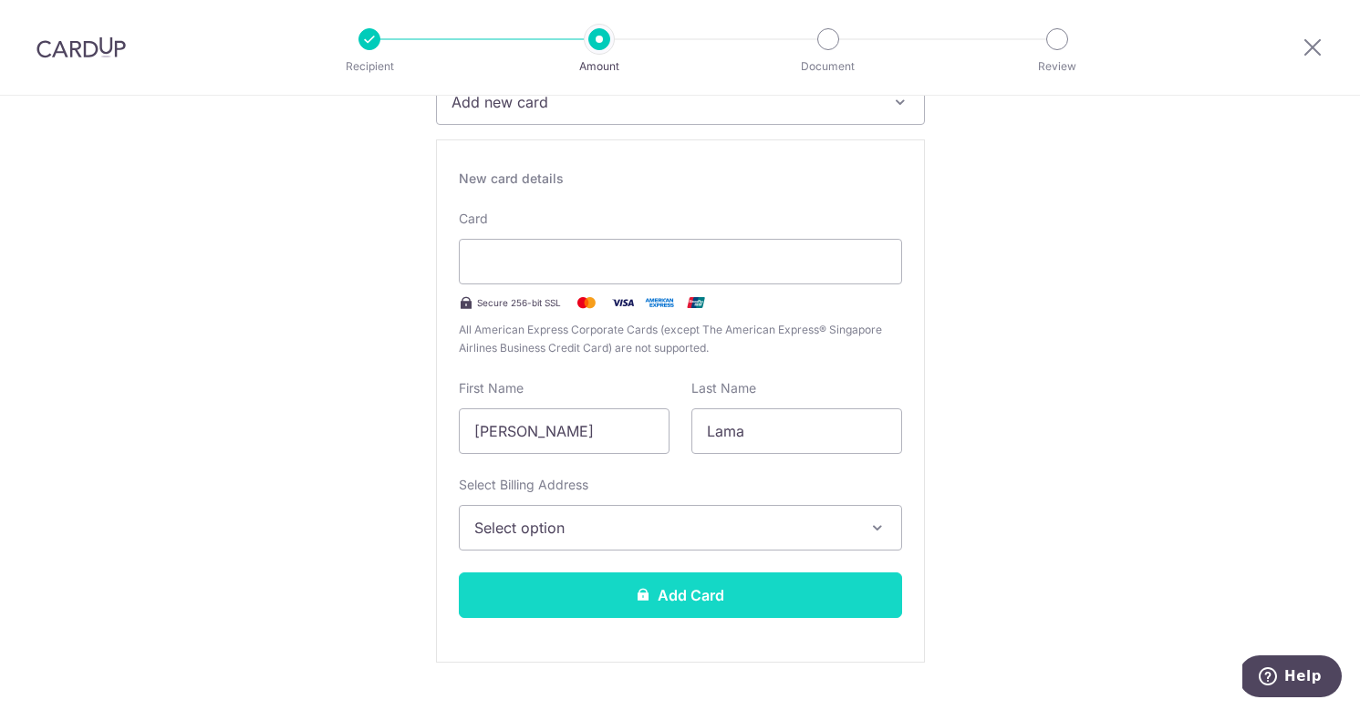
click at [710, 607] on button "Add Card" at bounding box center [680, 596] width 443 height 46
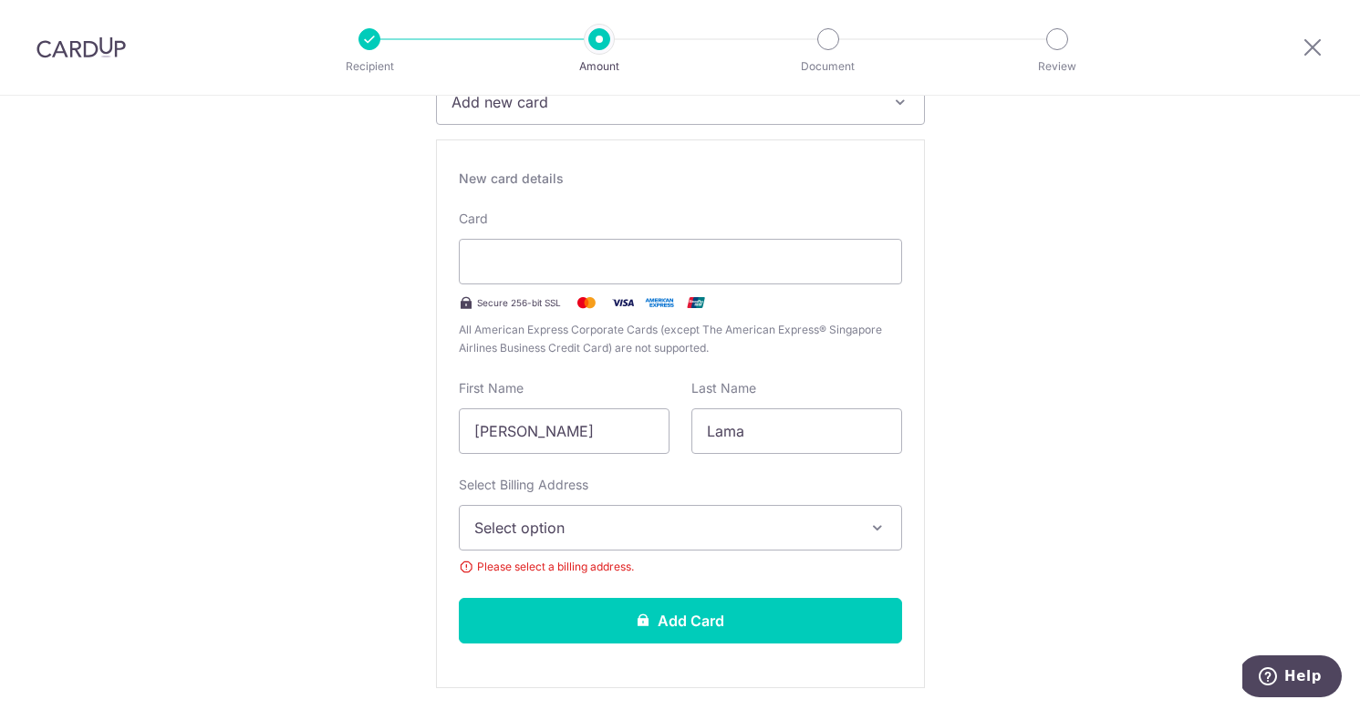
click at [720, 513] on button "Select option" at bounding box center [680, 528] width 443 height 46
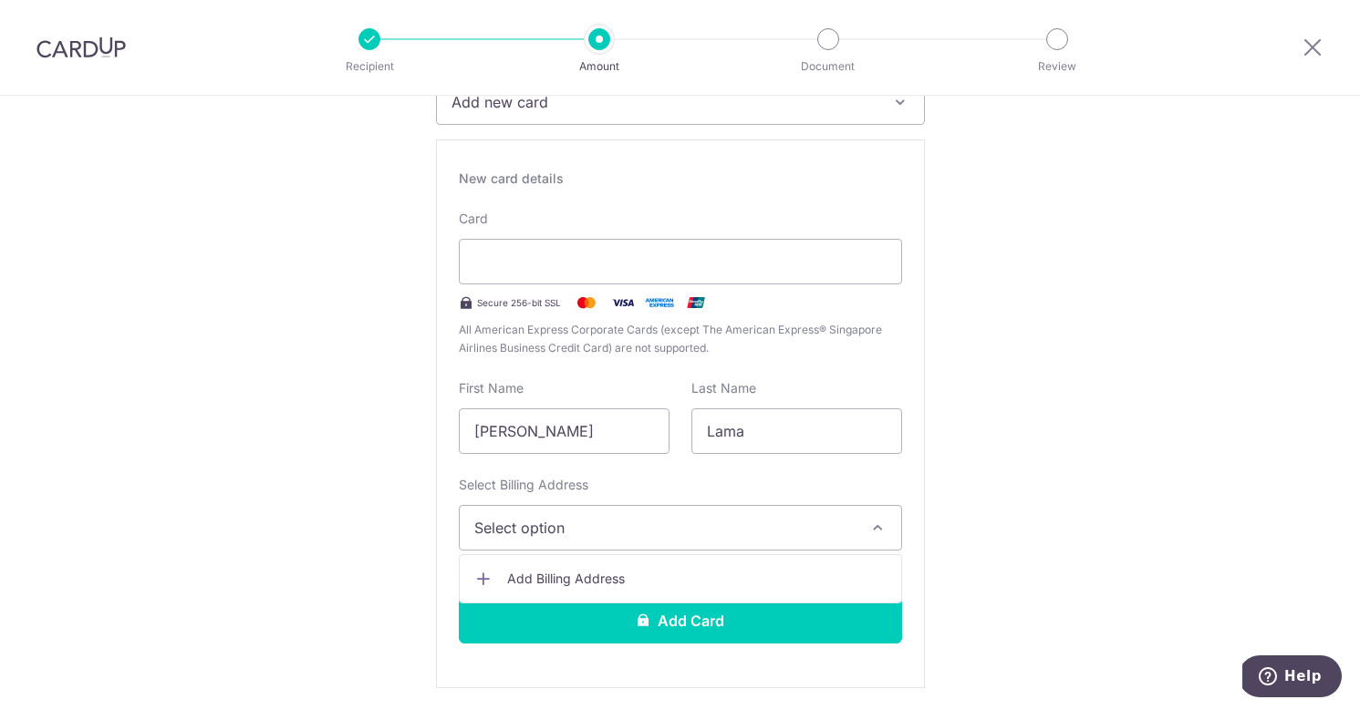
click at [603, 571] on span "Add Billing Address" at bounding box center [696, 579] width 379 height 18
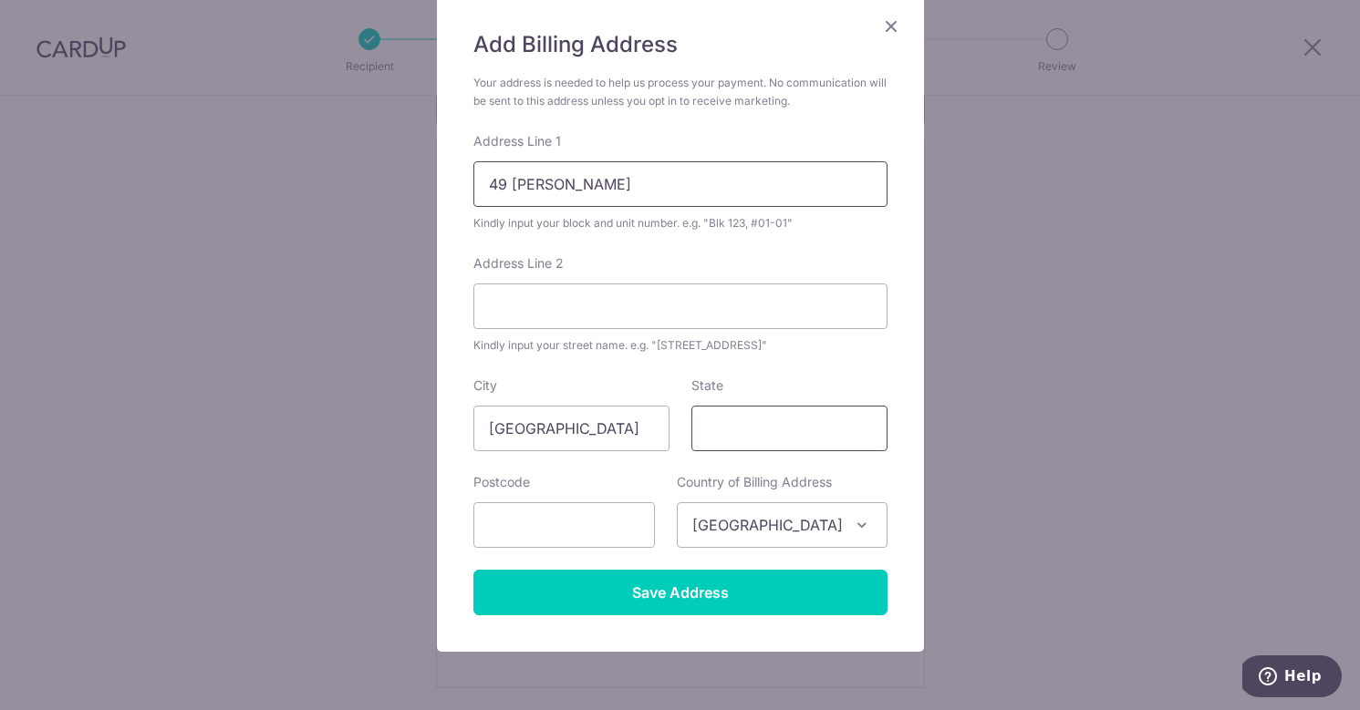
scroll to position [140, 0]
type input "49 Lor ong lye"
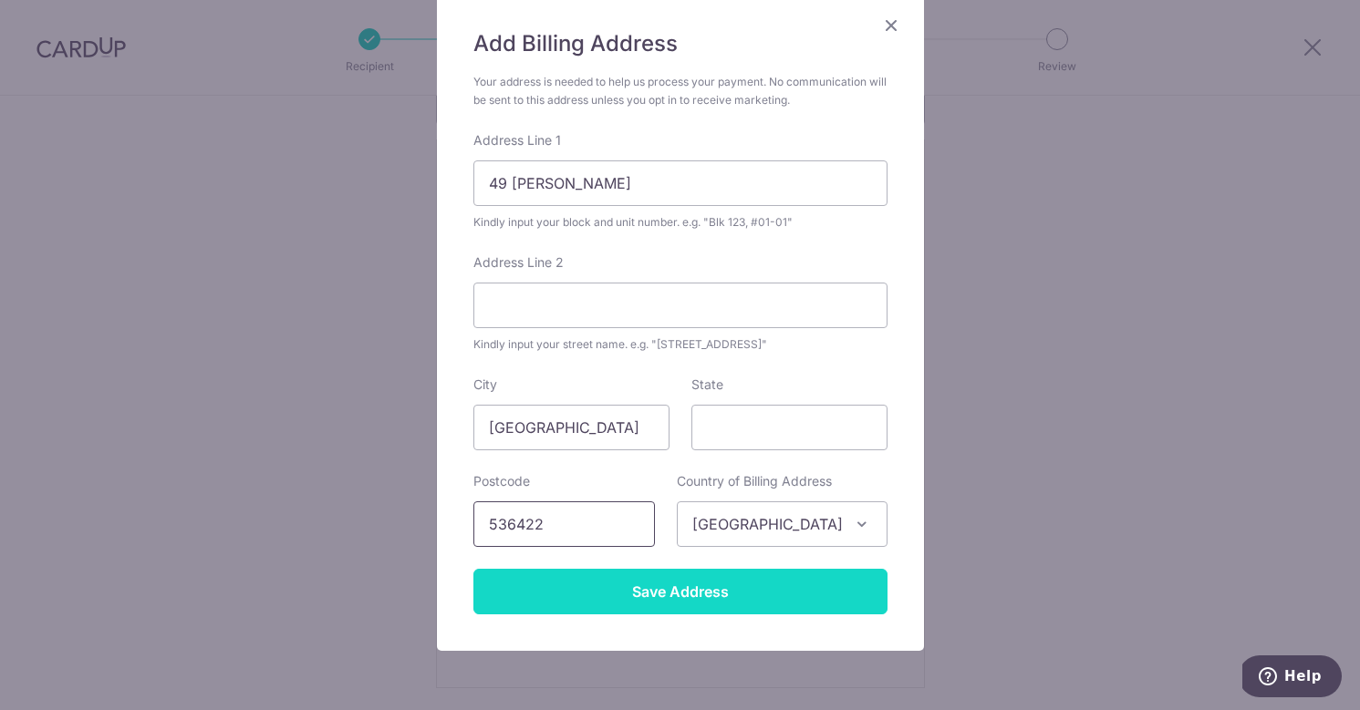
type input "536422"
click at [712, 593] on input "Save Address" at bounding box center [680, 592] width 414 height 46
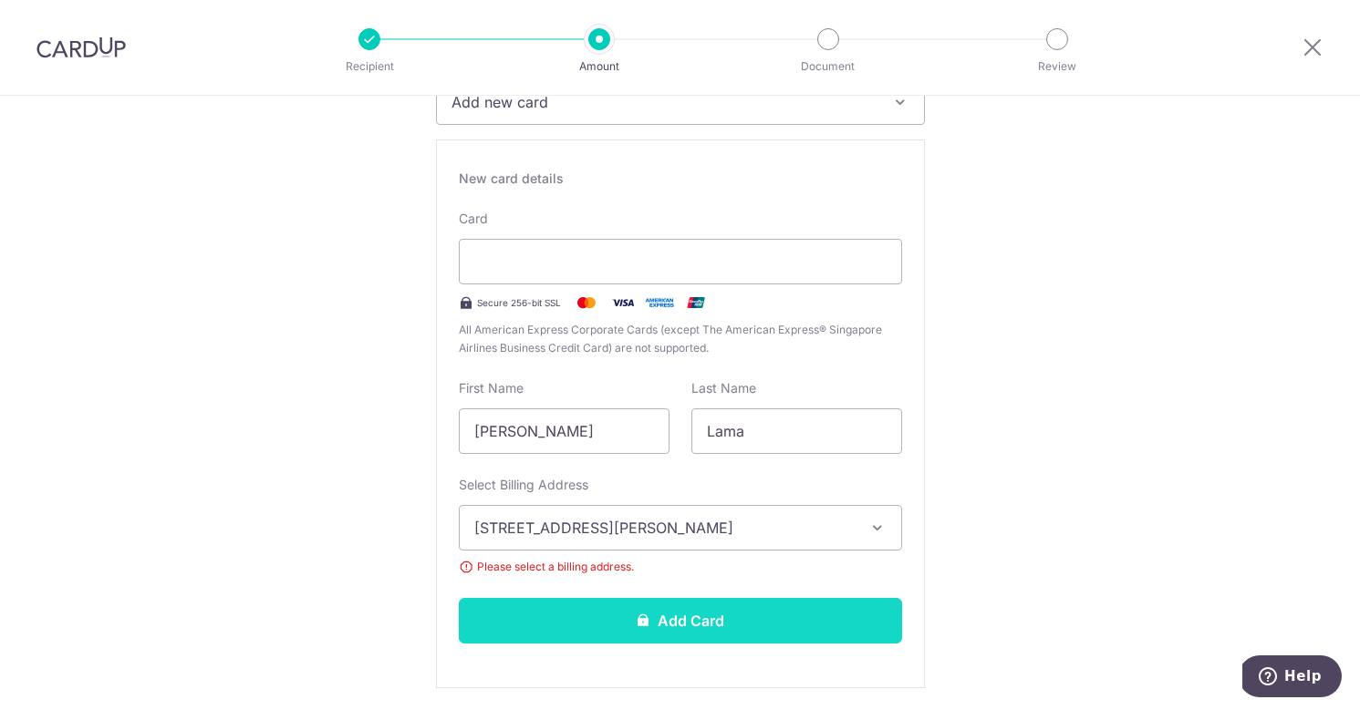
click at [673, 627] on button "Add Card" at bounding box center [680, 621] width 443 height 46
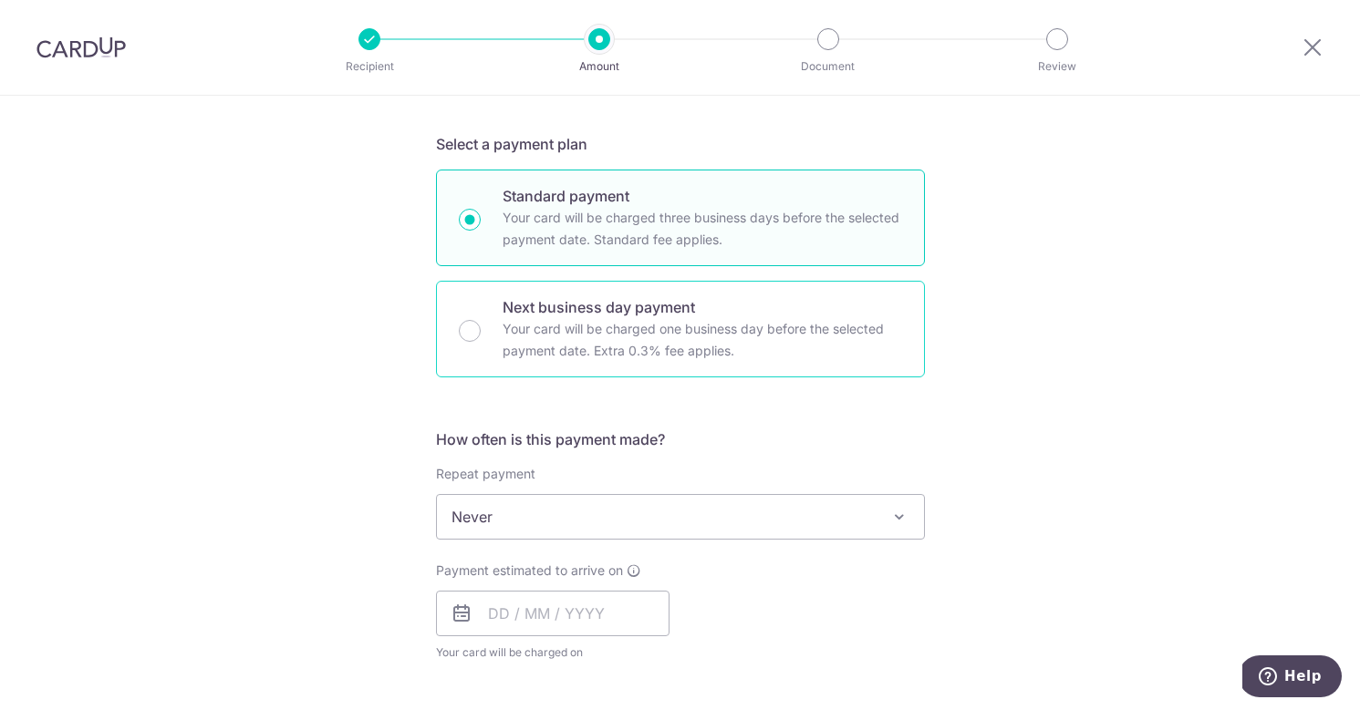
scroll to position [372, 0]
copy p "Your card will be charged three business days before the selected payment date.…"
drag, startPoint x: 499, startPoint y: 220, endPoint x: 728, endPoint y: 252, distance: 231.1
click at [728, 252] on div "Standard payment Your card will be charged three business days before the selec…" at bounding box center [680, 219] width 489 height 97
radio input "true"
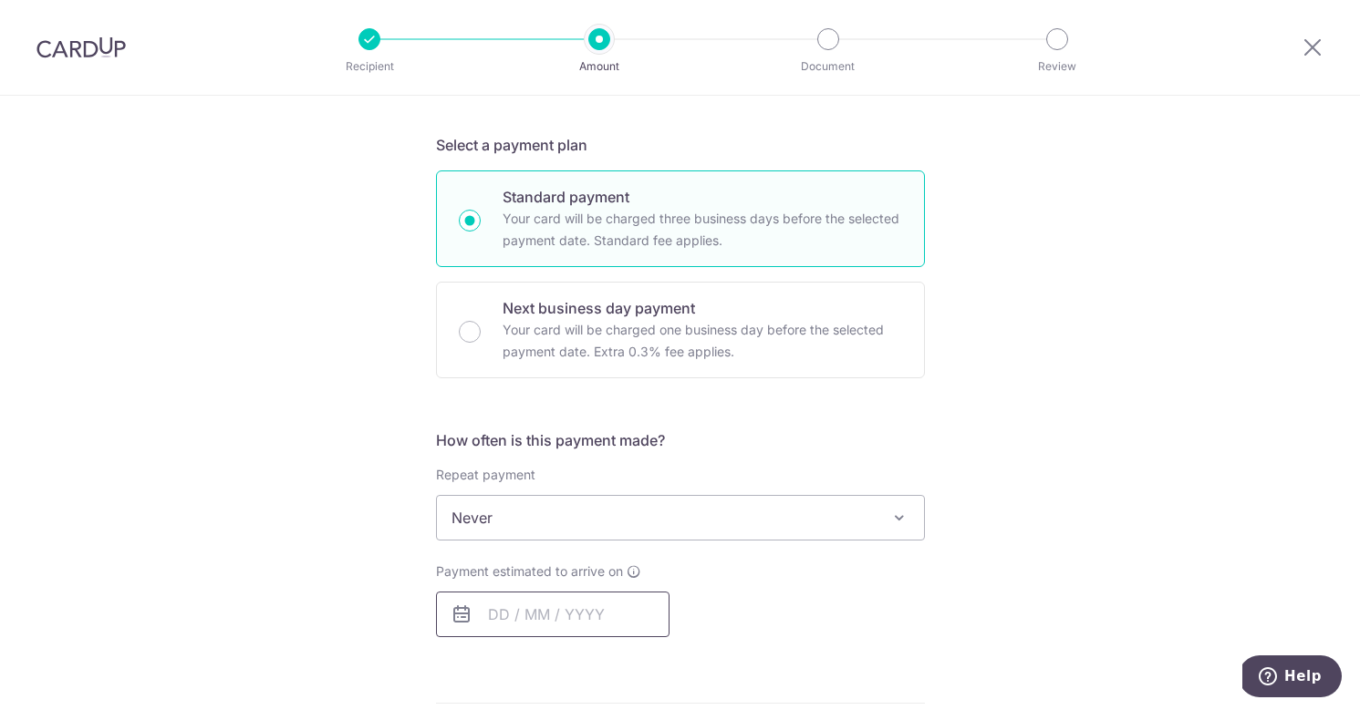
click at [541, 609] on input "text" at bounding box center [552, 615] width 233 height 46
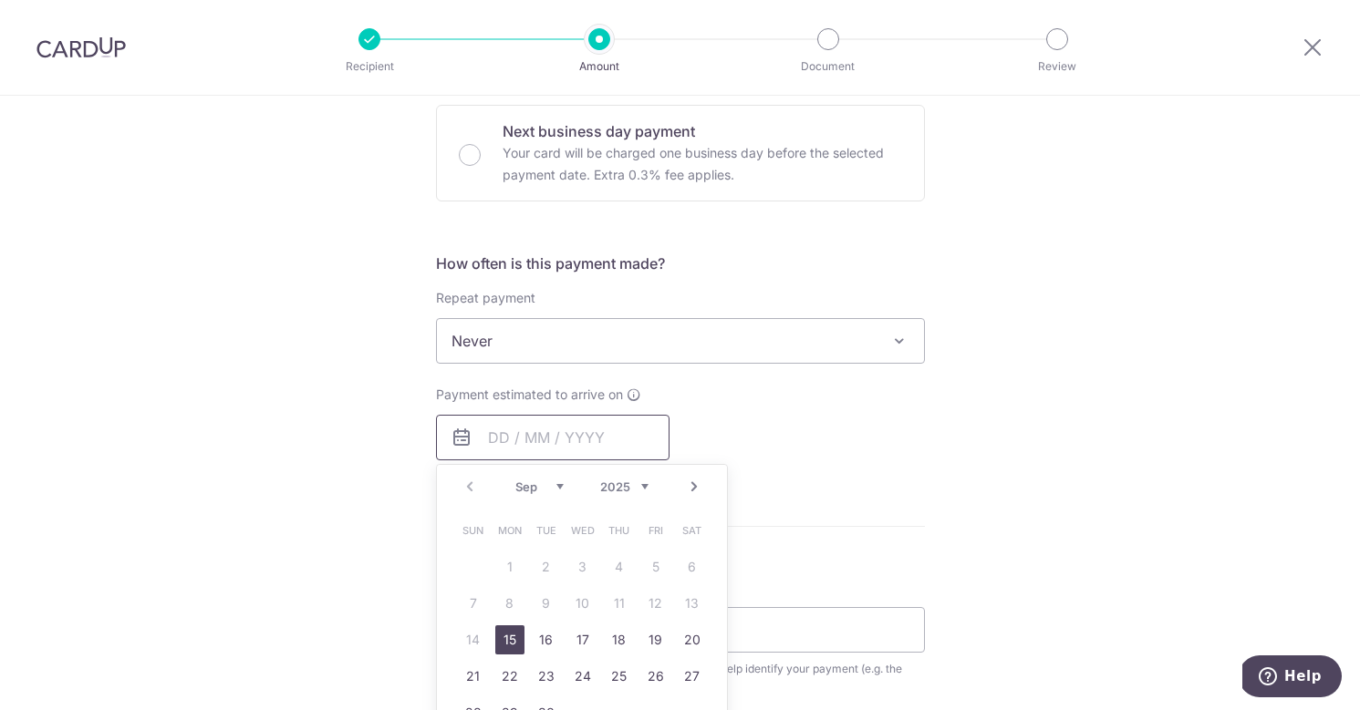
scroll to position [557, 0]
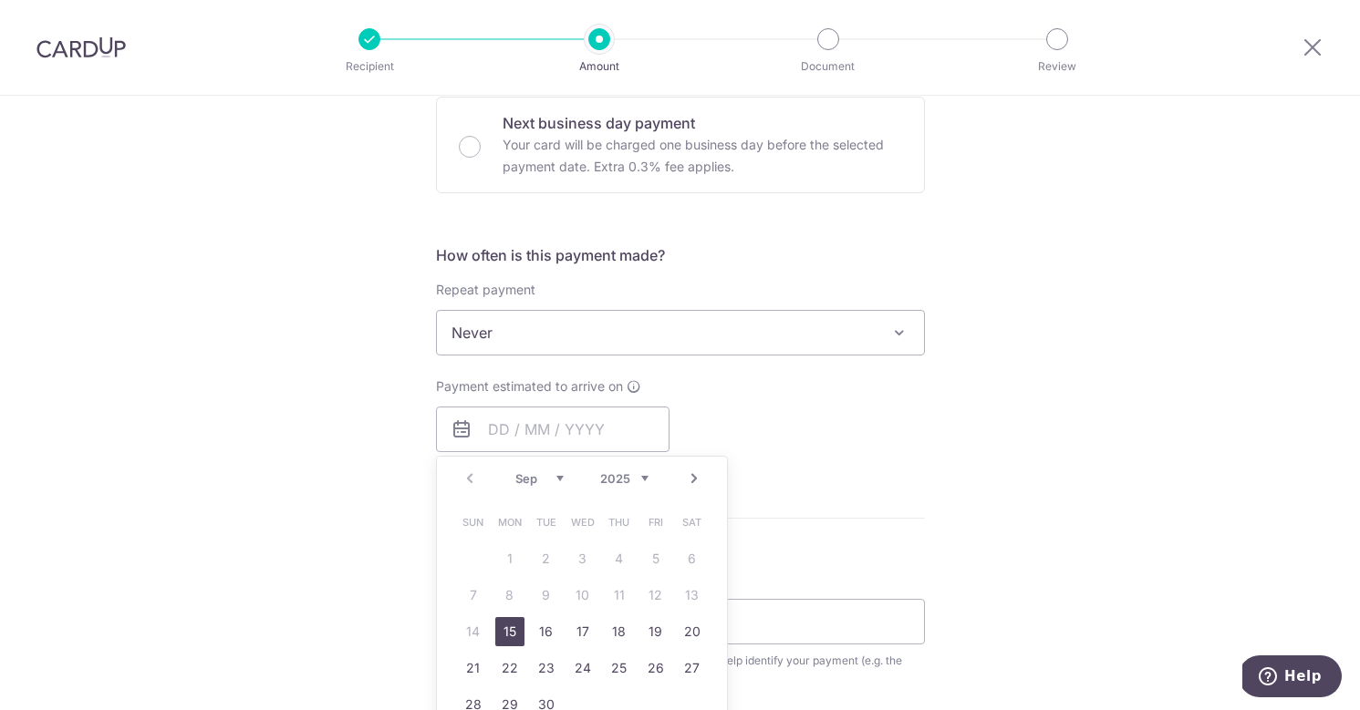
click at [513, 628] on link "15" at bounding box center [509, 631] width 29 height 29
type input "[DATE]"
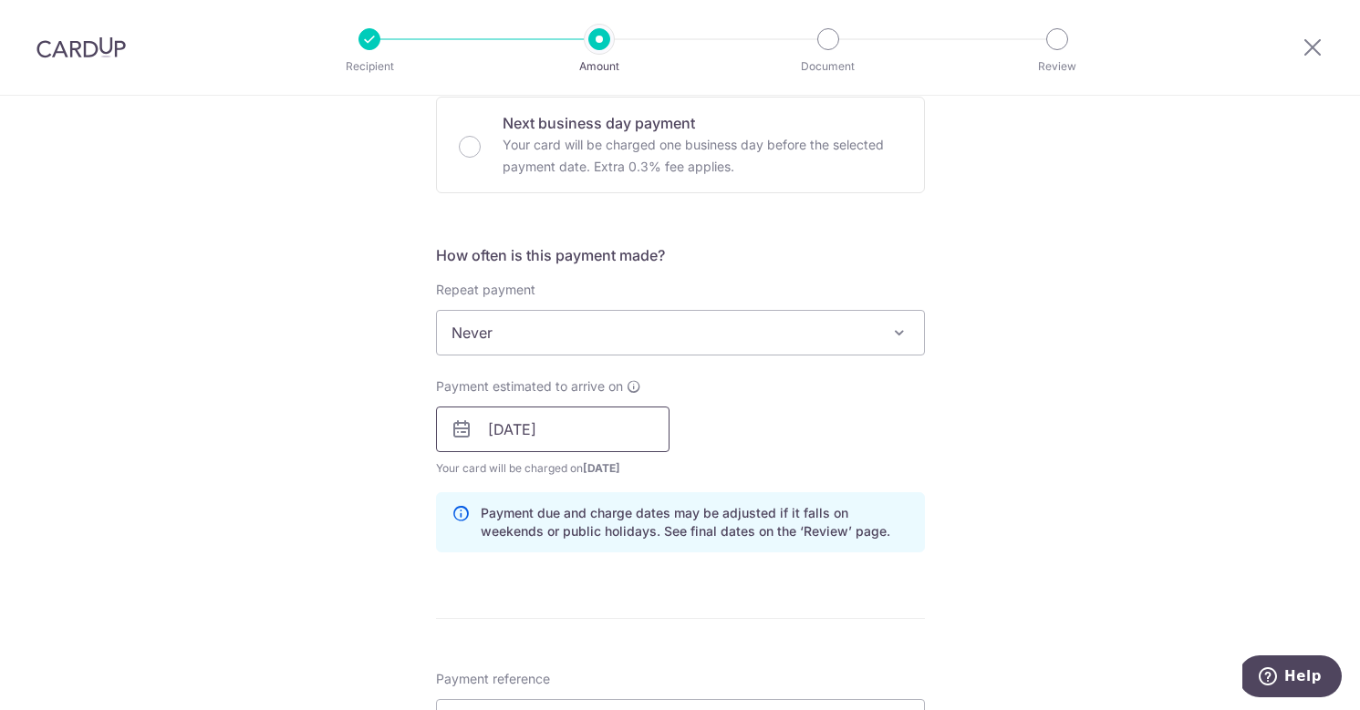
click at [524, 425] on input "[DATE]" at bounding box center [552, 430] width 233 height 46
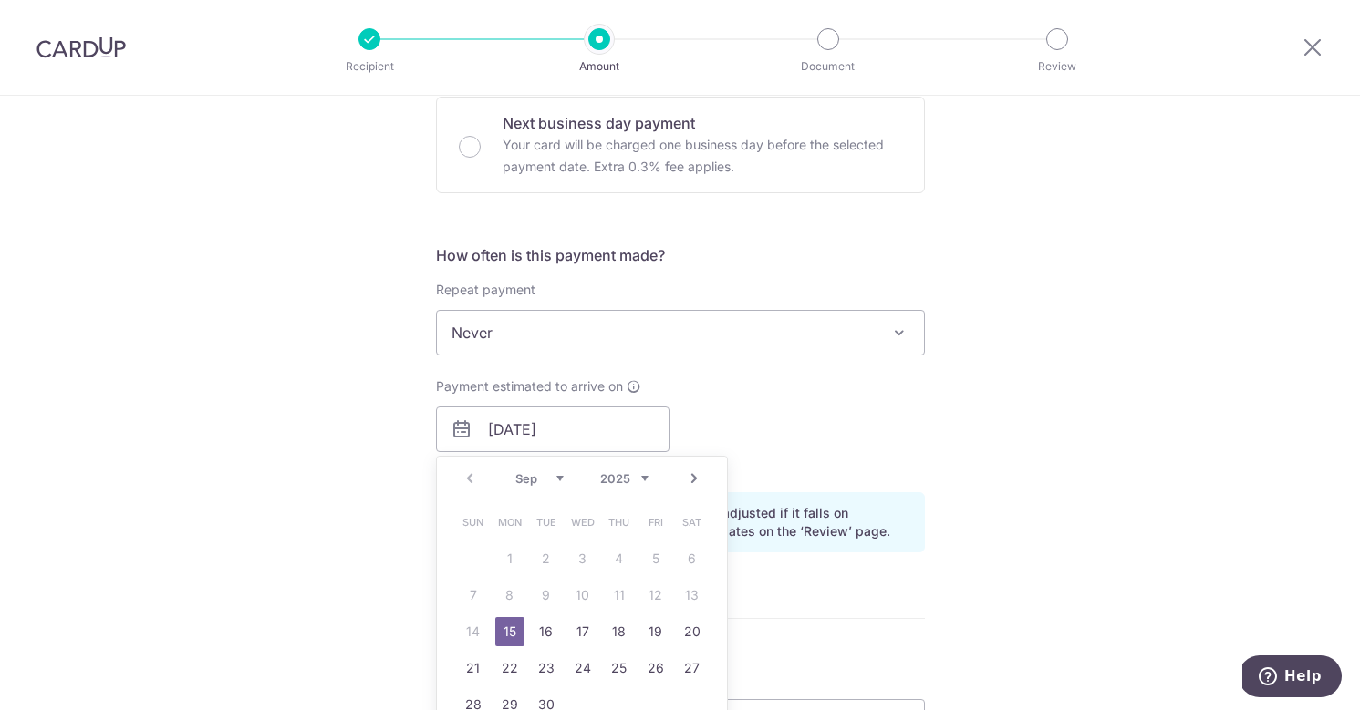
click at [760, 405] on div "Payment estimated to arrive on [DATE] Prev Next Sep Oct Nov [DATE] 2026 2027 20…" at bounding box center [680, 428] width 511 height 100
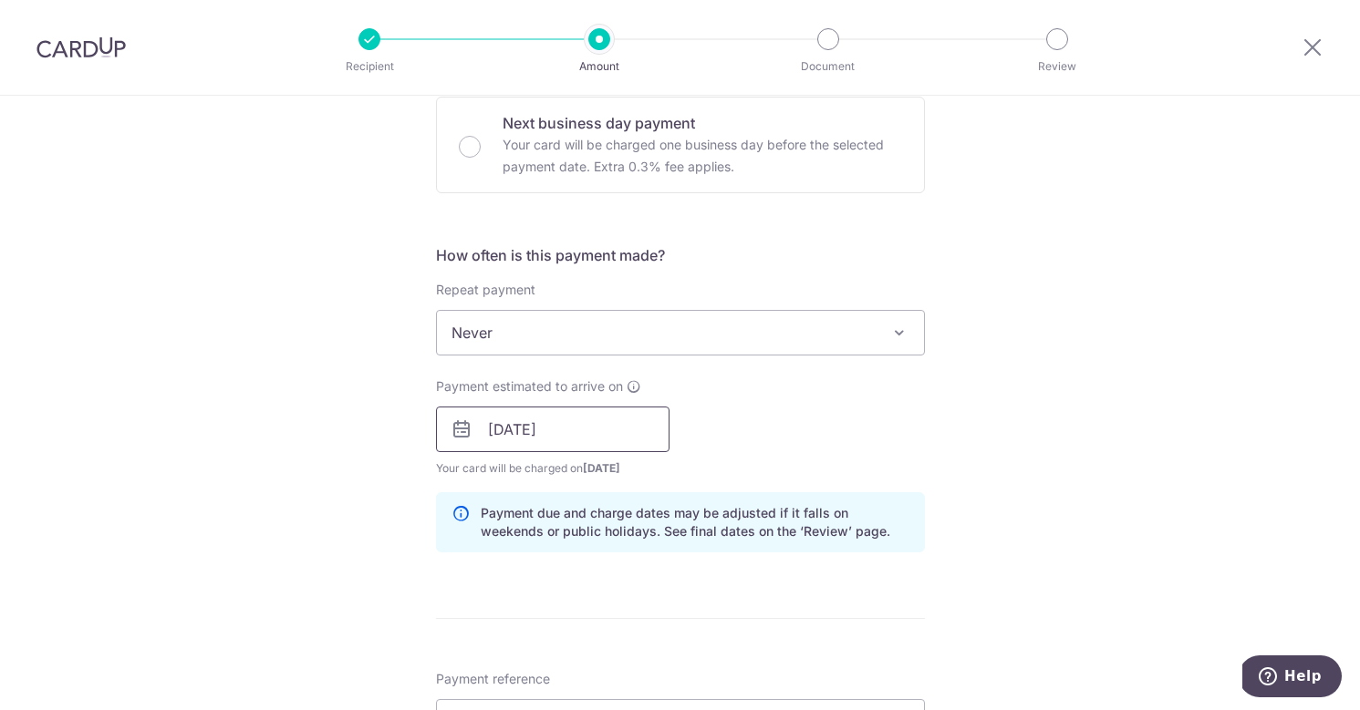
click at [536, 435] on input "[DATE]" at bounding box center [552, 430] width 233 height 46
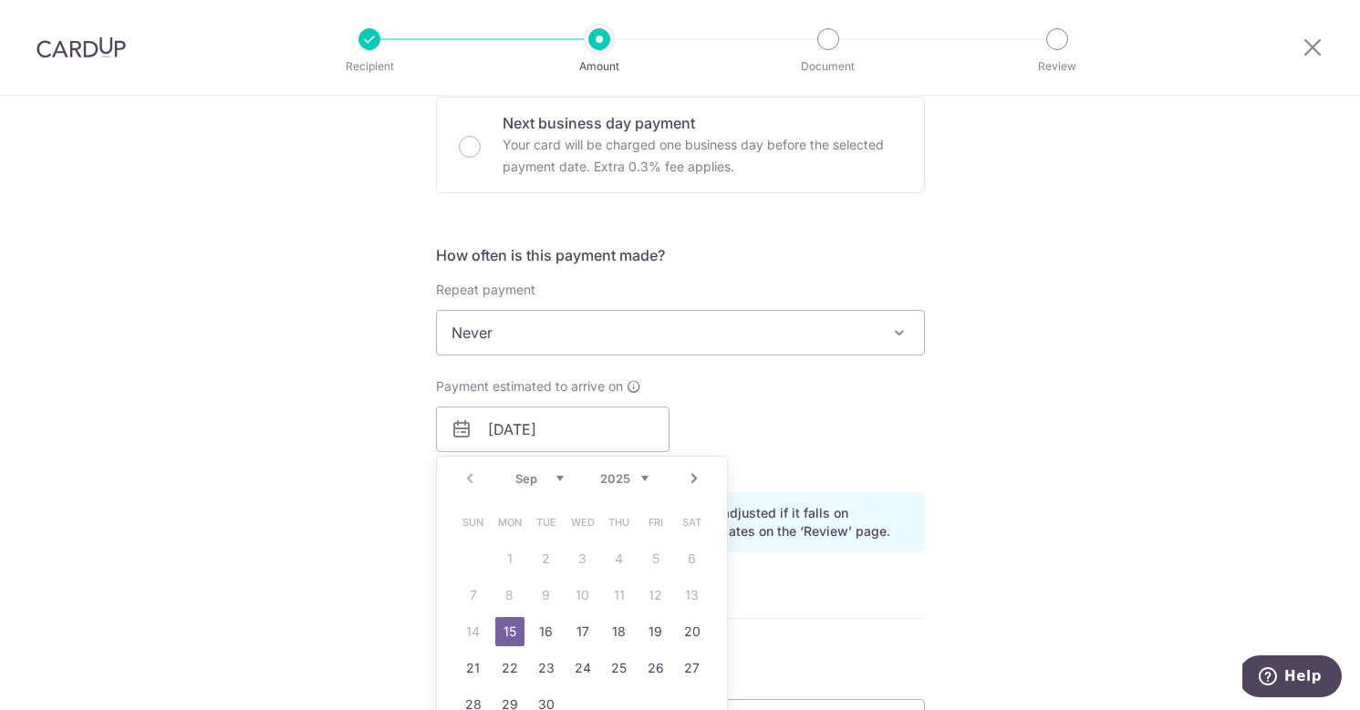
click at [867, 381] on div "Payment estimated to arrive on [DATE] Prev Next Sep Oct Nov [DATE] 2026 2027 20…" at bounding box center [680, 428] width 511 height 100
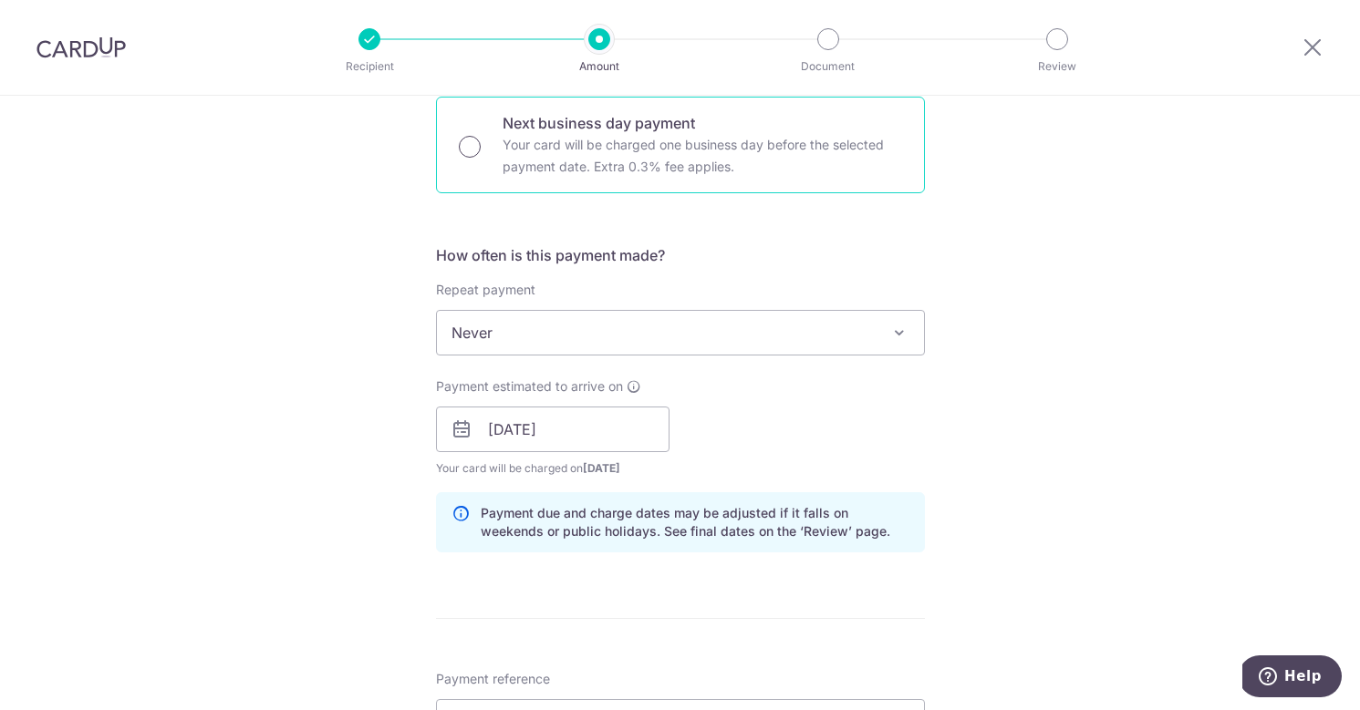
click at [465, 143] on input "Next business day payment Your card will be charged one business day before the…" at bounding box center [470, 147] width 22 height 22
radio input "true"
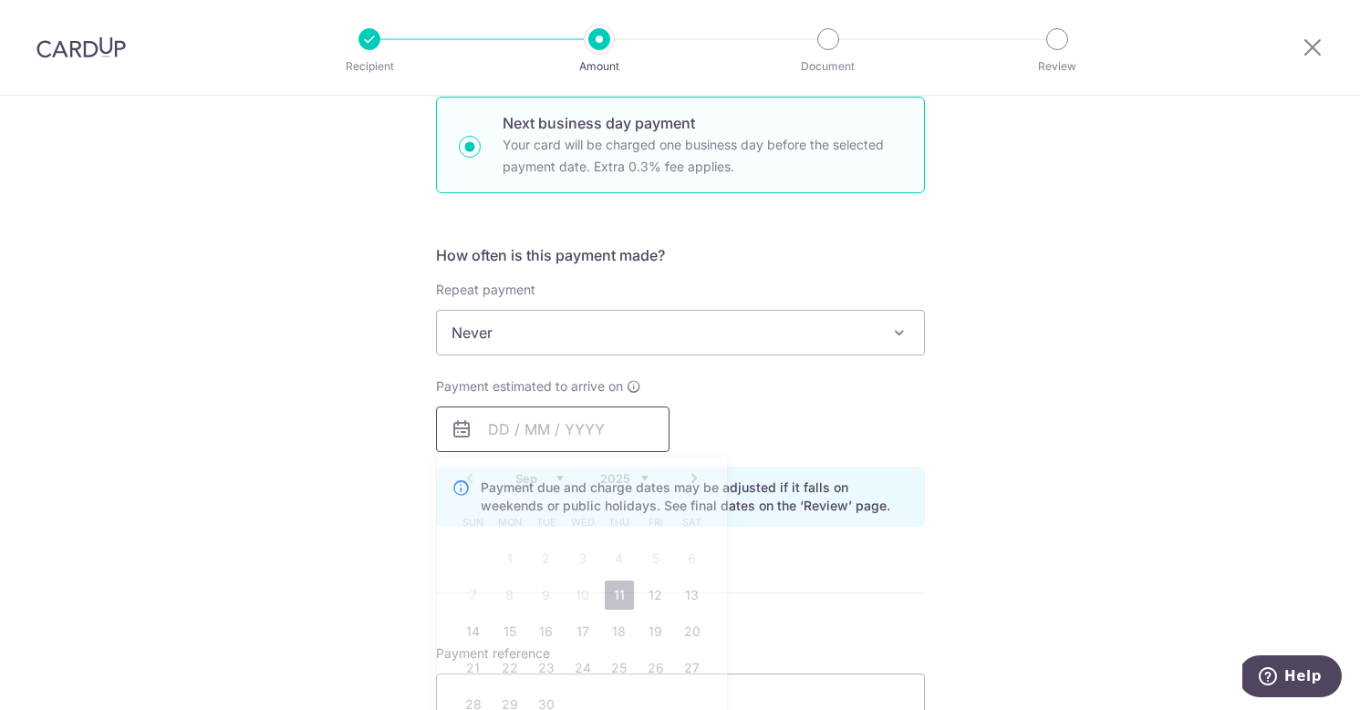
click at [551, 431] on input "text" at bounding box center [552, 430] width 233 height 46
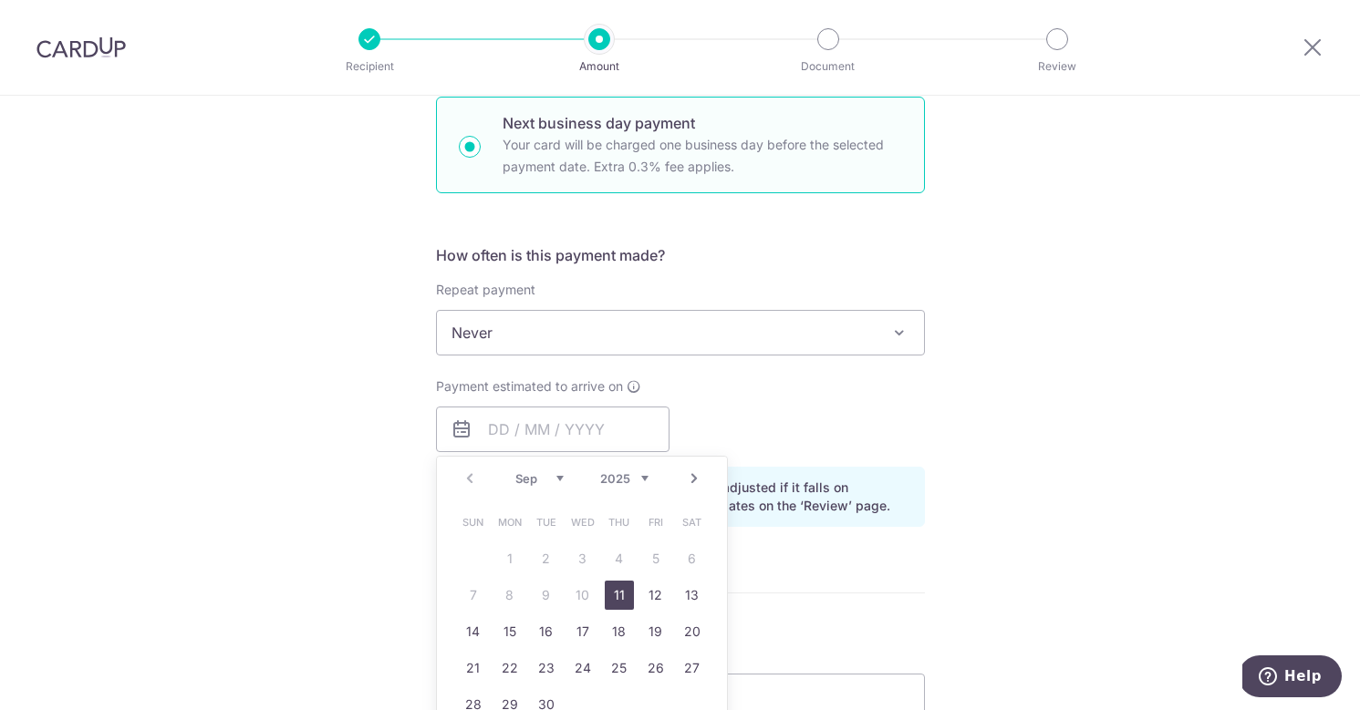
click at [618, 592] on link "11" at bounding box center [619, 595] width 29 height 29
type input "[DATE]"
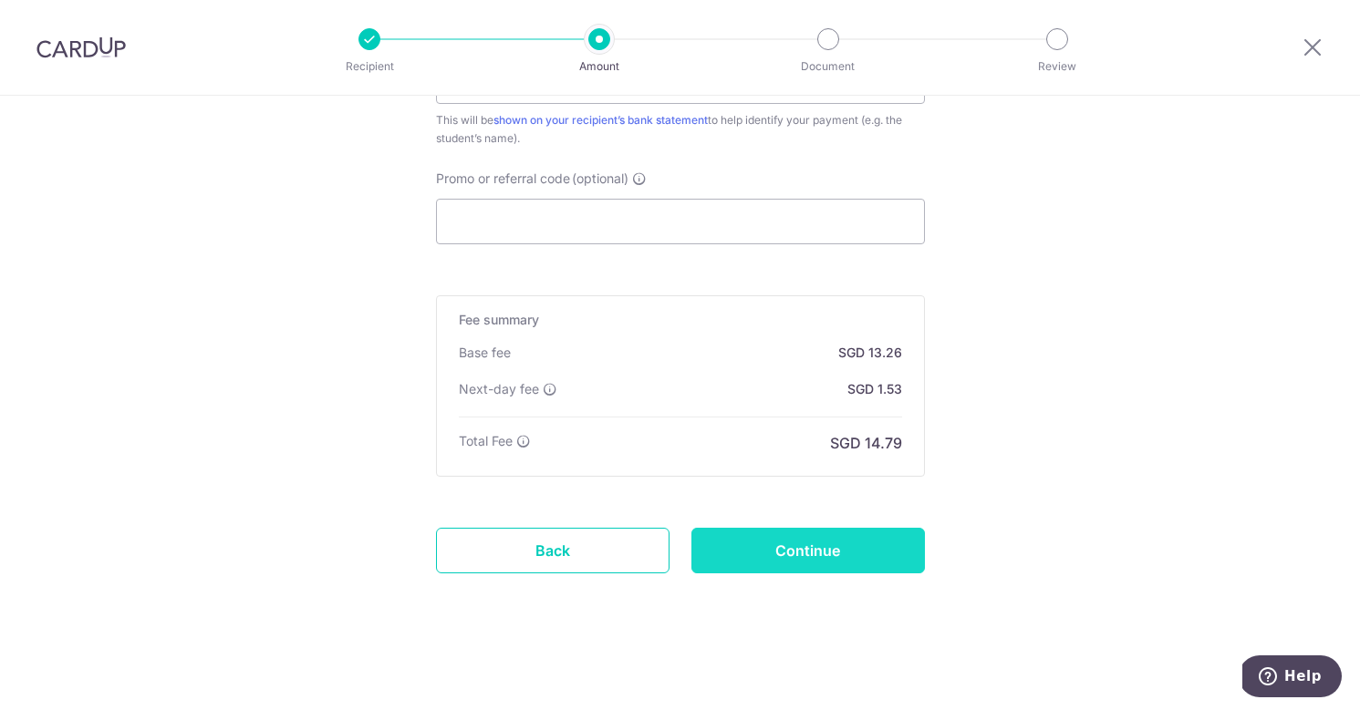
scroll to position [1198, 0]
click at [782, 536] on input "Continue" at bounding box center [807, 551] width 233 height 46
type input "Create Schedule"
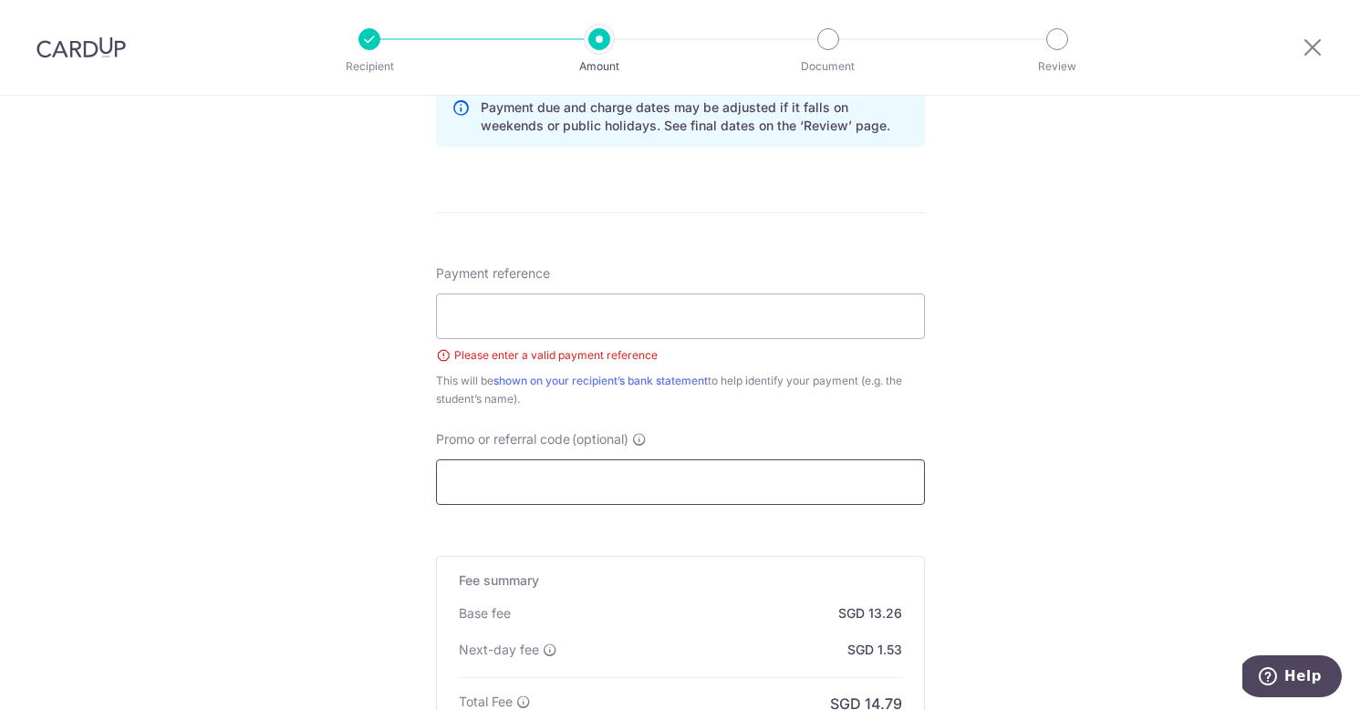
scroll to position [894, 0]
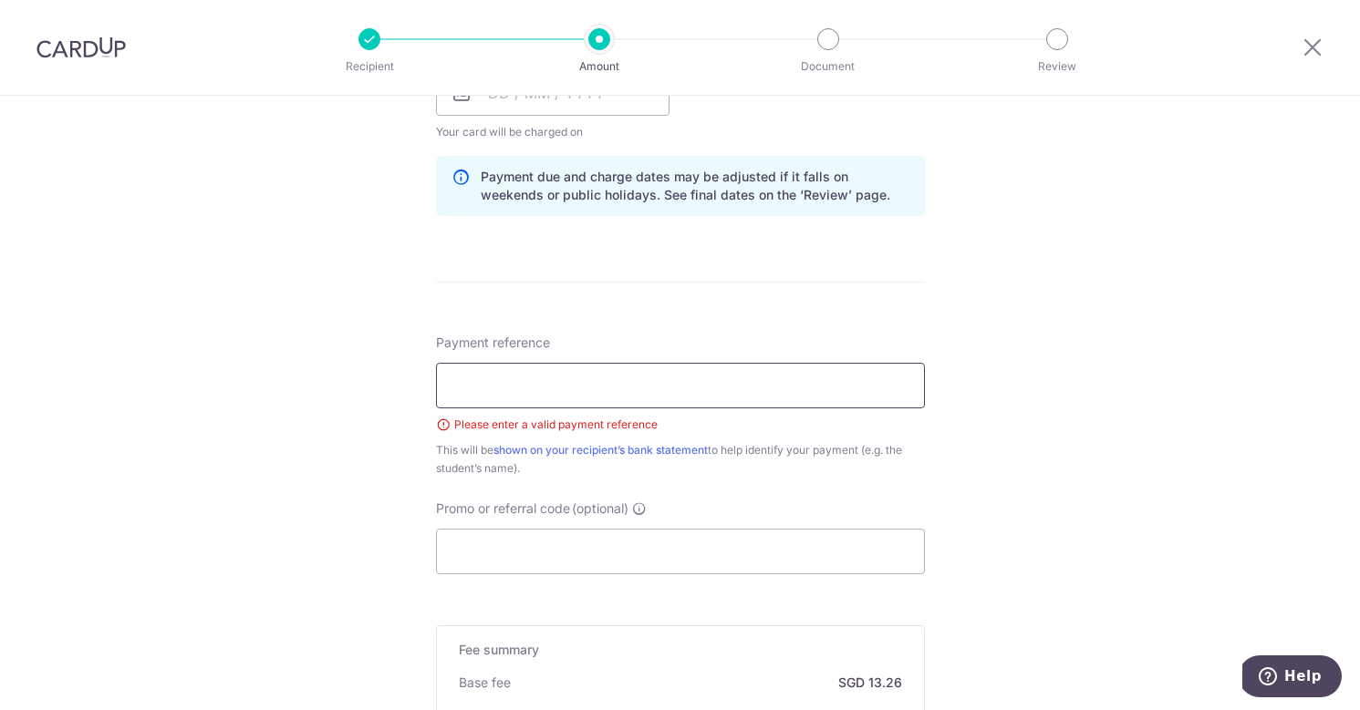
click at [703, 394] on input "Payment reference" at bounding box center [680, 386] width 489 height 46
paste input "Weekday package"
type input "[PERSON_NAME]'s Weekday package"
click at [748, 475] on div "This will be shown on your recipient’s bank statement to help identify your pay…" at bounding box center [680, 459] width 489 height 36
click at [689, 533] on input "Promo or referral code (optional)" at bounding box center [680, 552] width 489 height 46
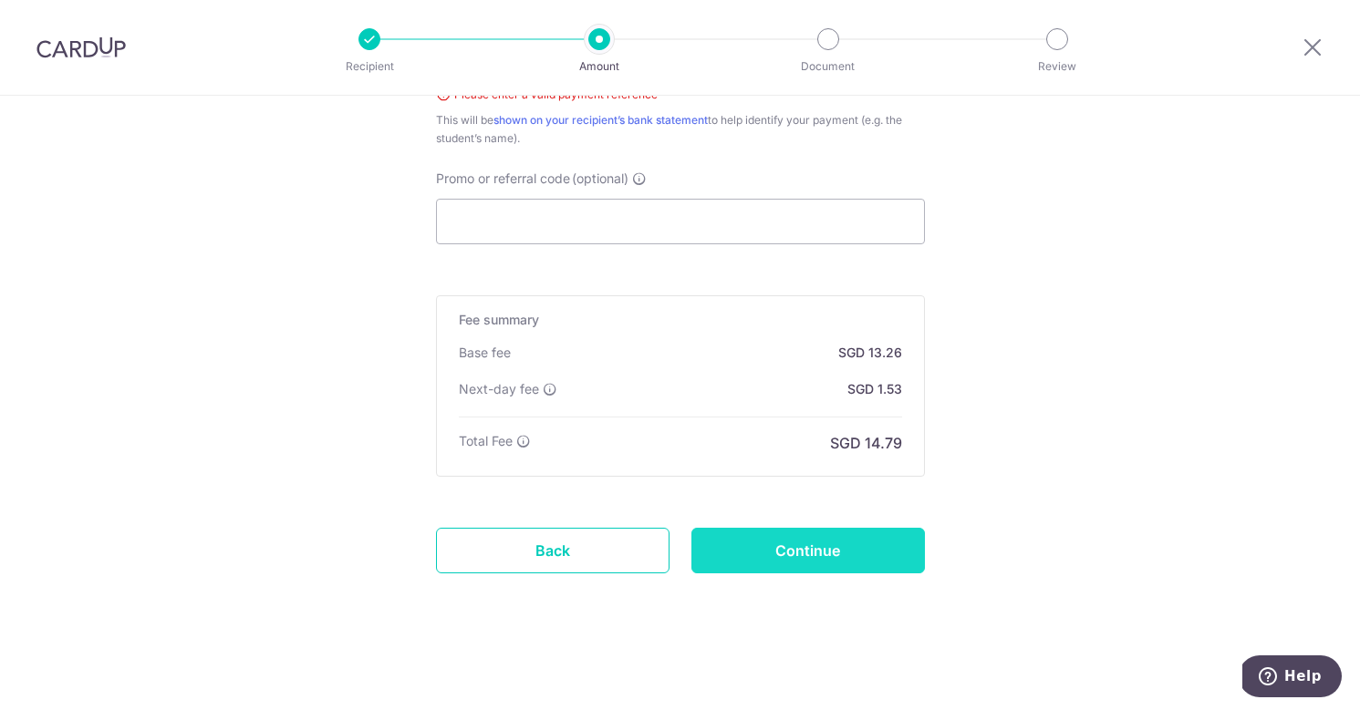
scroll to position [1224, 0]
click at [802, 548] on input "Continue" at bounding box center [807, 551] width 233 height 46
type input "Create Schedule"
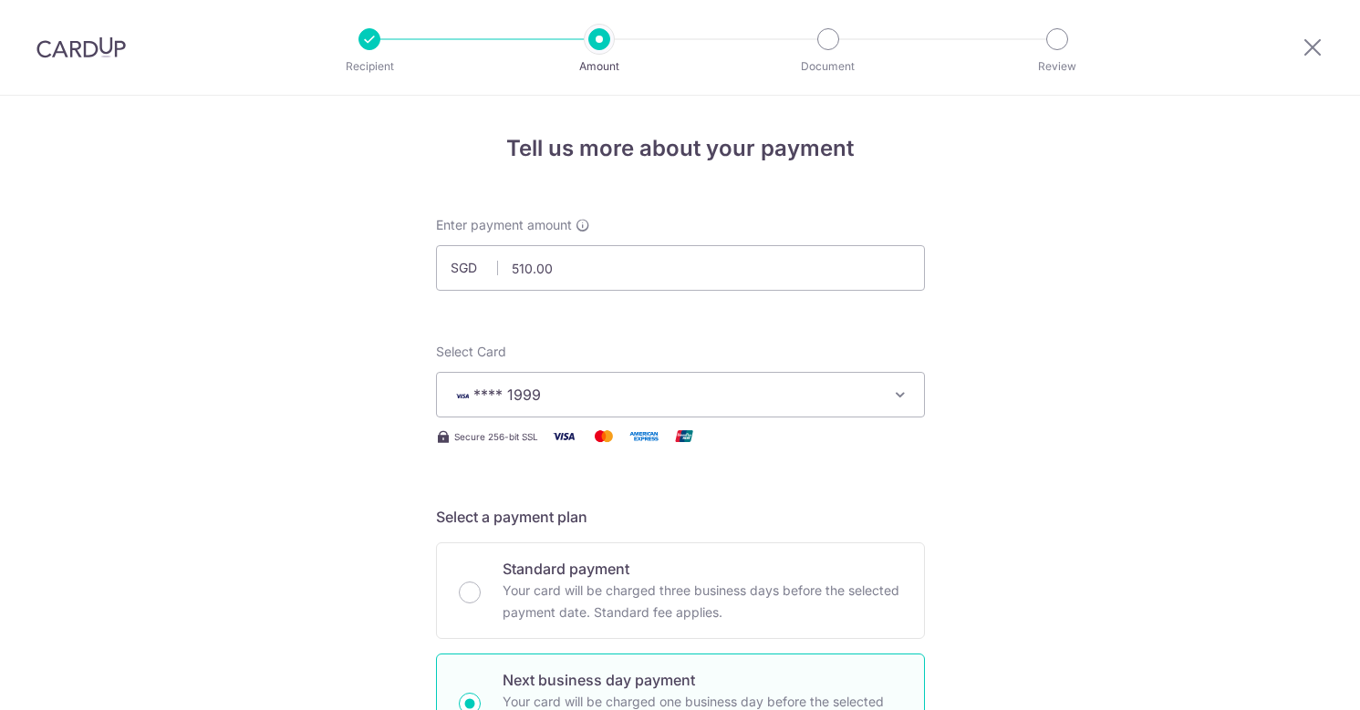
scroll to position [921, 0]
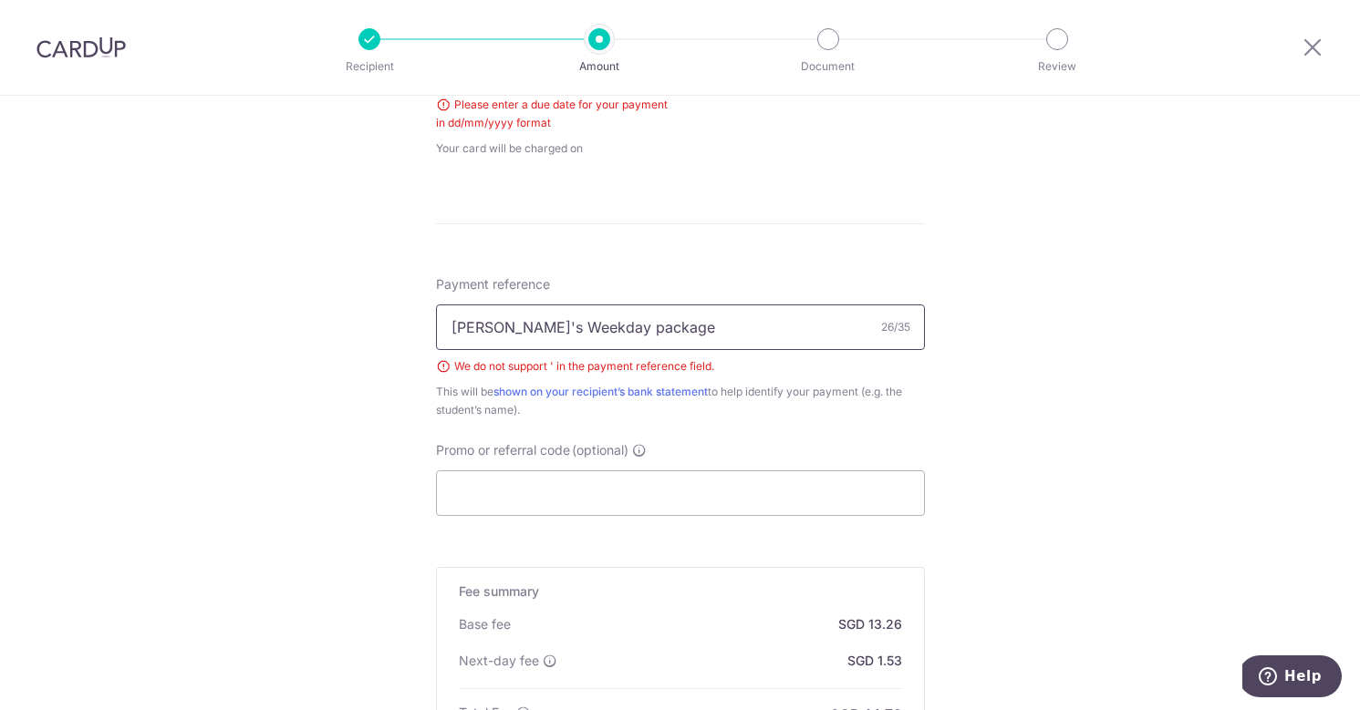
click at [517, 326] on input "[PERSON_NAME]'s Weekday package" at bounding box center [680, 328] width 489 height 46
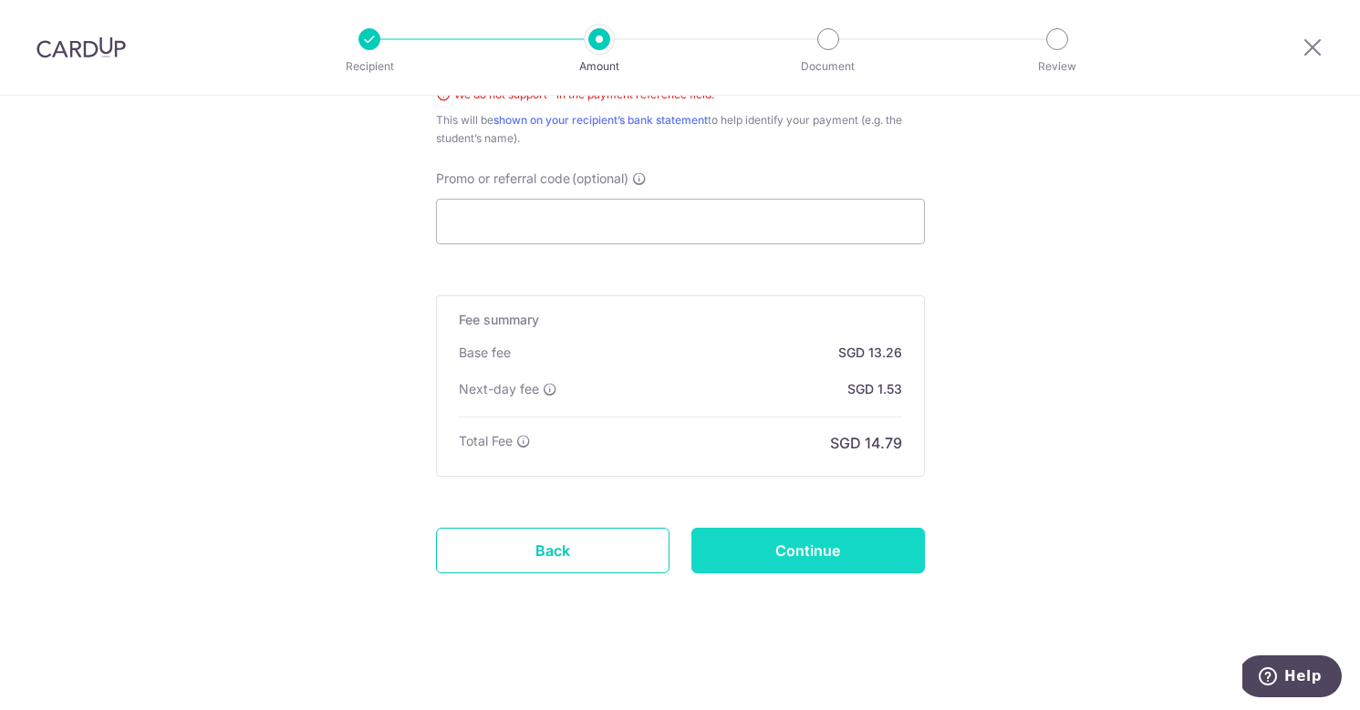
type input "[PERSON_NAME] Weekday package"
click at [749, 551] on input "Continue" at bounding box center [807, 551] width 233 height 46
type input "Create Schedule"
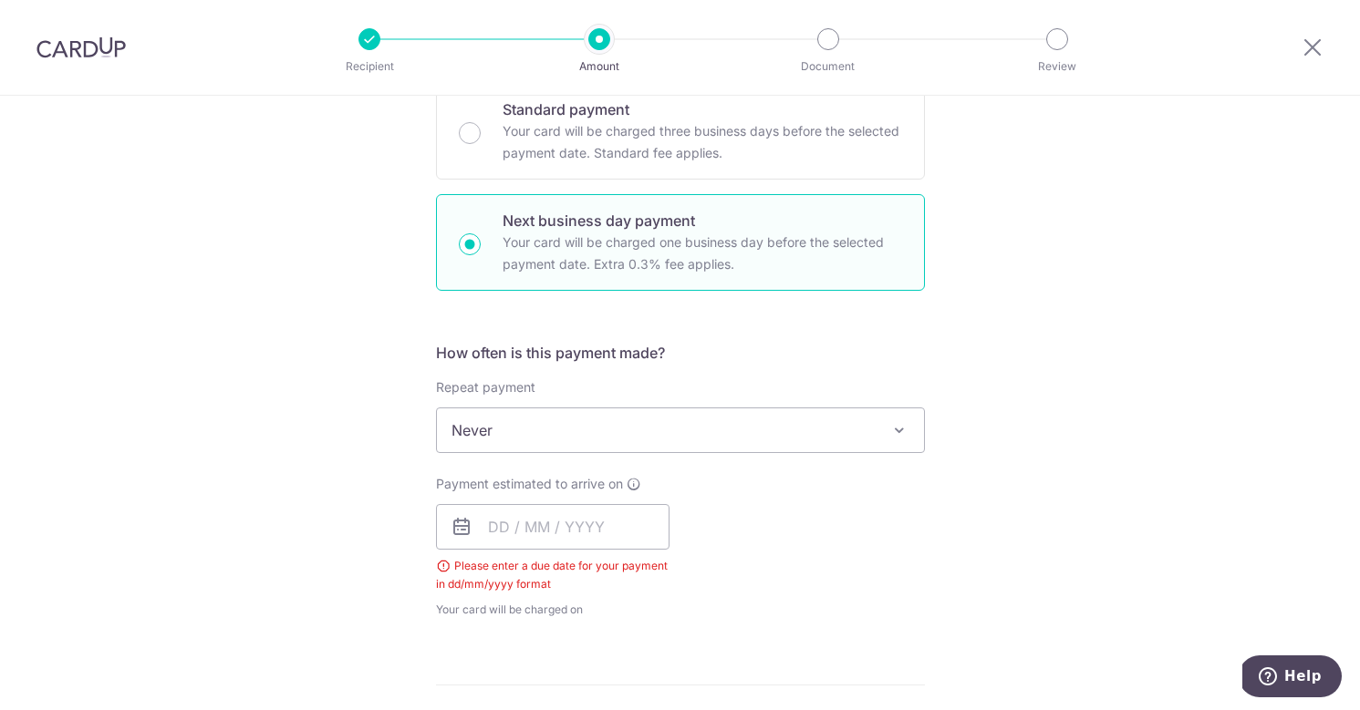
scroll to position [500, 0]
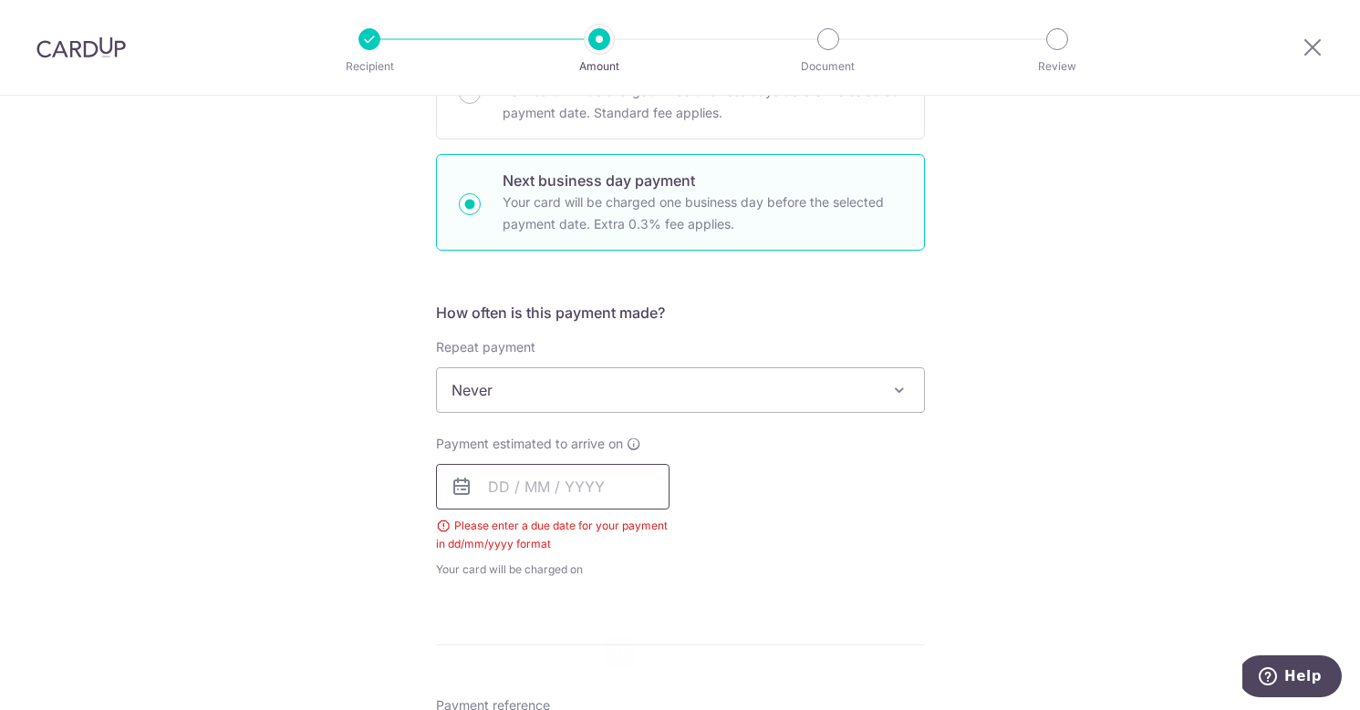
click at [560, 480] on input "text" at bounding box center [552, 487] width 233 height 46
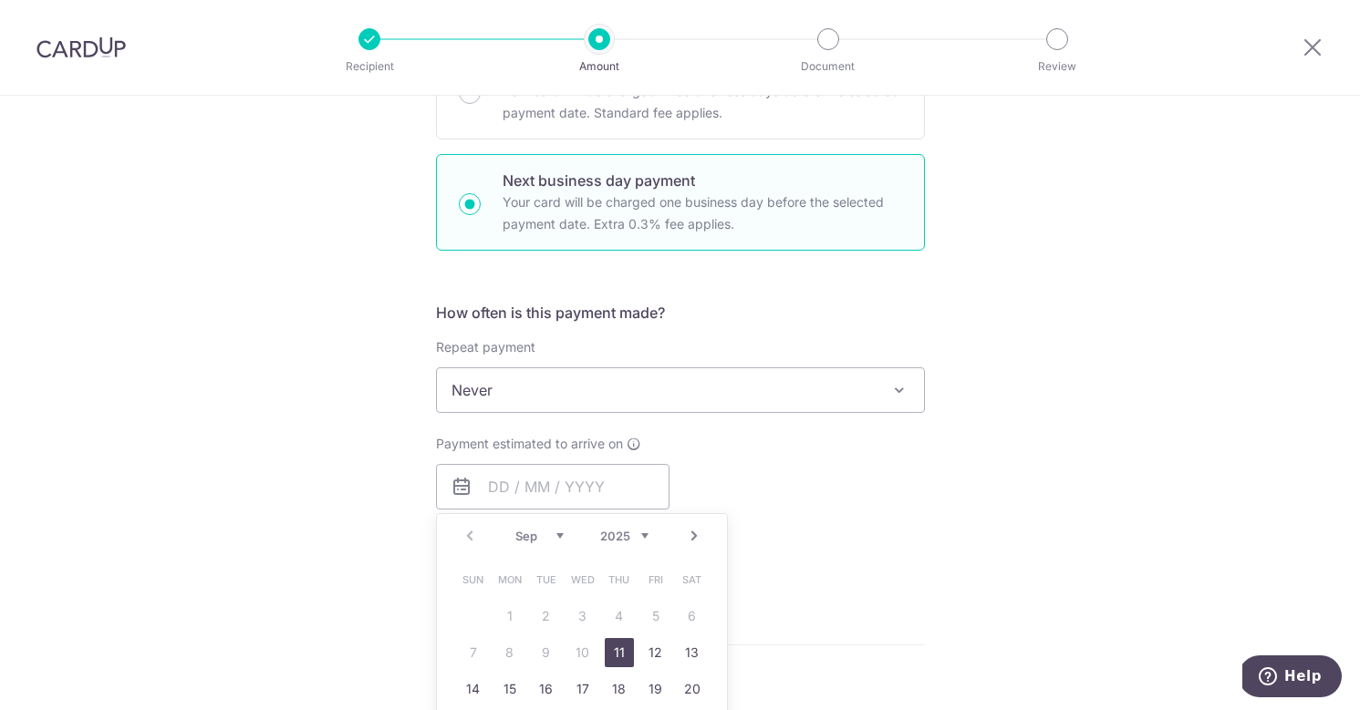
click at [626, 649] on link "11" at bounding box center [619, 652] width 29 height 29
type input "[DATE]"
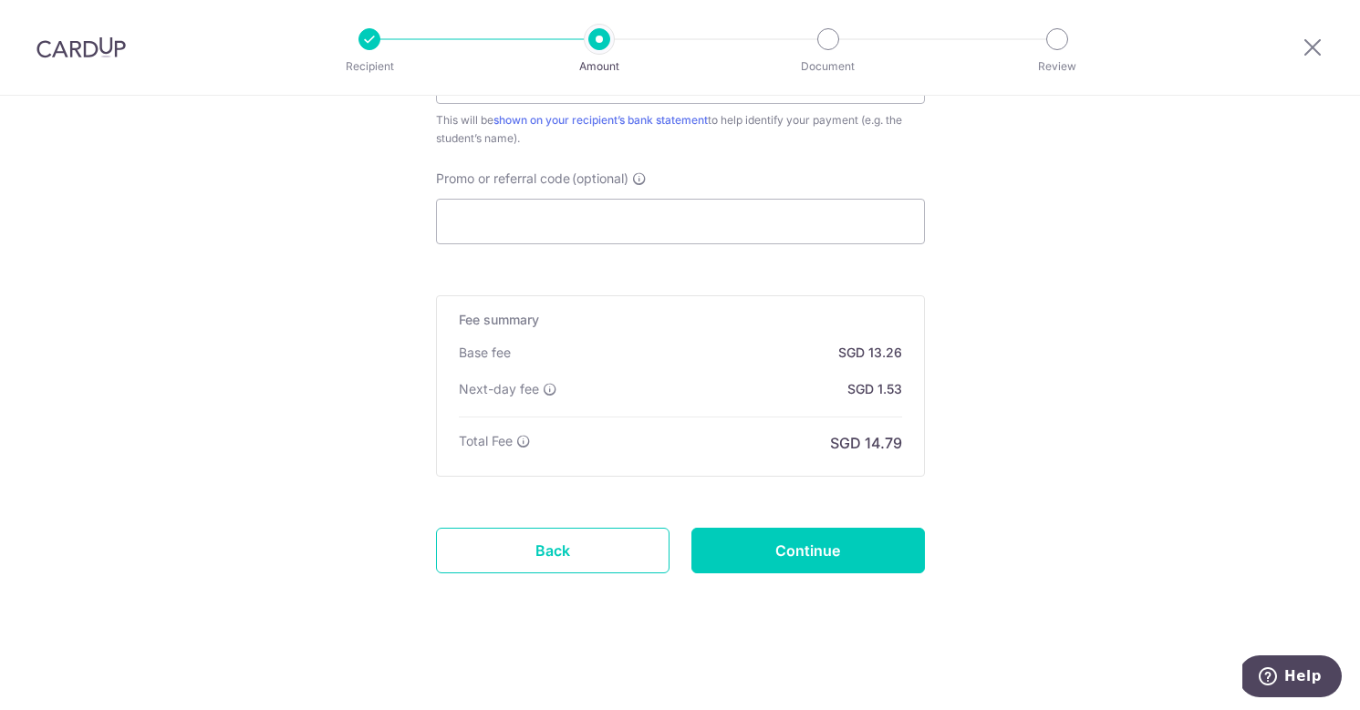
scroll to position [1198, 0]
click at [782, 538] on input "Continue" at bounding box center [807, 551] width 233 height 46
type input "Create Schedule"
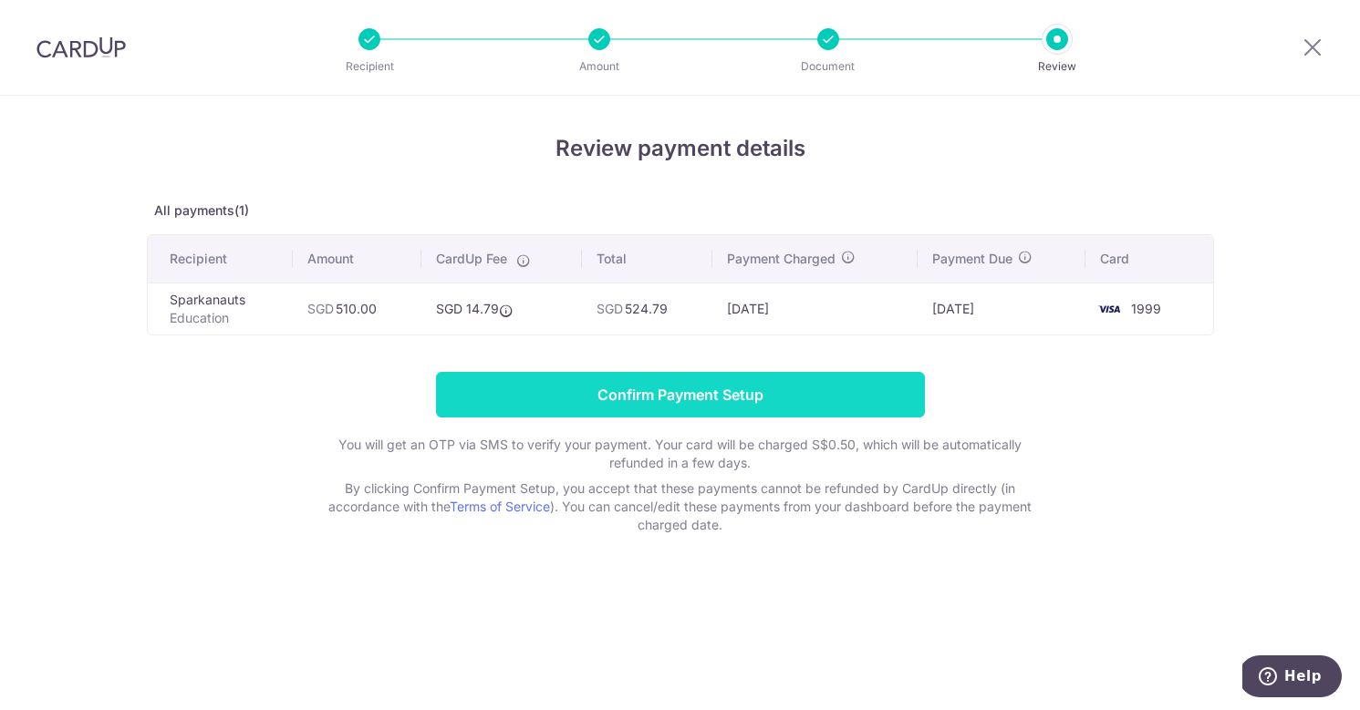
click at [762, 404] on input "Confirm Payment Setup" at bounding box center [680, 395] width 489 height 46
